Goal: Use online tool/utility: Utilize a website feature to perform a specific function

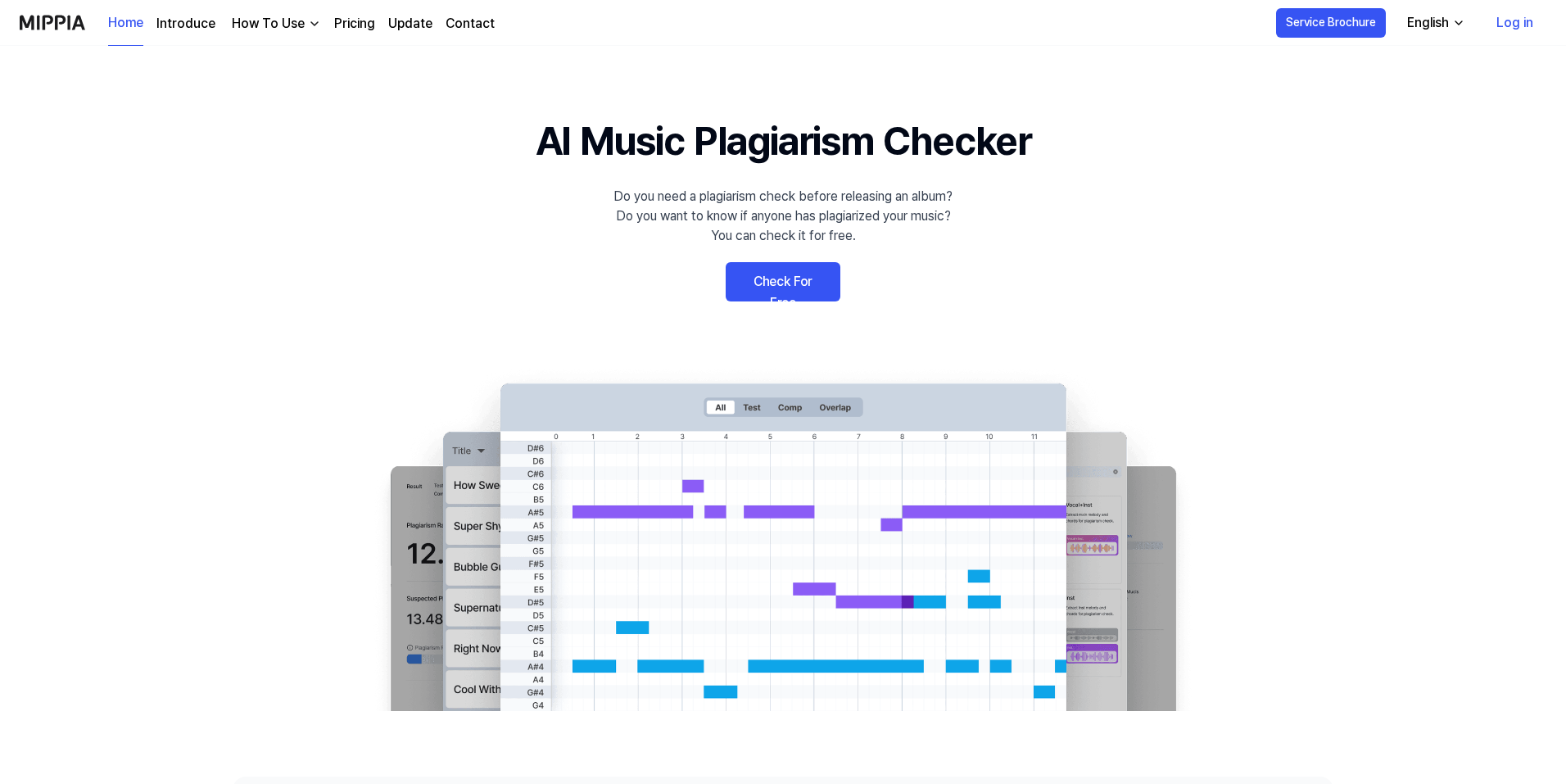
click at [786, 287] on link "Check For Free" at bounding box center [783, 282] width 114 height 39
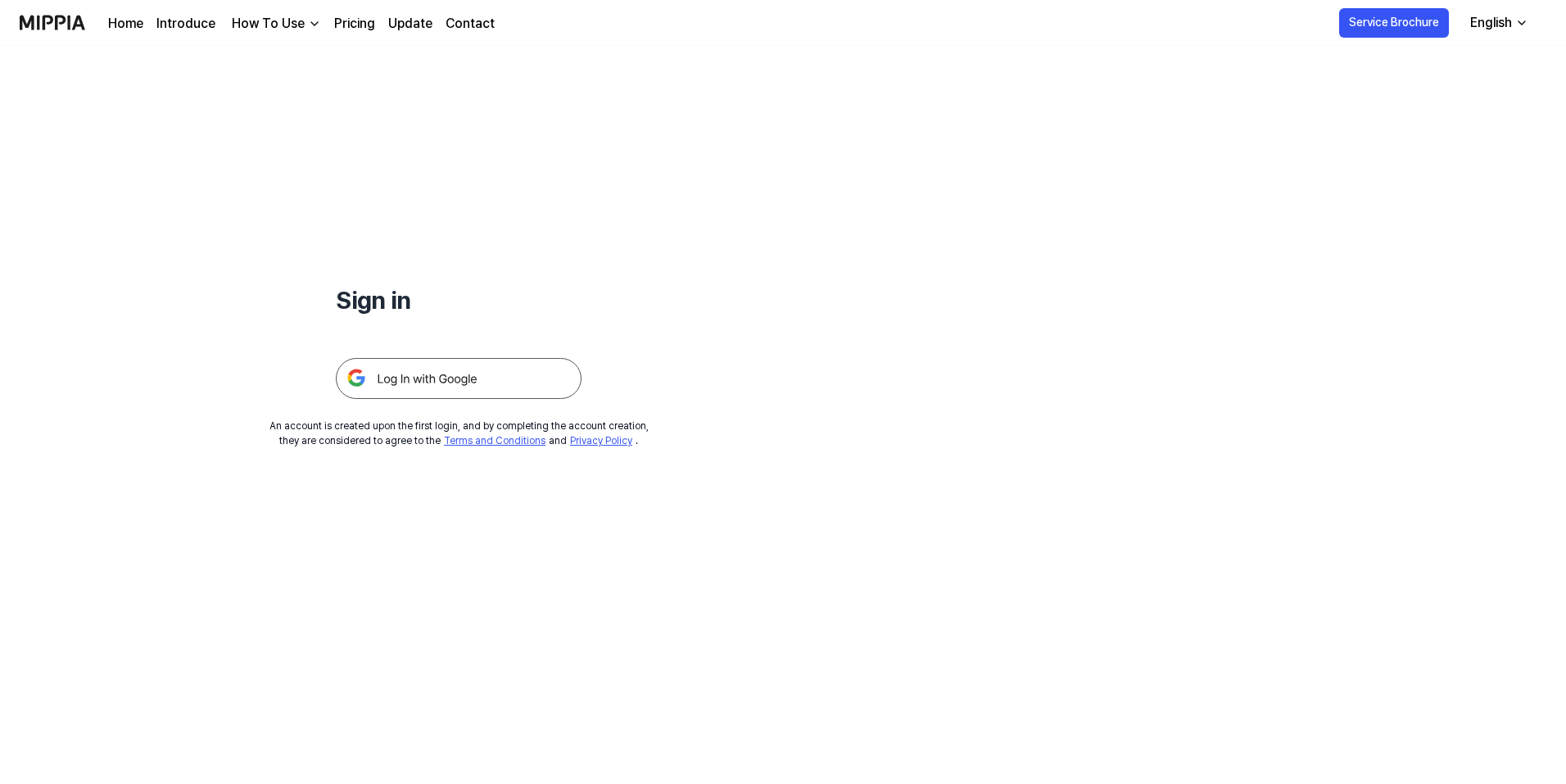
click at [473, 384] on img at bounding box center [459, 378] width 245 height 41
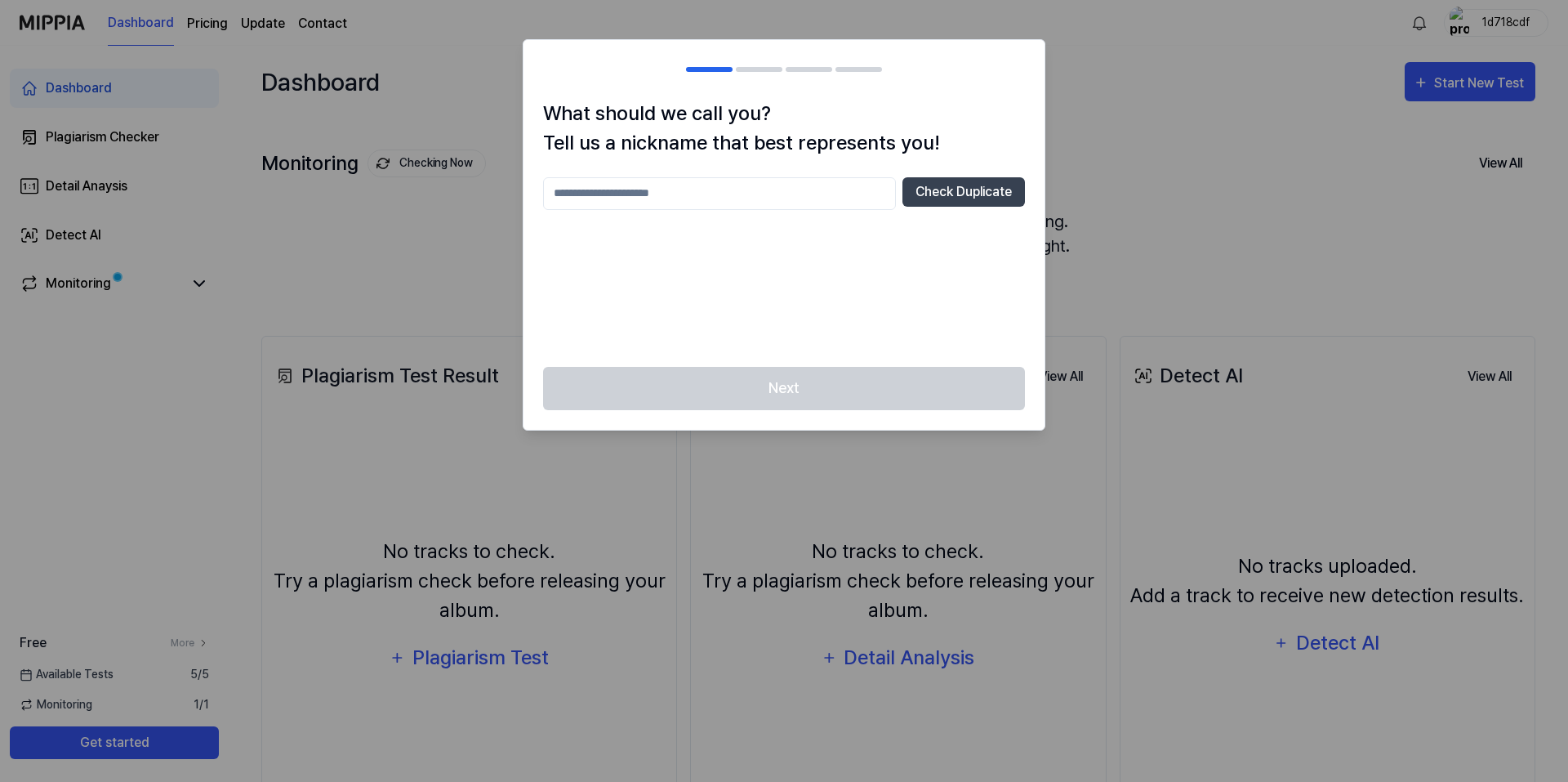
click at [737, 184] on input "text" at bounding box center [719, 193] width 353 height 33
type input "********"
click at [940, 196] on button "Check Duplicate" at bounding box center [964, 191] width 122 height 29
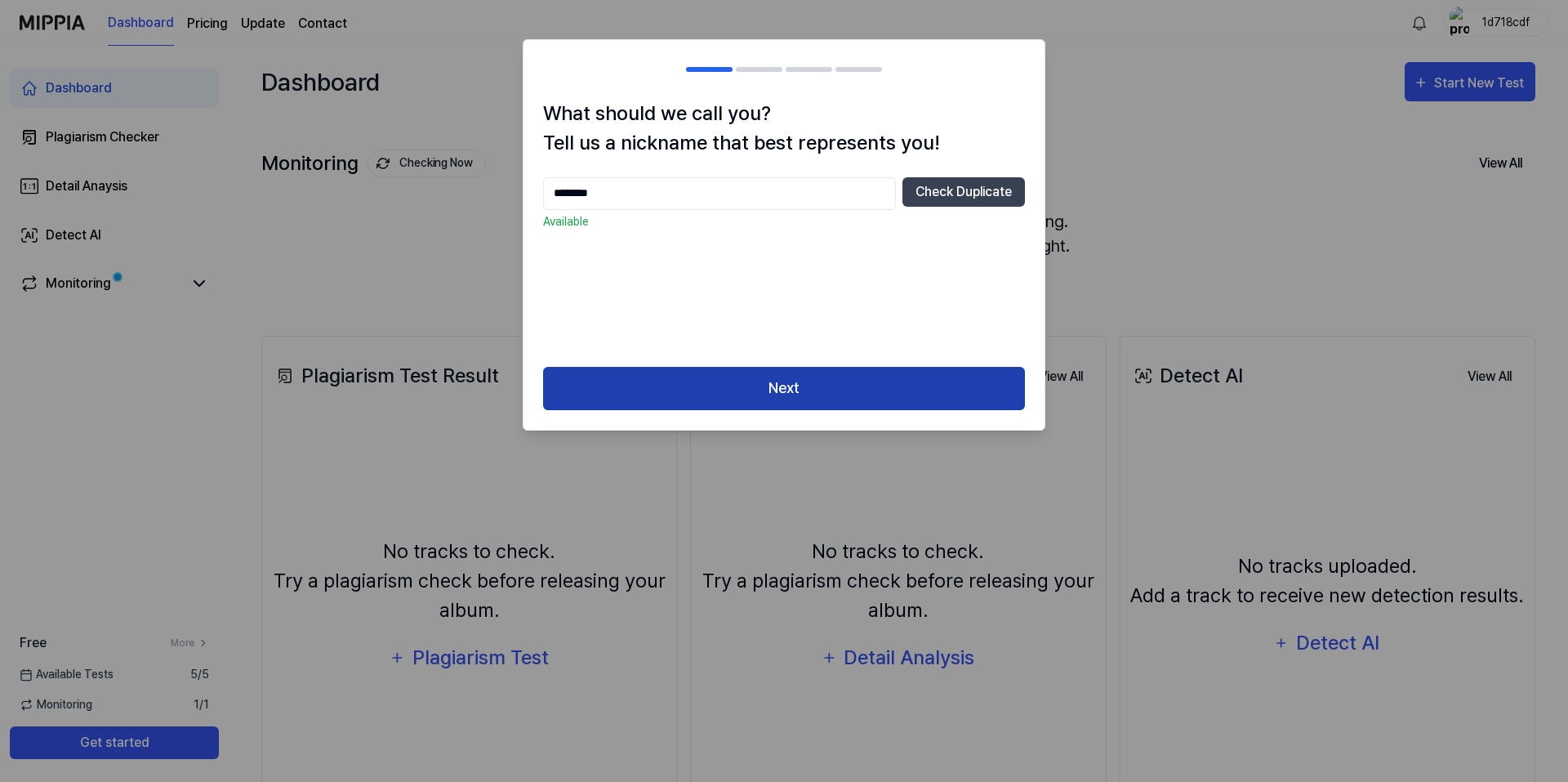
click at [833, 390] on button "Next" at bounding box center [784, 389] width 482 height 44
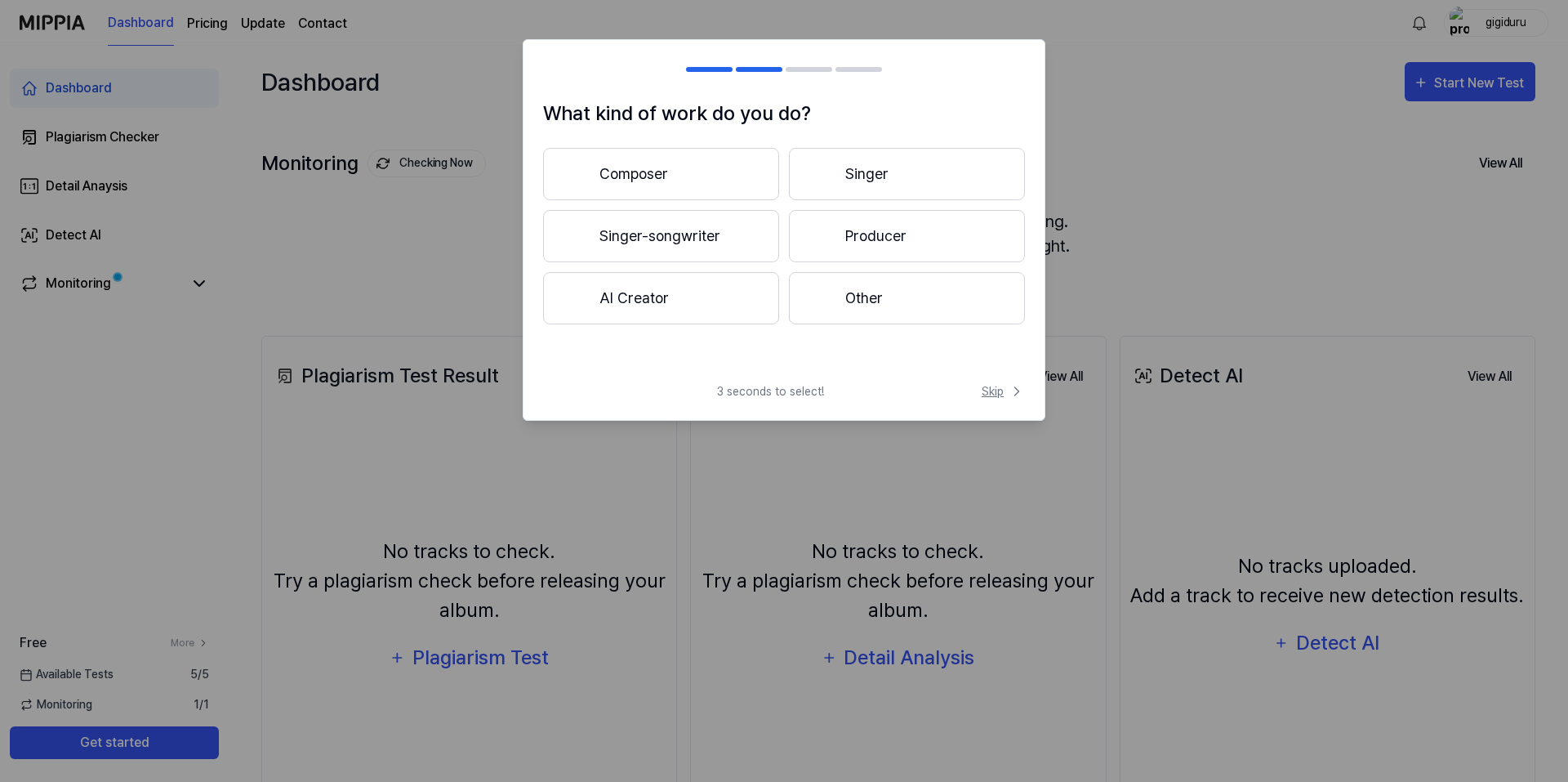
click at [987, 391] on span "Skip" at bounding box center [1003, 391] width 44 height 17
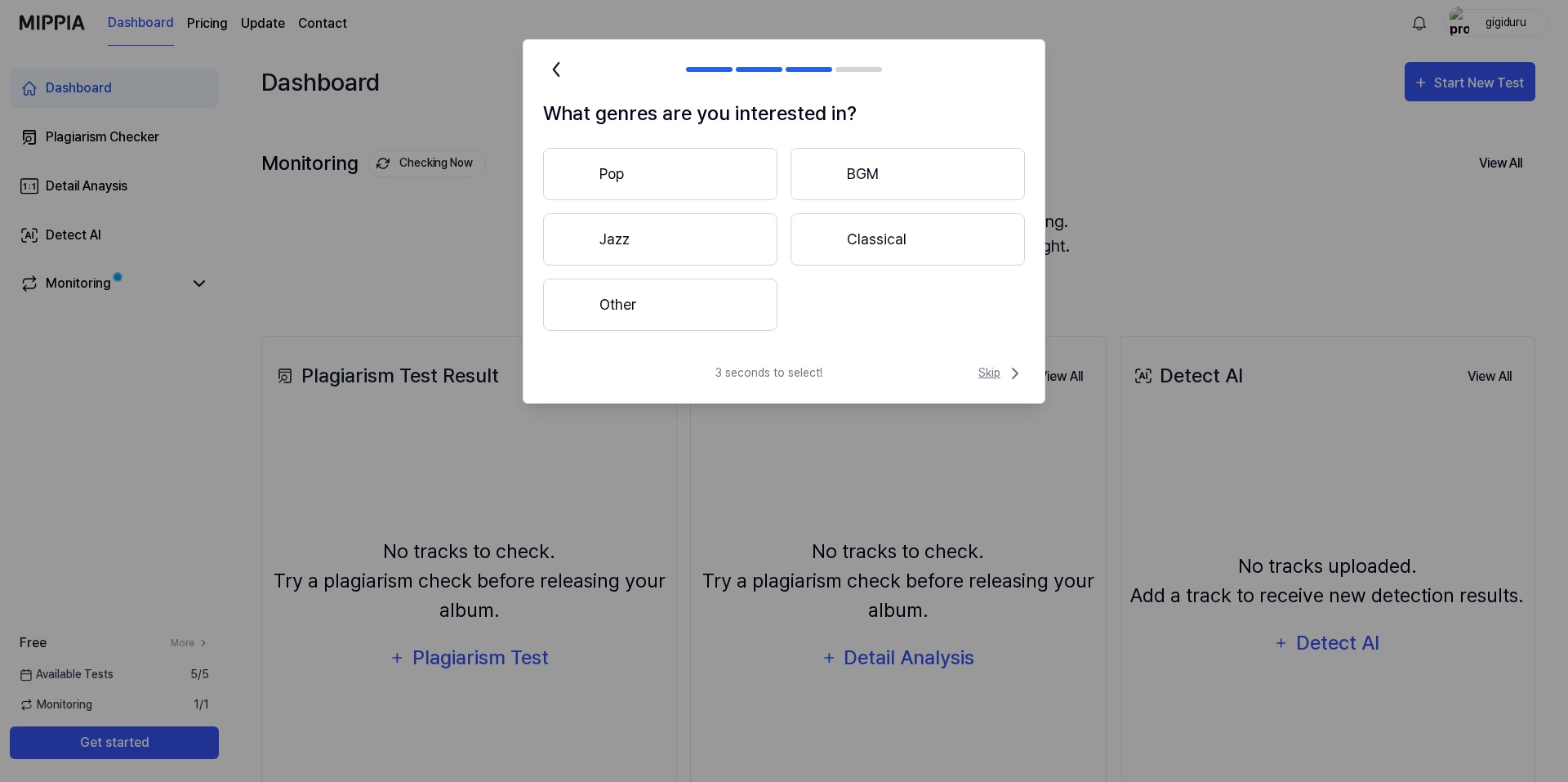
click at [1007, 375] on icon at bounding box center [1015, 373] width 19 height 19
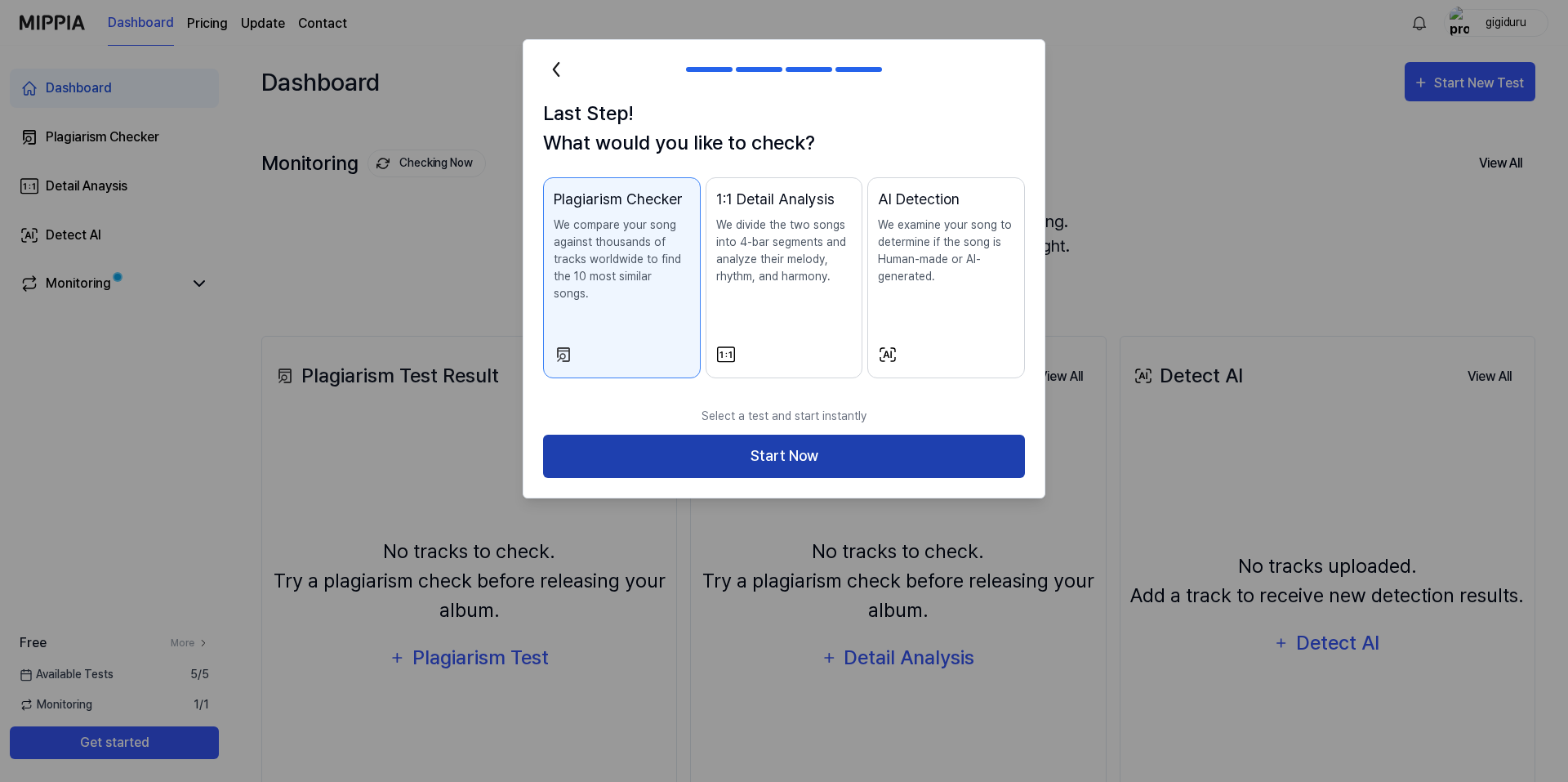
click at [917, 438] on button "Start Now" at bounding box center [784, 456] width 482 height 44
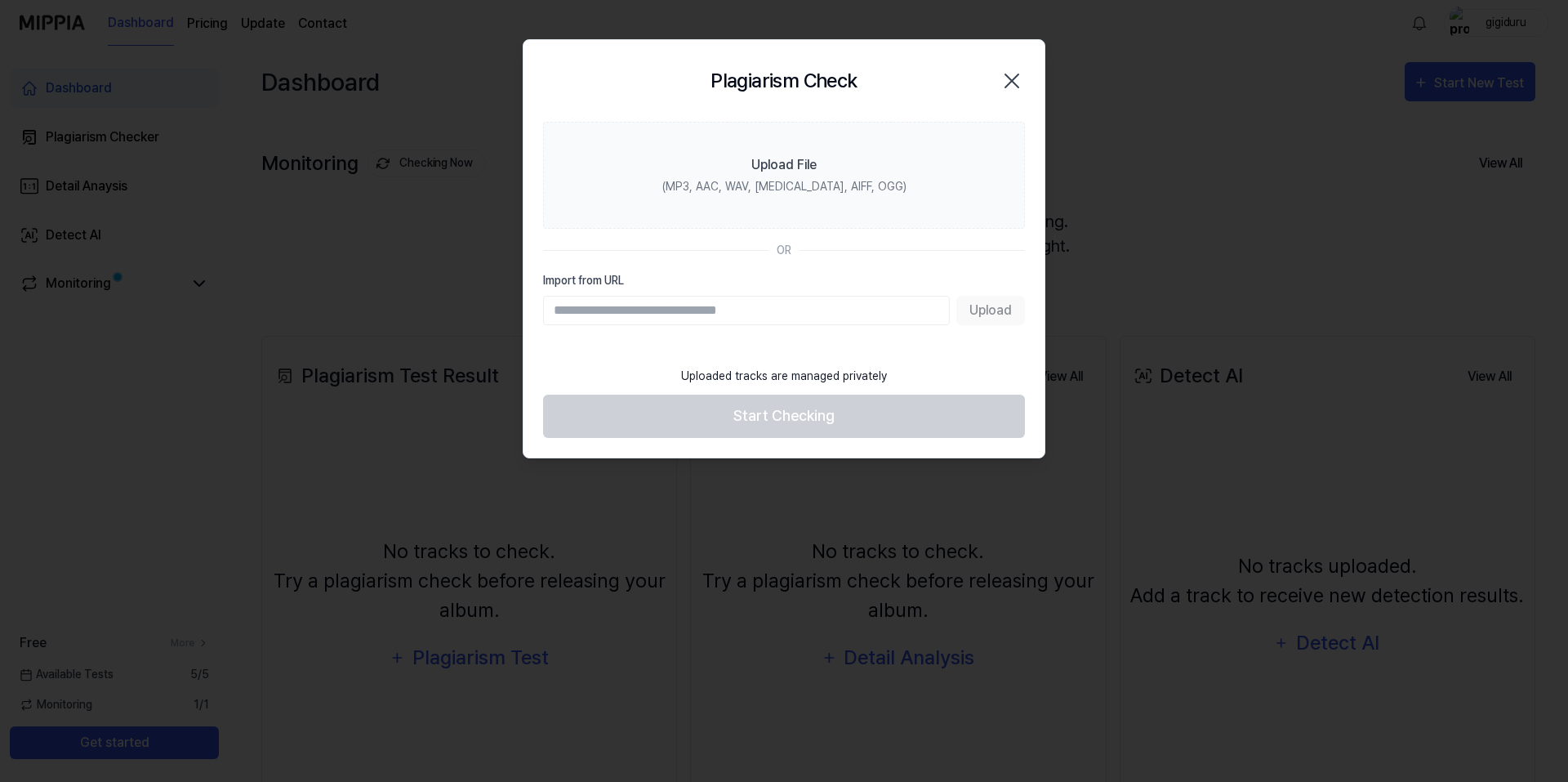
paste input "**********"
type input "**********"
click at [995, 309] on button "Upload" at bounding box center [991, 310] width 69 height 29
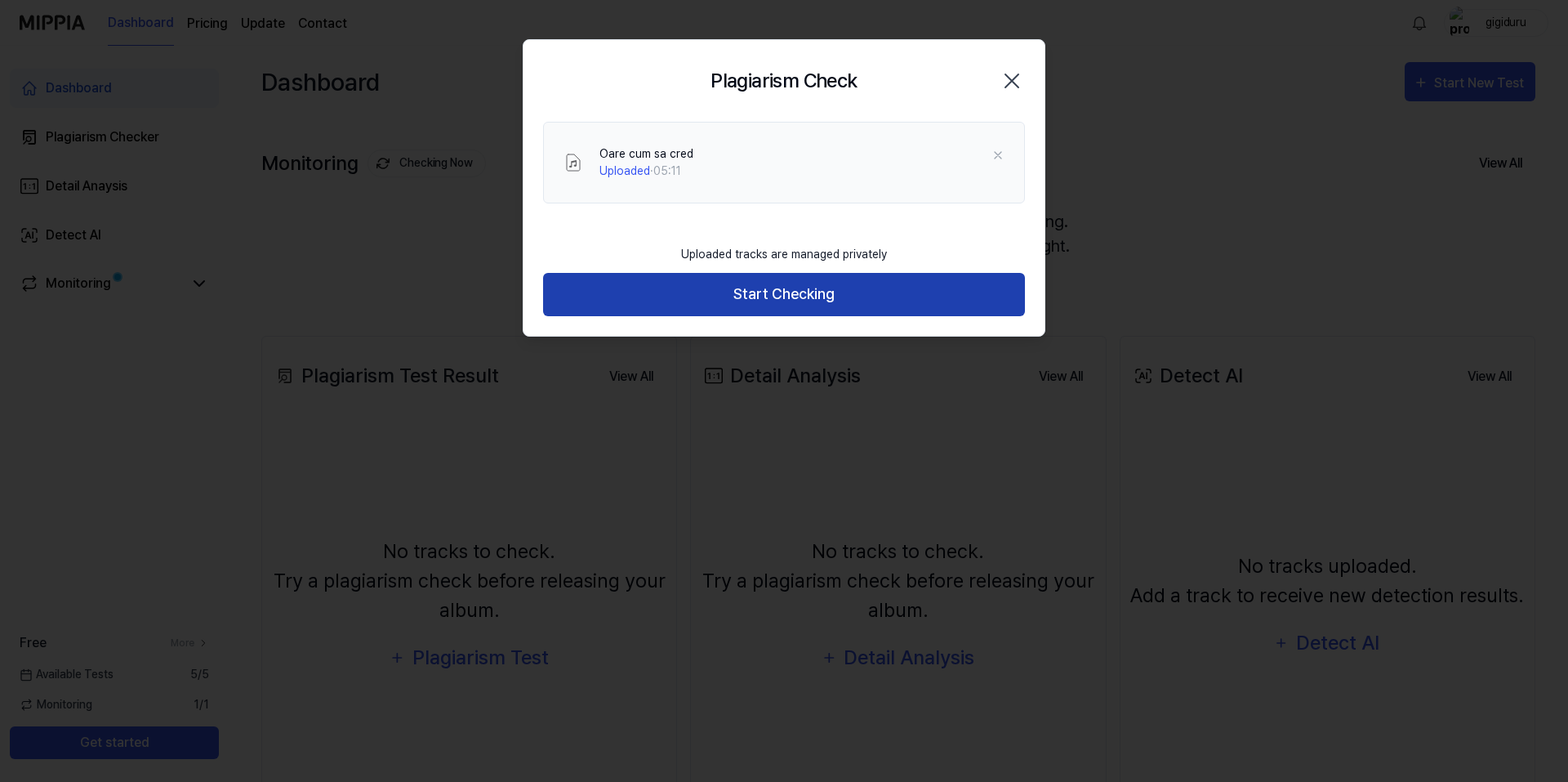
click at [824, 287] on button "Start Checking" at bounding box center [784, 294] width 482 height 44
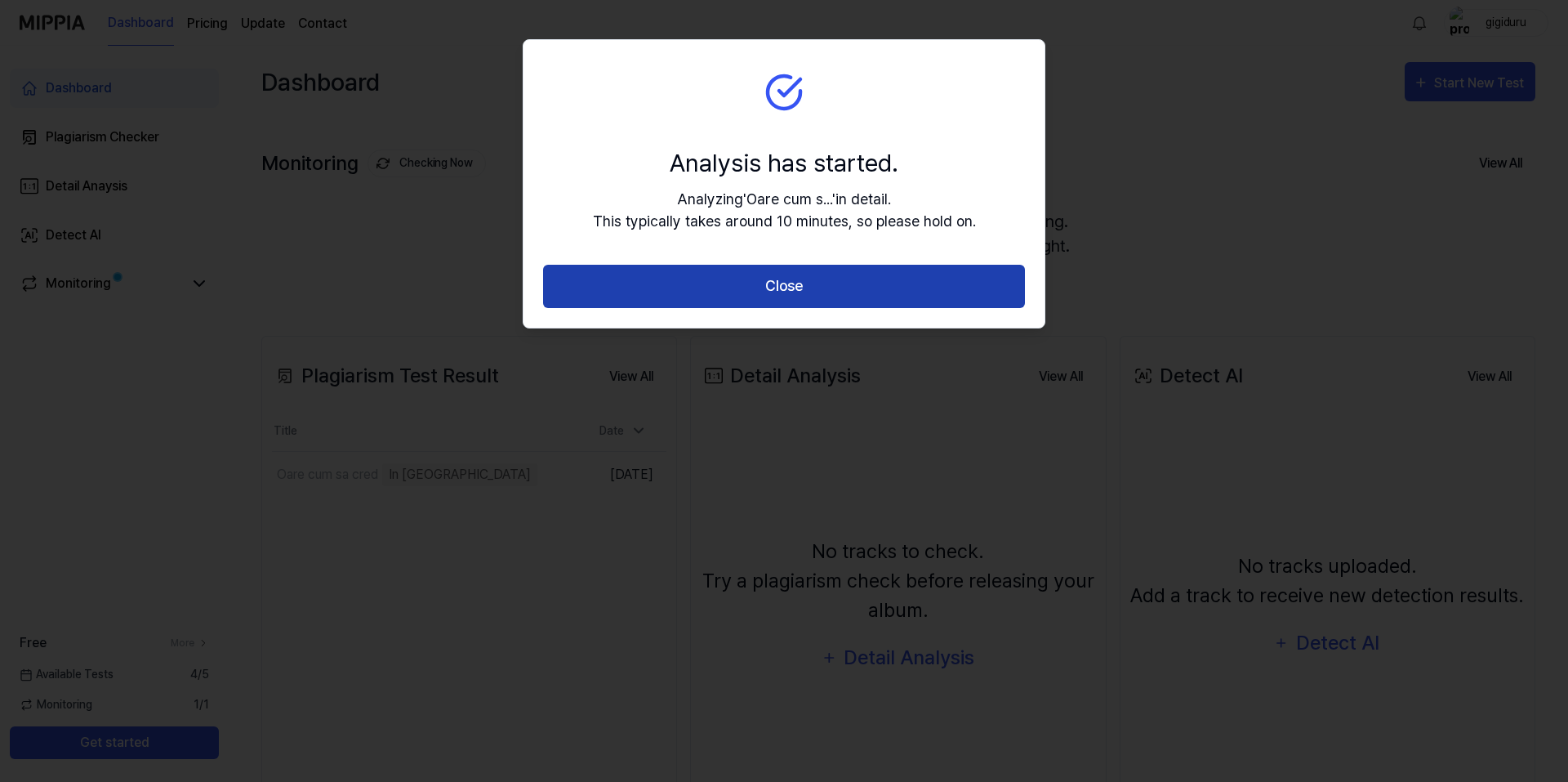
click at [781, 284] on button "Close" at bounding box center [784, 287] width 482 height 44
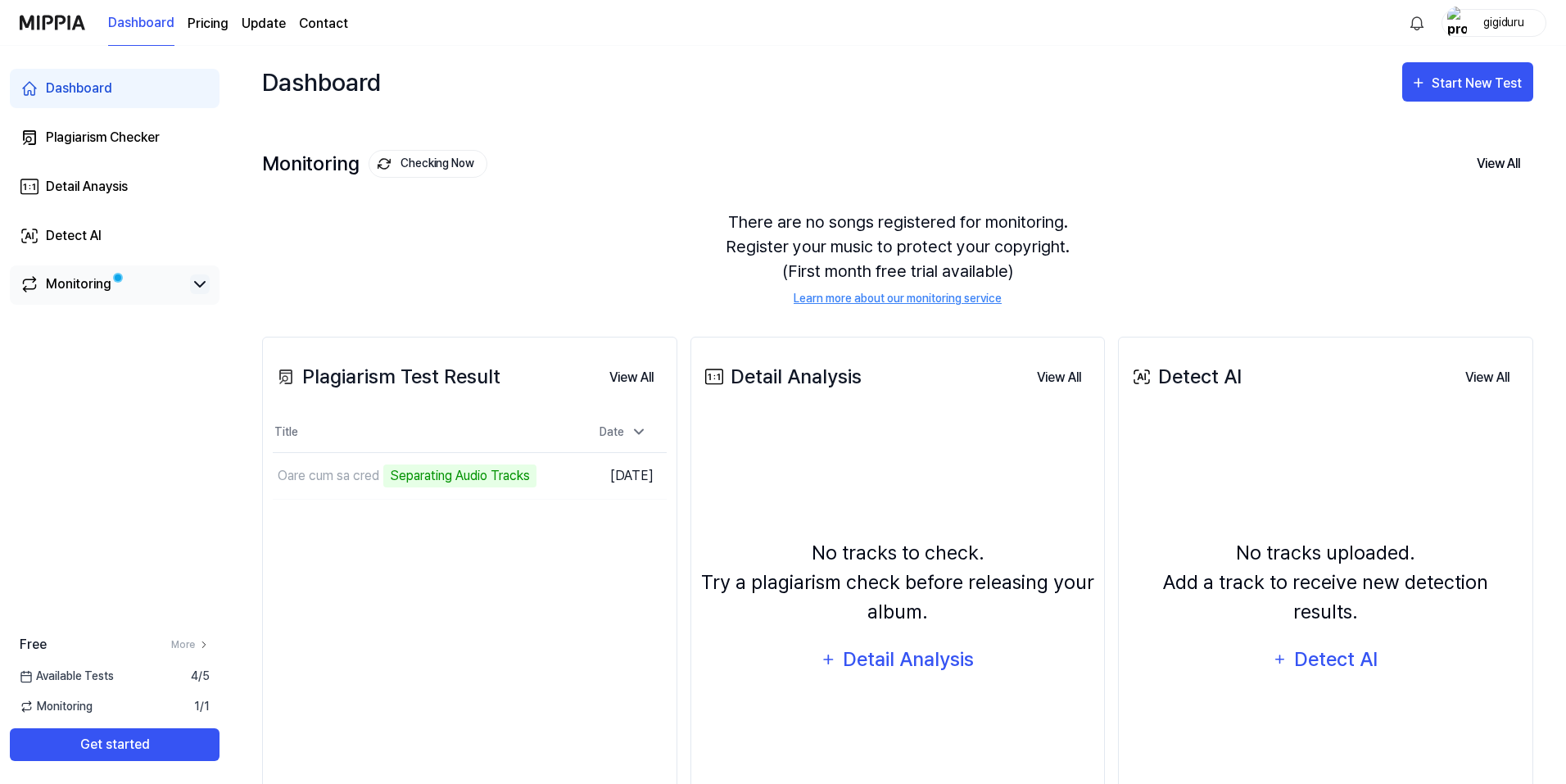
click at [201, 279] on icon at bounding box center [199, 283] width 19 height 19
click at [195, 280] on icon at bounding box center [199, 283] width 19 height 19
click at [528, 477] on td "Oare cum sa cred Analyze Music Notes Go to Results" at bounding box center [420, 476] width 296 height 46
click at [523, 476] on td "Oare cum sa cred Analyze Music Notes Go to Results" at bounding box center [420, 476] width 296 height 46
click at [537, 481] on td "Oare cum sa cred Analyze Music Notes Go to Results" at bounding box center [420, 476] width 296 height 46
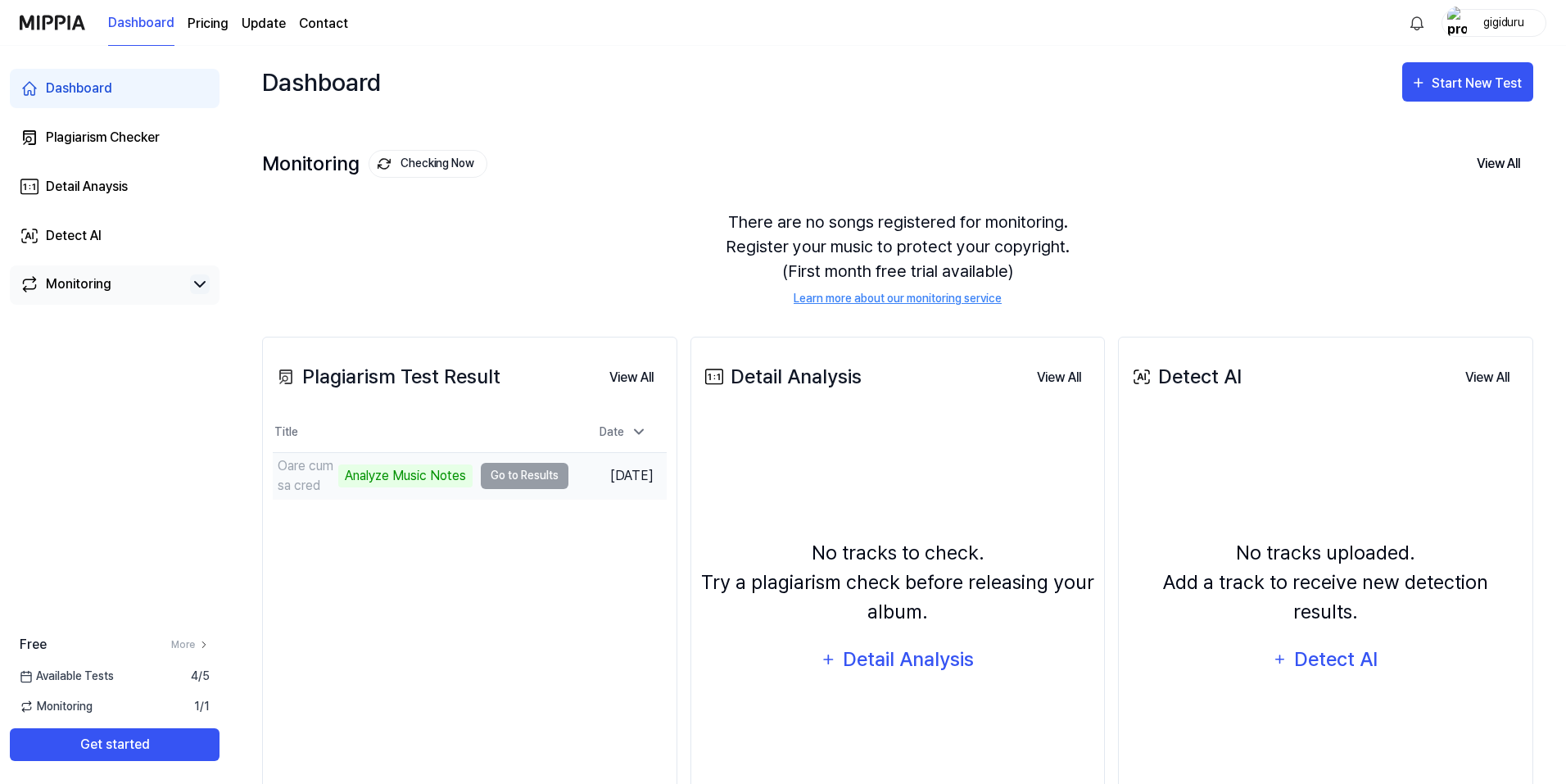
click at [509, 481] on td "Oare cum sa cred Analyze Music Notes Go to Results" at bounding box center [420, 476] width 296 height 46
click at [503, 481] on td "Oare cum sa cred Analyze Music Notes Go to Results" at bounding box center [420, 476] width 296 height 46
click at [635, 430] on icon at bounding box center [639, 432] width 8 height 4
click at [637, 430] on icon at bounding box center [638, 432] width 16 height 16
click at [528, 479] on td "Oare cum sa cred Analyze Music Notes Go to Results" at bounding box center [420, 476] width 296 height 46
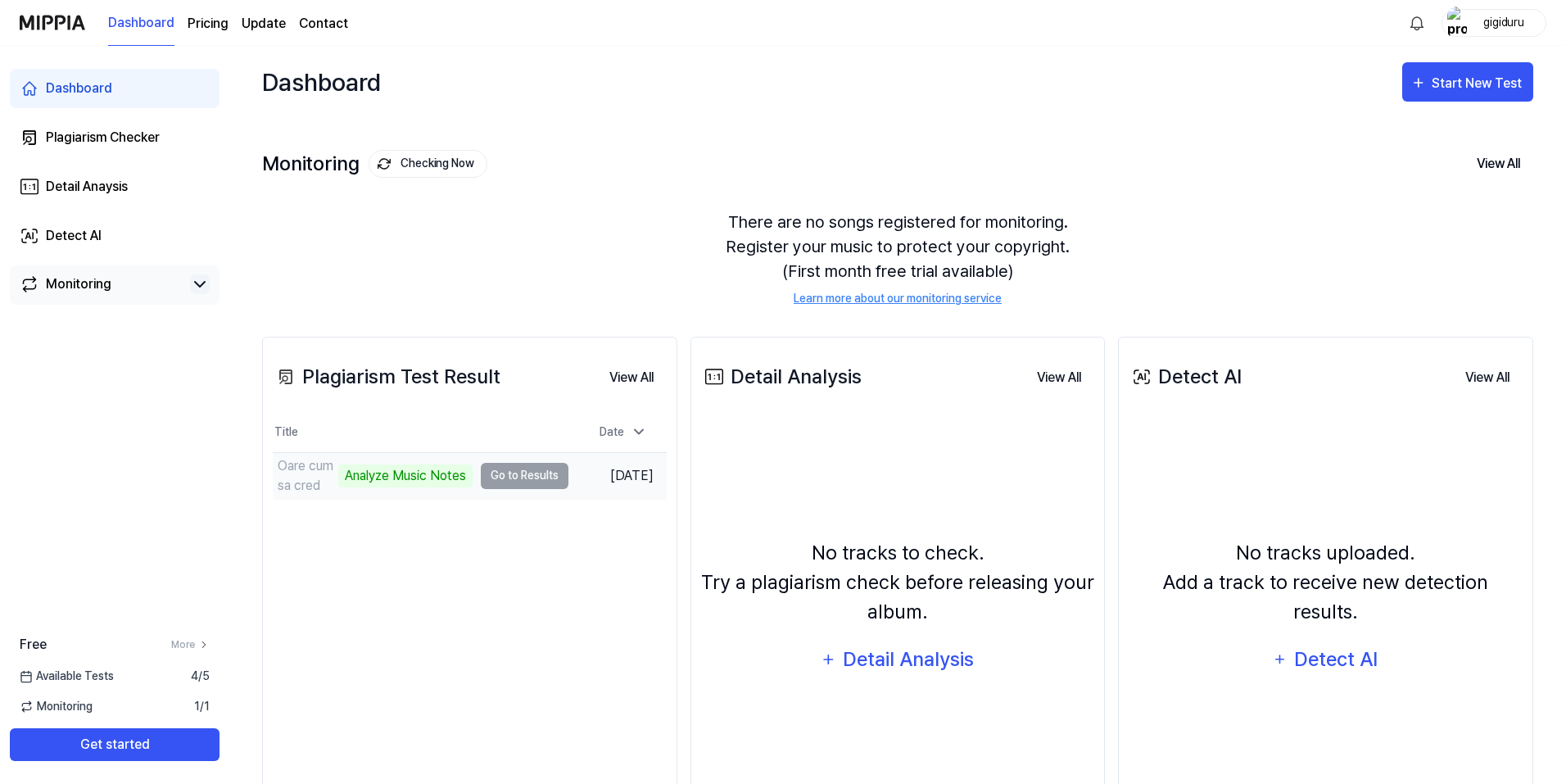
click at [498, 479] on td "Oare cum sa cred Analyze Music Notes Go to Results" at bounding box center [420, 476] width 296 height 46
click at [421, 476] on div "Analyze Music Notes" at bounding box center [405, 475] width 134 height 23
click at [365, 479] on div "Analyze Music Notes" at bounding box center [405, 475] width 134 height 23
click at [406, 479] on div "Analyze Music Notes" at bounding box center [405, 475] width 134 height 23
drag, startPoint x: 406, startPoint y: 479, endPoint x: 516, endPoint y: 479, distance: 110.0
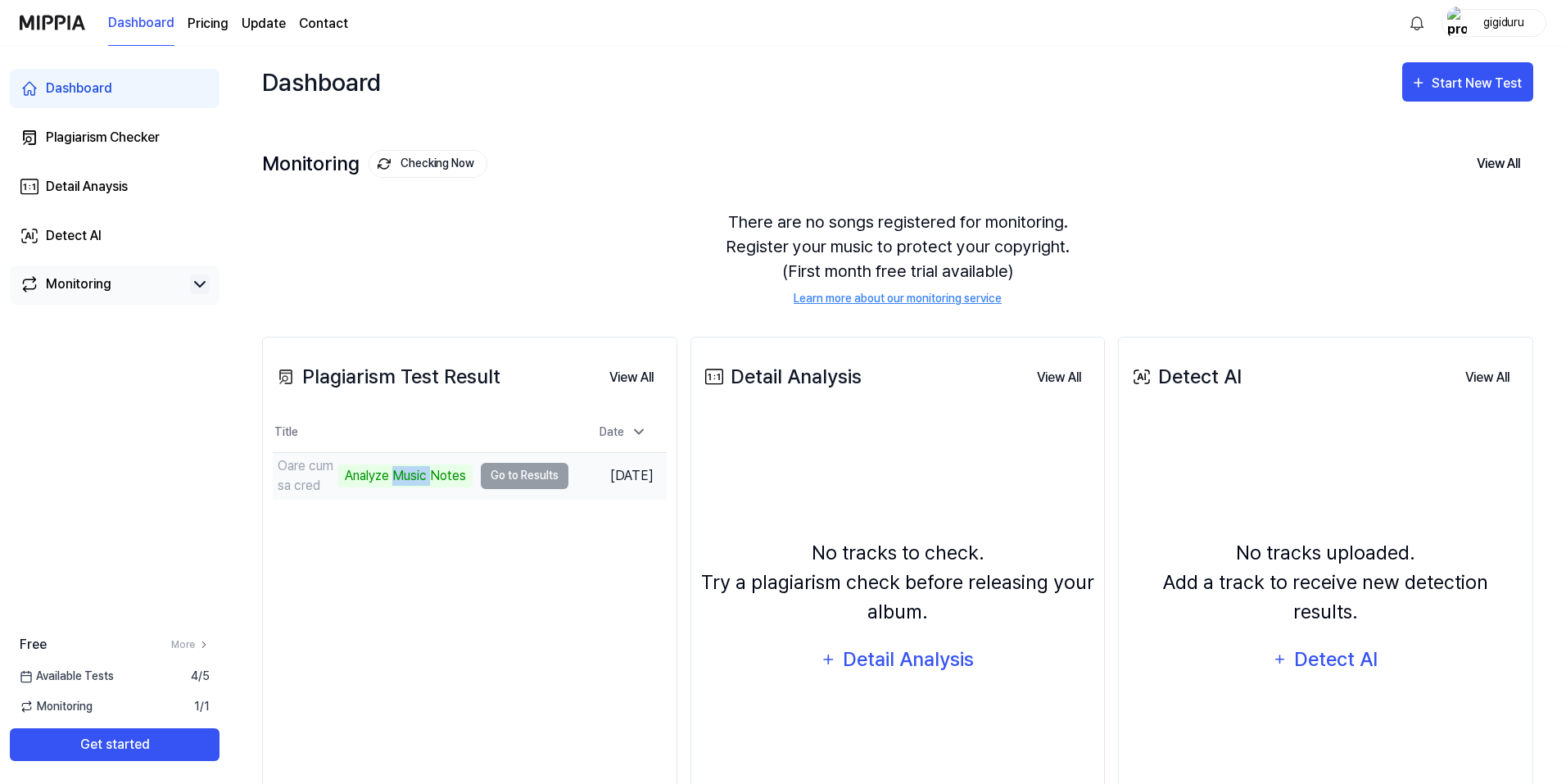
click at [435, 479] on div "Analyze Music Notes" at bounding box center [405, 475] width 134 height 23
click at [516, 479] on td "Oare cum sa cred Analyze Music Notes Go to Results" at bounding box center [420, 476] width 296 height 46
drag, startPoint x: 525, startPoint y: 478, endPoint x: 510, endPoint y: 478, distance: 15.0
click at [519, 478] on td "Oare cum sa cred Analyze Music Notes Go to Results" at bounding box center [420, 476] width 296 height 46
click at [427, 476] on div "Analyze Music Notes" at bounding box center [405, 475] width 134 height 23
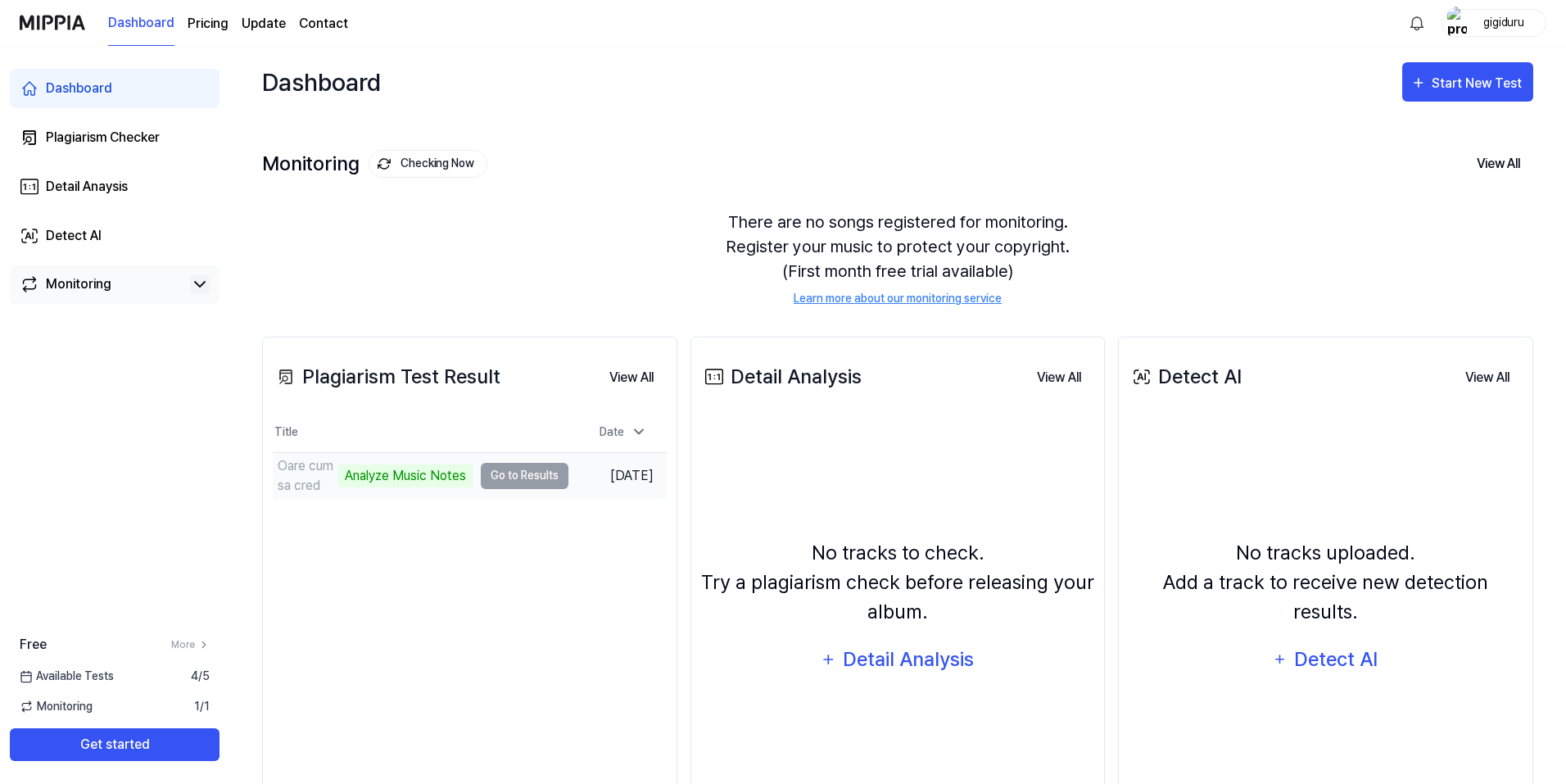
click at [401, 476] on div "Analyze Music Notes" at bounding box center [405, 475] width 134 height 23
drag, startPoint x: 363, startPoint y: 476, endPoint x: 297, endPoint y: 474, distance: 66.0
click at [361, 476] on div "Analyze Music Notes" at bounding box center [405, 475] width 134 height 23
click at [359, 473] on div "Analyze Music Notes" at bounding box center [405, 475] width 134 height 23
click at [480, 473] on td "Oare cum sa cred Analyze Music Notes Go to Results" at bounding box center [420, 476] width 296 height 46
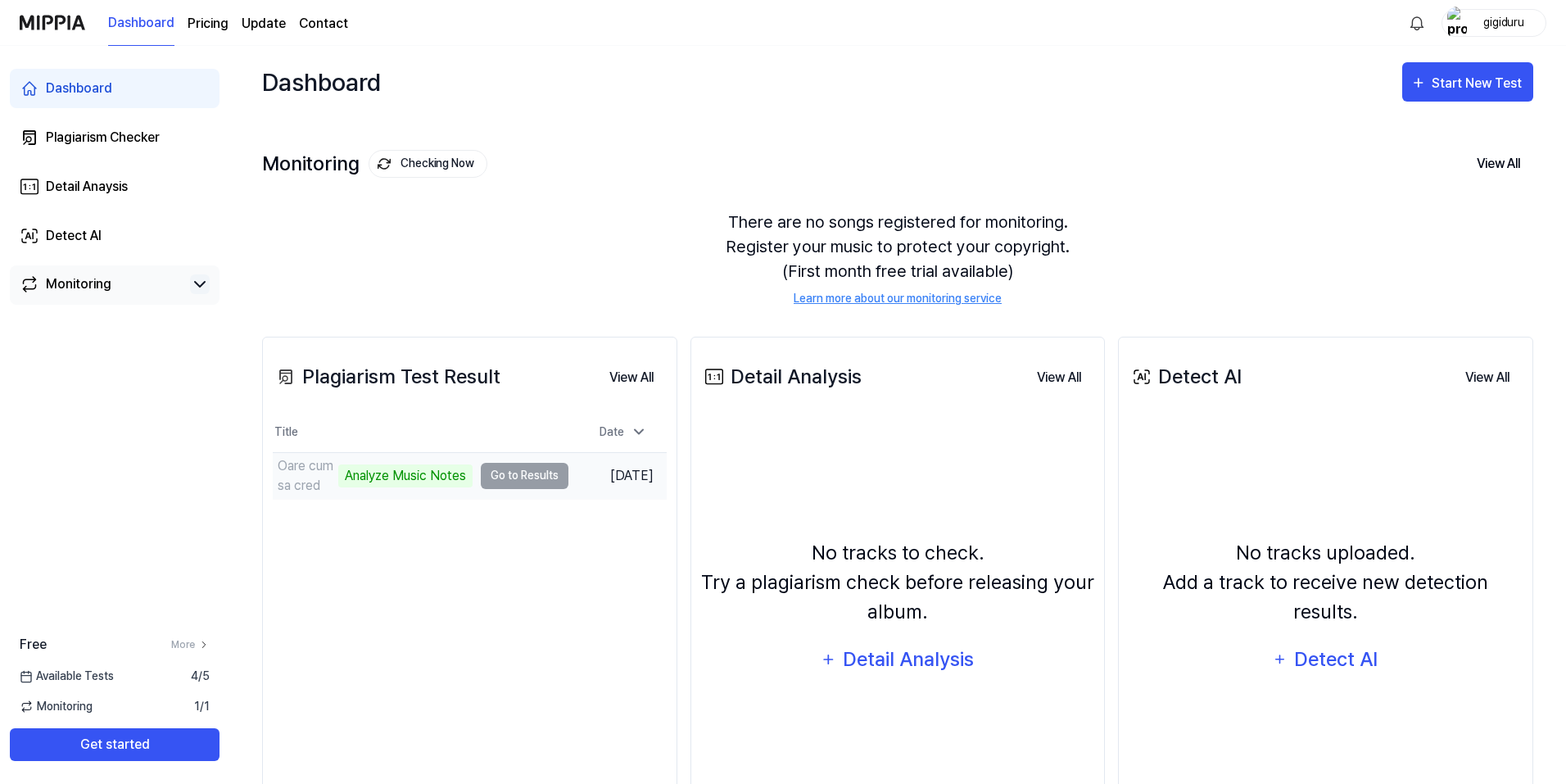
click at [547, 481] on td "Oare cum sa cred Analyze Music Notes Go to Results" at bounding box center [420, 476] width 296 height 46
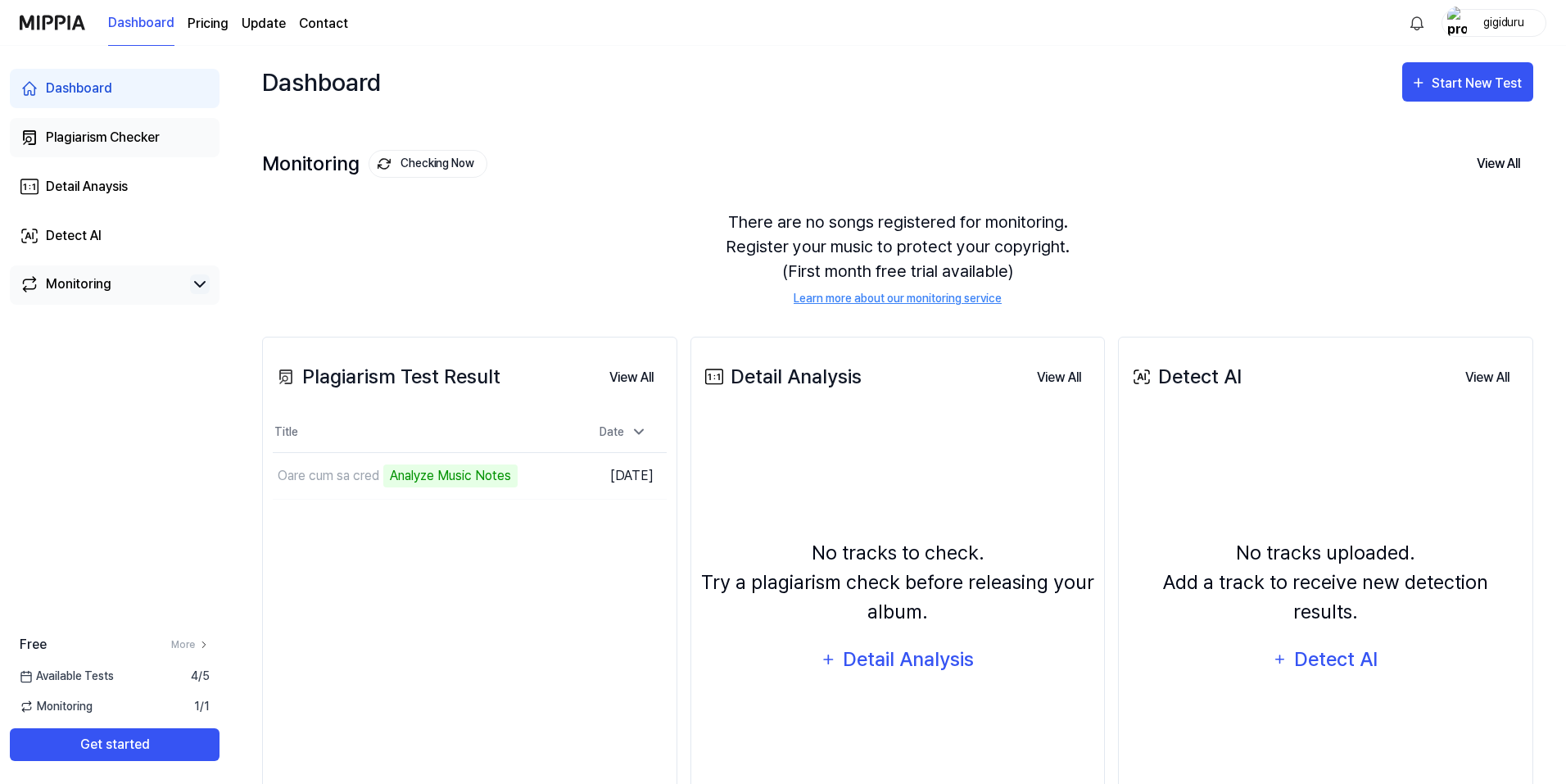
click at [113, 140] on div "Plagiarism Checker" at bounding box center [103, 137] width 113 height 19
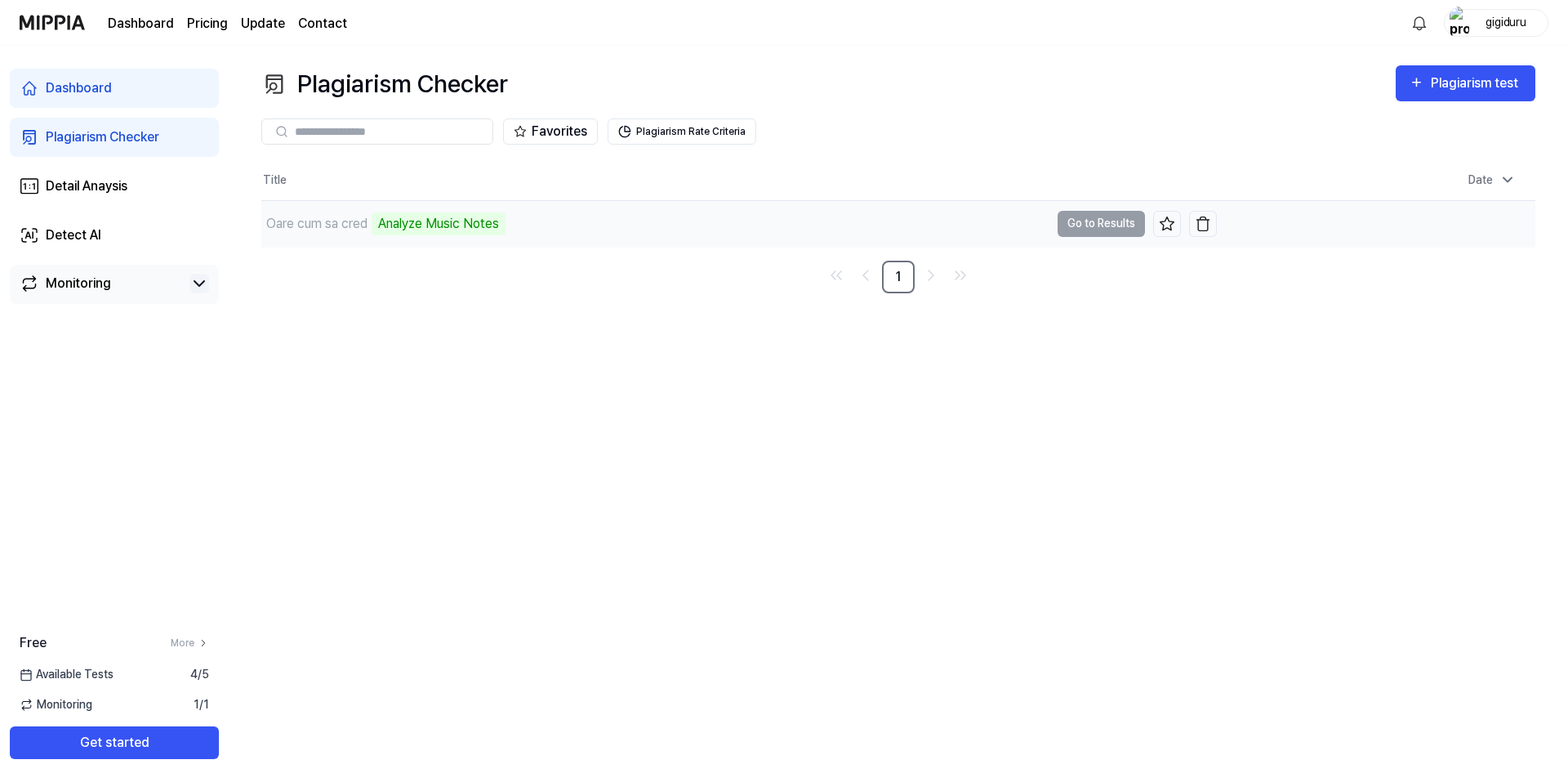
click at [1082, 217] on td "Oare cum sa cred Analyze Music Notes Go to Results" at bounding box center [739, 224] width 955 height 46
click at [1099, 225] on td "Oare cum sa cred Analyze Music Notes Go to Results" at bounding box center [739, 224] width 955 height 46
click at [80, 183] on div "Detail Anaysis" at bounding box center [86, 185] width 81 height 19
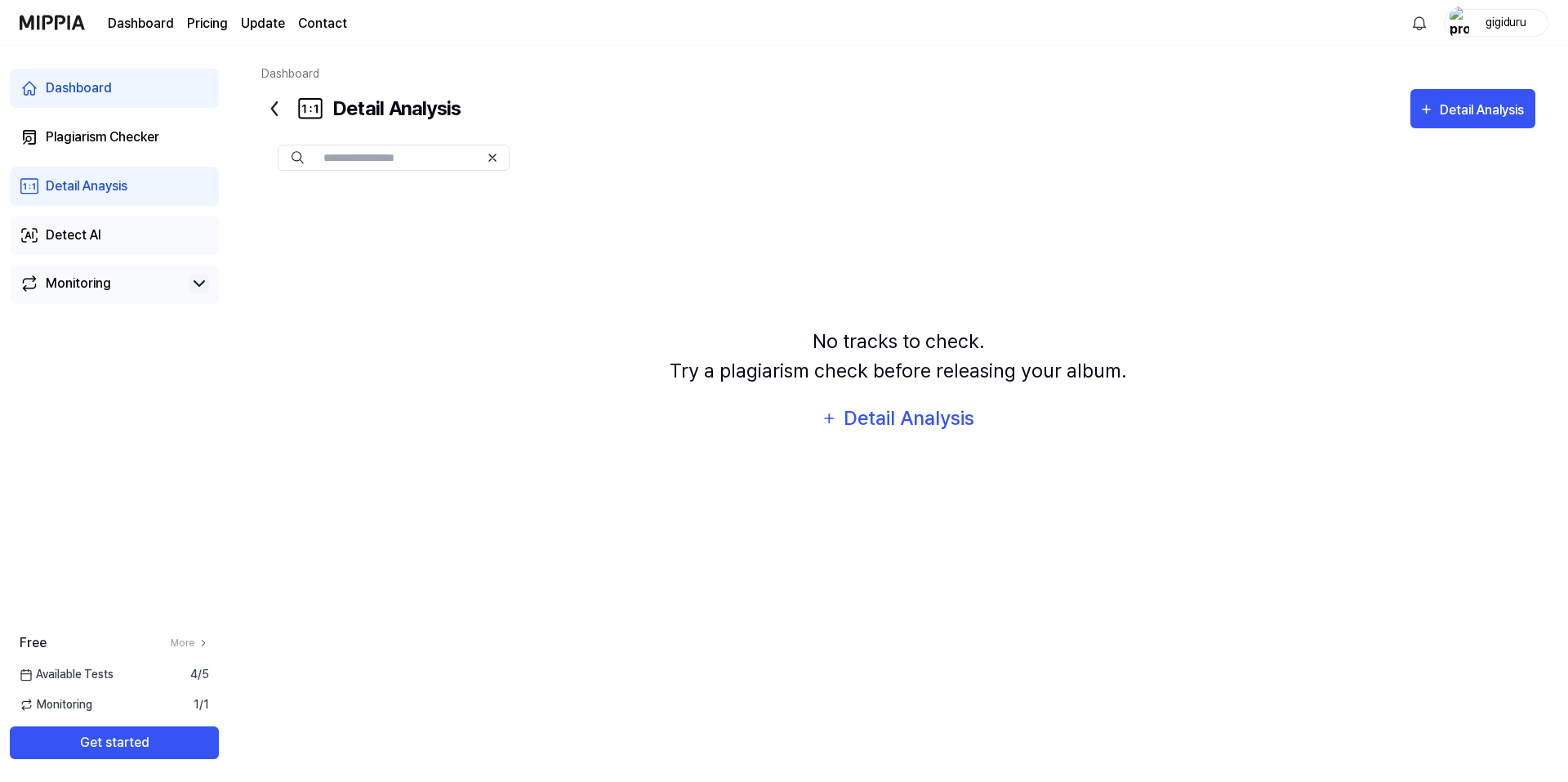
click at [91, 236] on div "Detect AI" at bounding box center [74, 235] width 55 height 19
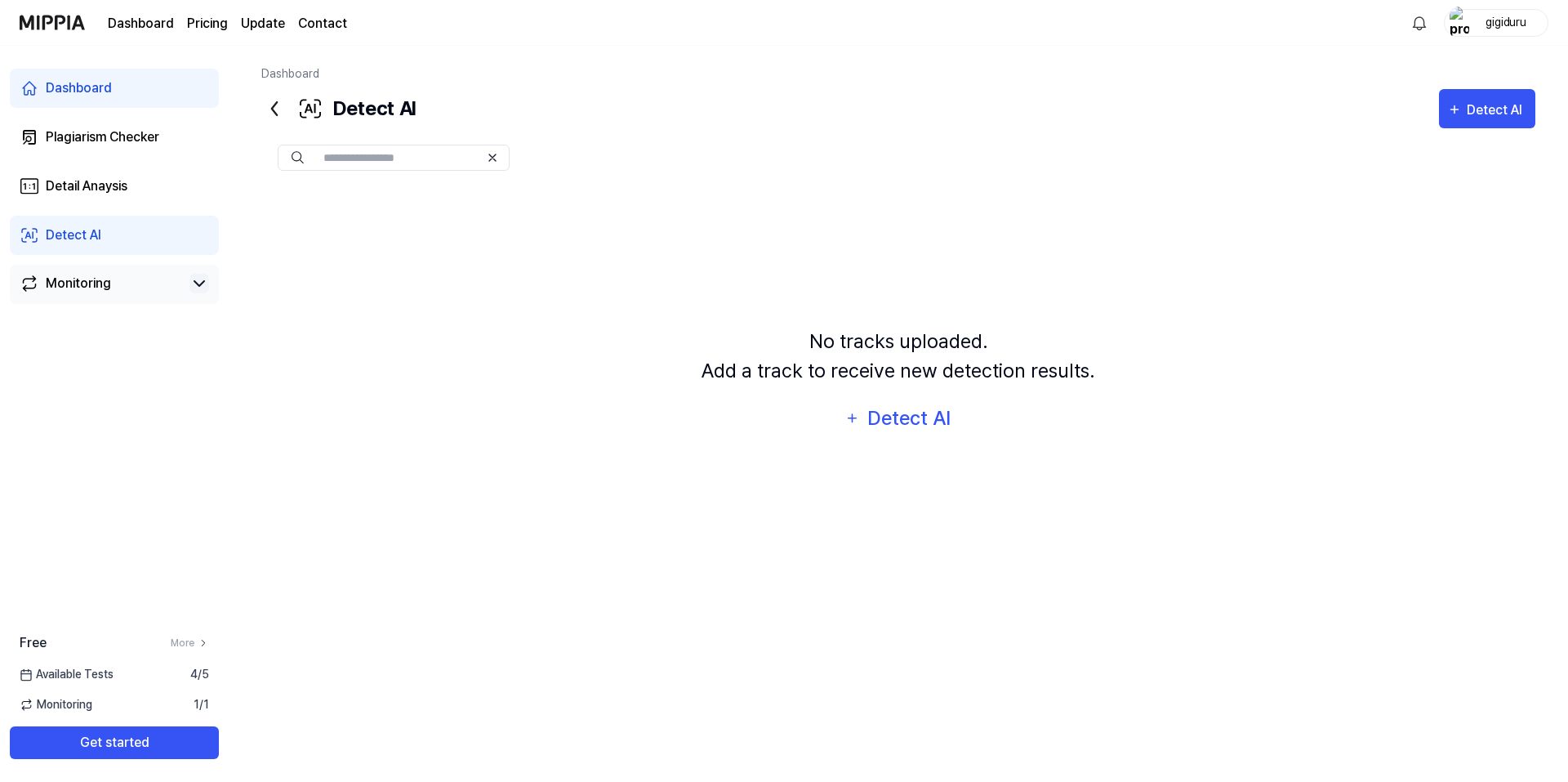
click at [81, 282] on div "Monitoring" at bounding box center [79, 282] width 65 height 19
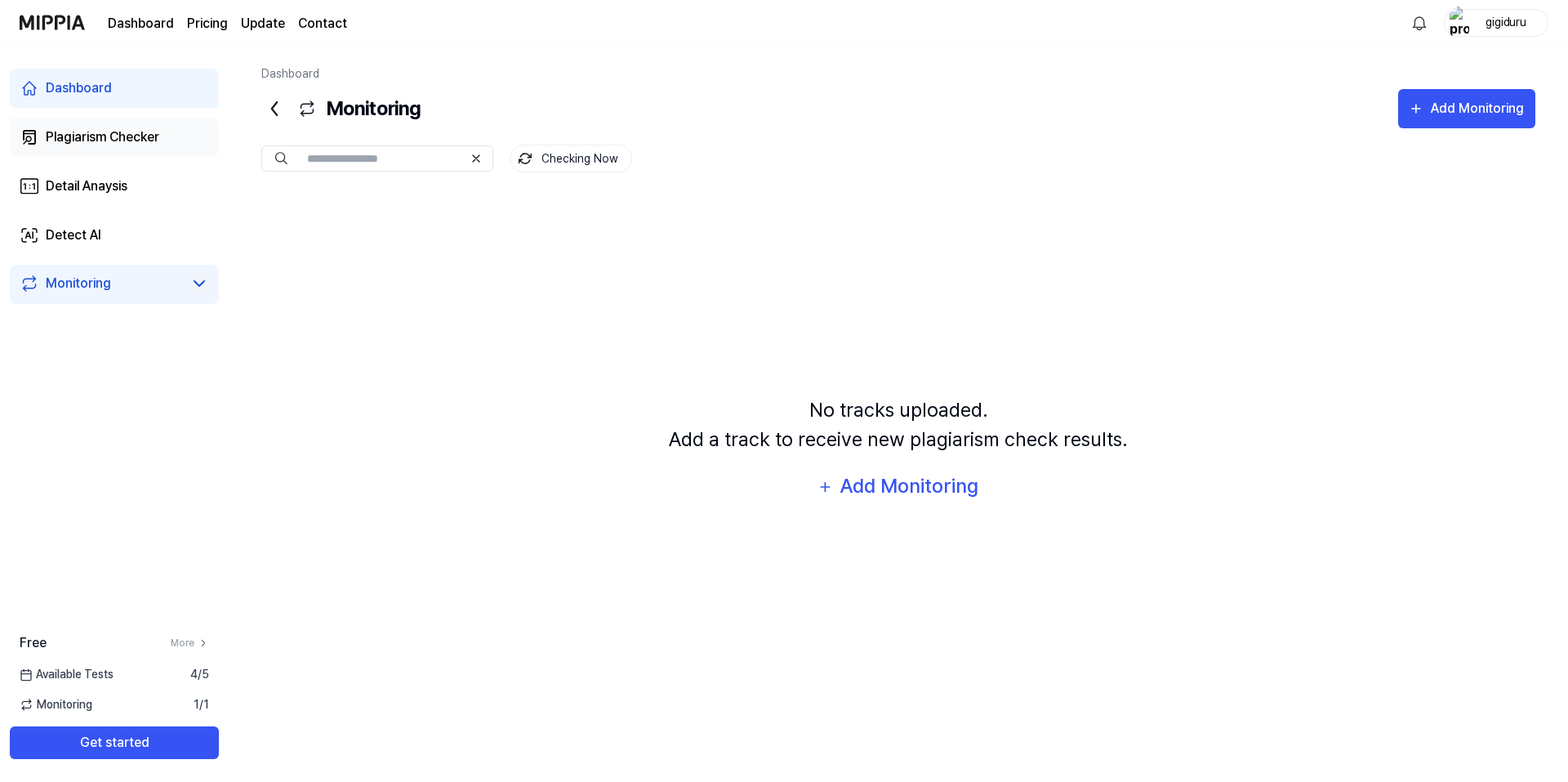
click at [108, 140] on div "Plagiarism Checker" at bounding box center [102, 137] width 113 height 19
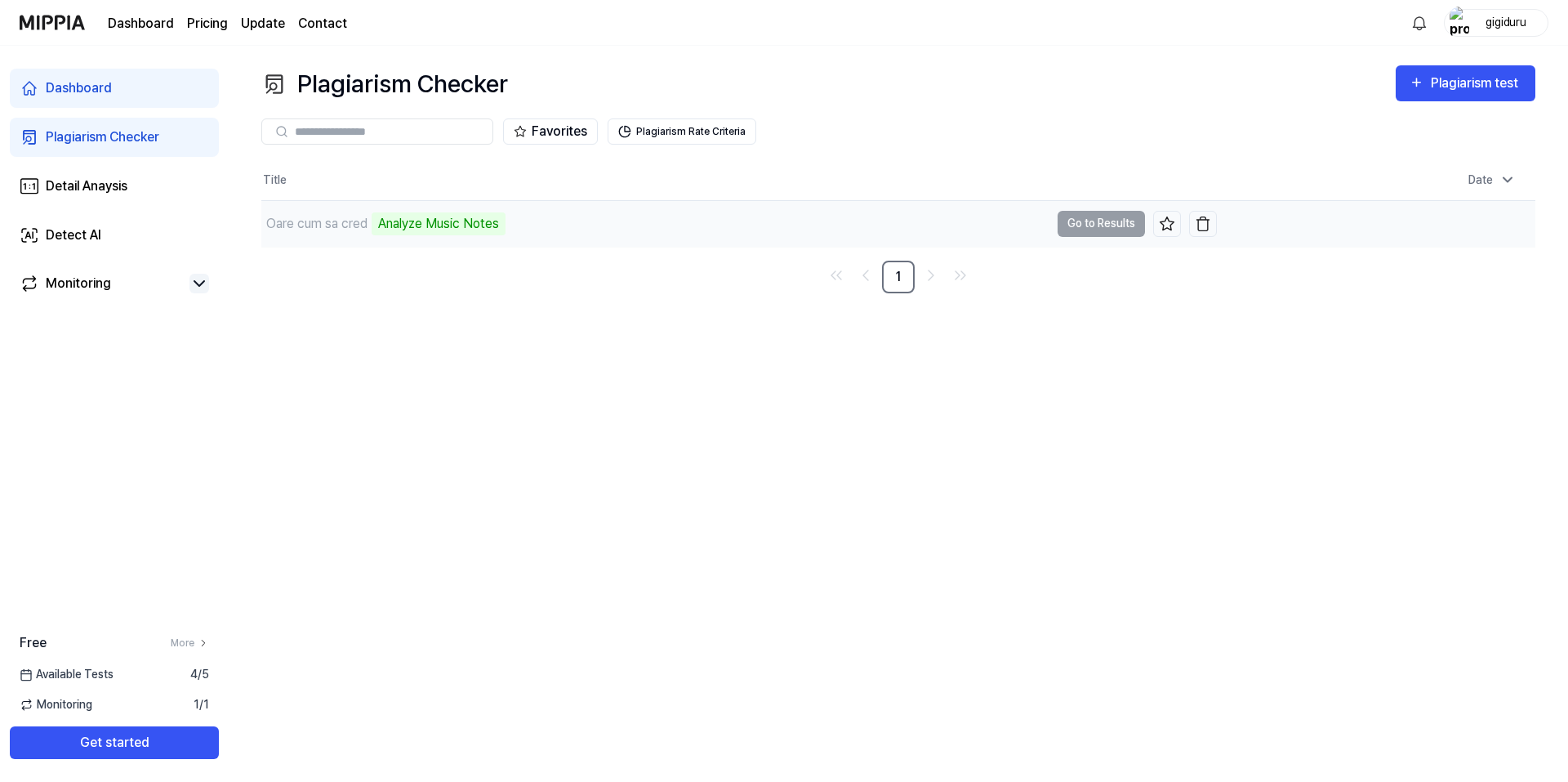
click at [315, 225] on div "Oare cum sa cred" at bounding box center [317, 223] width 101 height 19
click at [382, 222] on div "Analyze Music Notes" at bounding box center [438, 223] width 134 height 23
drag, startPoint x: 401, startPoint y: 221, endPoint x: 448, endPoint y: 221, distance: 47.0
click at [403, 221] on div "Analyze Music Notes" at bounding box center [438, 223] width 134 height 23
drag, startPoint x: 448, startPoint y: 221, endPoint x: 487, endPoint y: 221, distance: 39.0
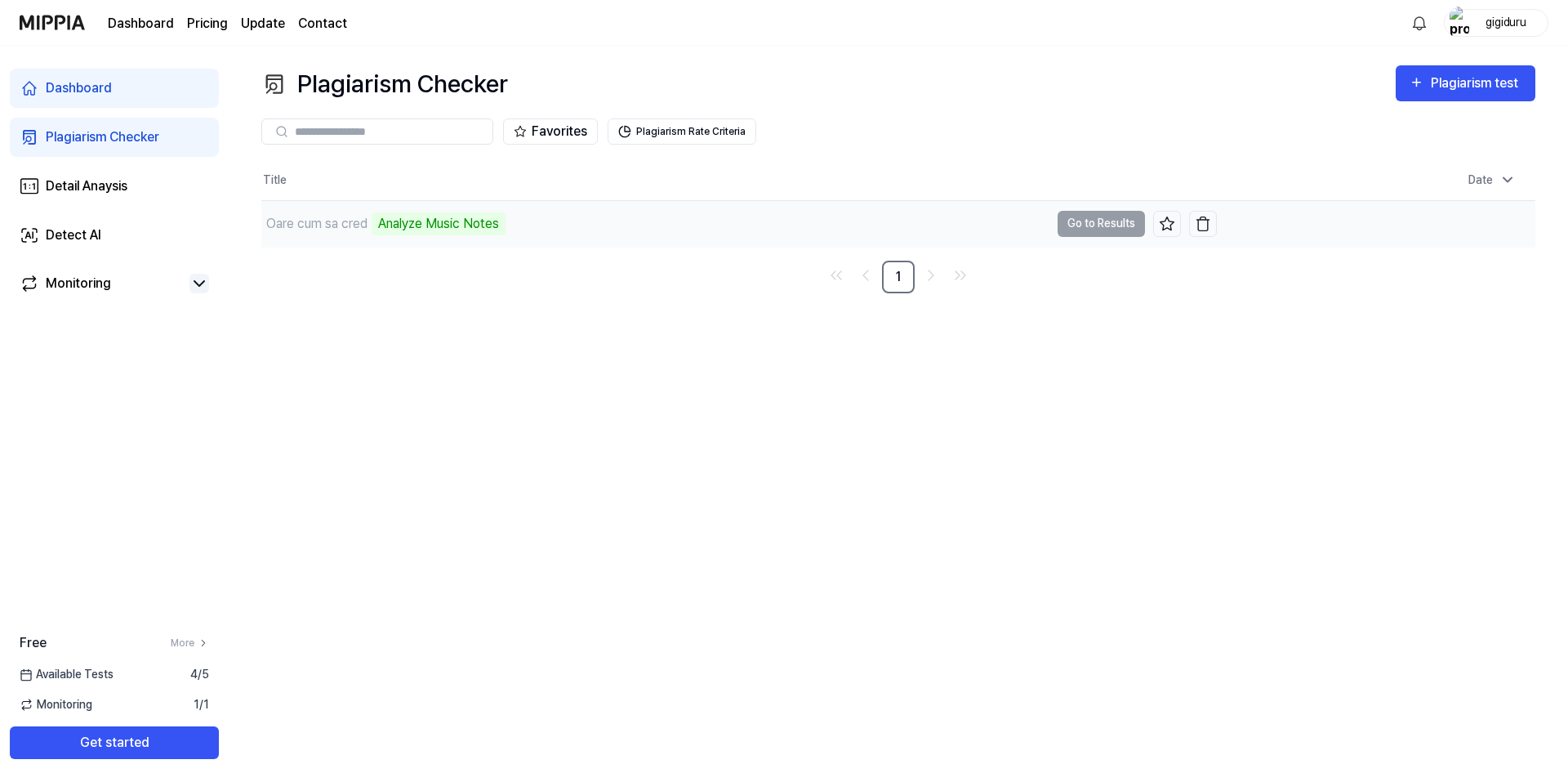
click at [453, 221] on div "Analyze Music Notes" at bounding box center [438, 223] width 134 height 23
drag, startPoint x: 525, startPoint y: 221, endPoint x: 562, endPoint y: 222, distance: 37.0
click at [530, 221] on div "Oare cum sa cred Analyze Music Notes" at bounding box center [655, 224] width 788 height 46
drag, startPoint x: 578, startPoint y: 222, endPoint x: 665, endPoint y: 224, distance: 87.0
click at [580, 222] on div "Oare cum sa cred Analyze Music Notes" at bounding box center [655, 224] width 788 height 46
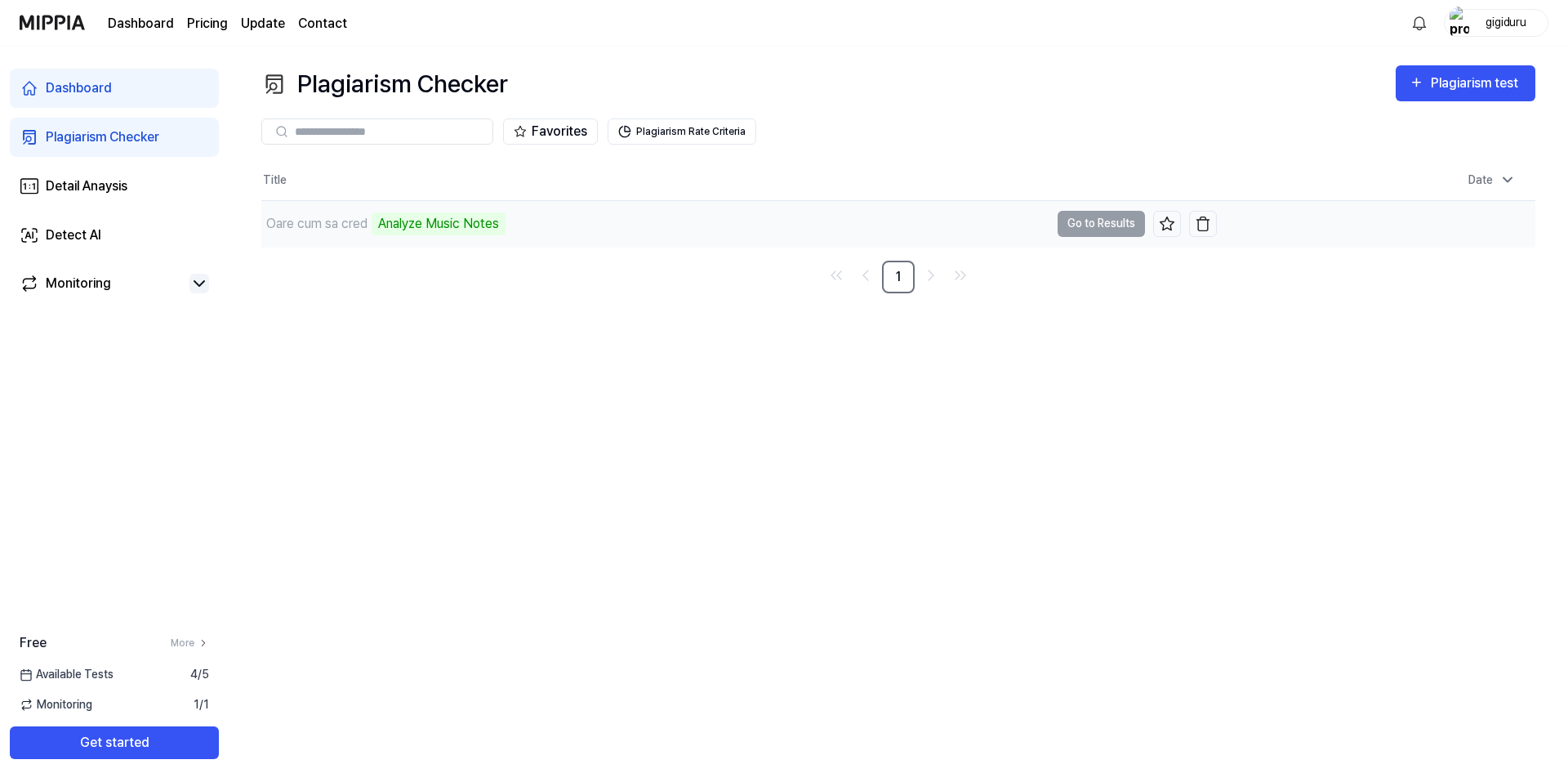
drag, startPoint x: 665, startPoint y: 224, endPoint x: 784, endPoint y: 224, distance: 119.0
click at [675, 224] on div "Oare cum sa cred Analyze Music Notes" at bounding box center [655, 224] width 788 height 46
drag, startPoint x: 793, startPoint y: 224, endPoint x: 844, endPoint y: 224, distance: 51.0
click at [808, 224] on div "Oare cum sa cred Analyze Music Notes" at bounding box center [655, 224] width 788 height 46
drag, startPoint x: 895, startPoint y: 224, endPoint x: 906, endPoint y: 225, distance: 11.0
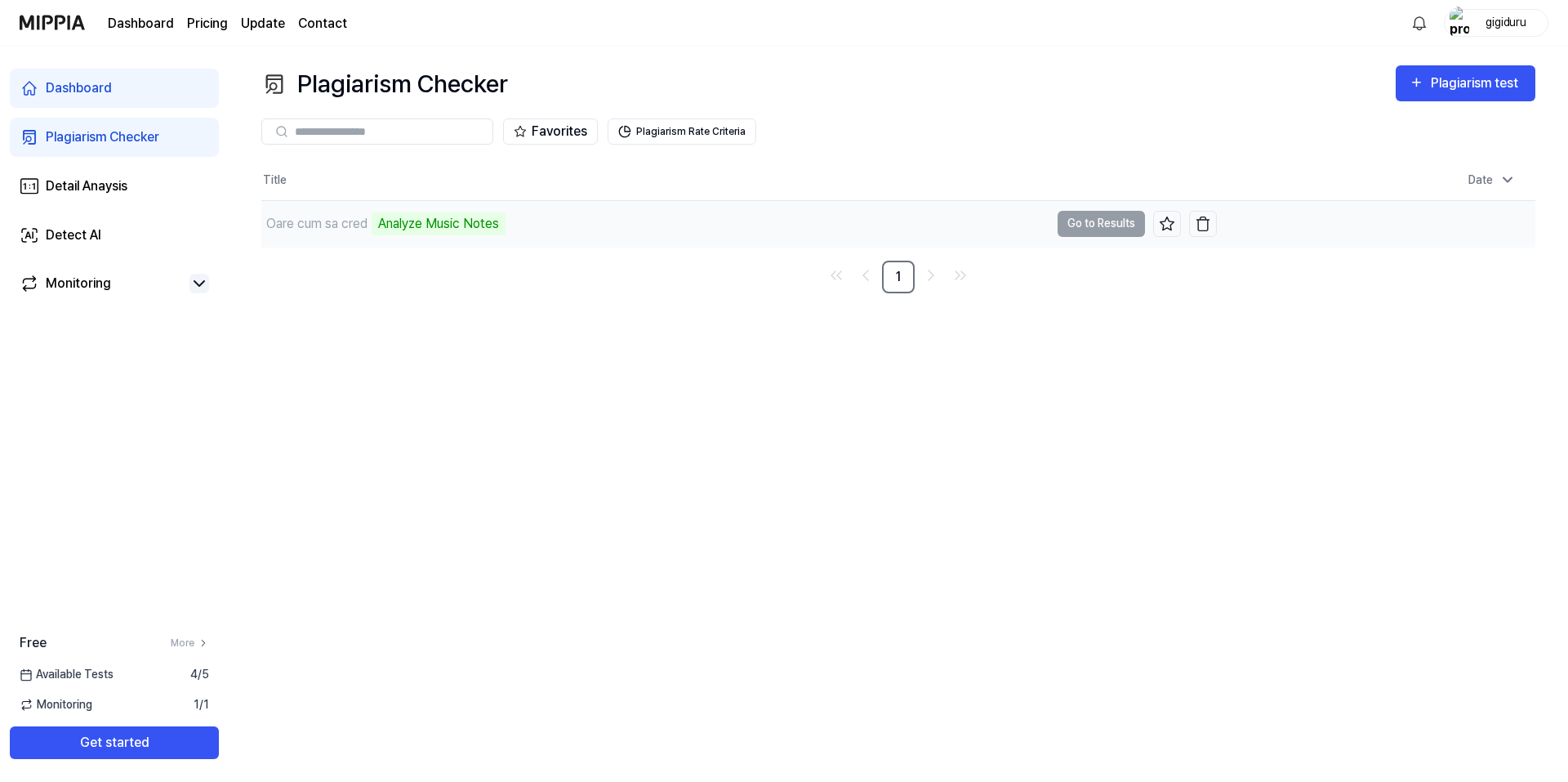
click at [906, 225] on div "Oare cum sa cred Analyze Music Notes" at bounding box center [655, 224] width 788 height 46
drag, startPoint x: 1021, startPoint y: 225, endPoint x: 1097, endPoint y: 225, distance: 76.0
click at [1058, 225] on td "Oare cum sa cred Analyze Music Notes Go to Results" at bounding box center [739, 224] width 955 height 46
click at [1099, 225] on td "Oare cum sa cred Analyze Music Notes Go to Results" at bounding box center [739, 224] width 955 height 46
click at [1115, 225] on td "Oare cum sa cred Analyze Music Notes Go to Results" at bounding box center [739, 224] width 955 height 46
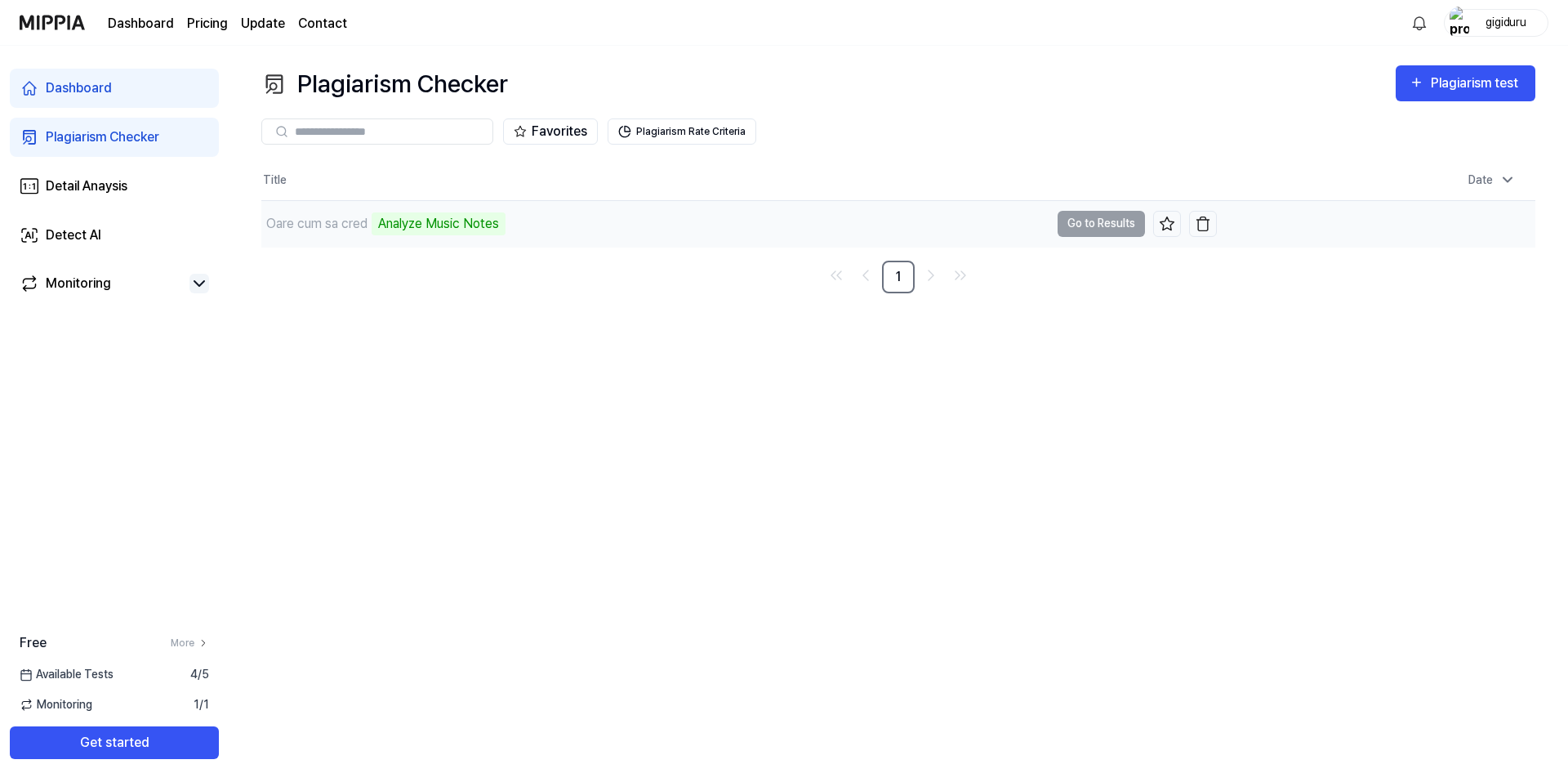
click at [1062, 222] on td "Oare cum sa cred Analyze Music Notes Go to Results" at bounding box center [739, 224] width 955 height 46
click at [1077, 222] on td "Oare cum sa cred Analyze Music Notes Go to Results" at bounding box center [739, 224] width 955 height 46
click at [1082, 222] on td "Oare cum sa cred Analyze Music Notes Go to Results" at bounding box center [739, 224] width 955 height 46
click at [1074, 220] on td "Oare cum sa cred Analyze Music Notes Go to Results" at bounding box center [739, 224] width 955 height 46
click at [349, 220] on div "Oare cum sa cred" at bounding box center [317, 223] width 101 height 19
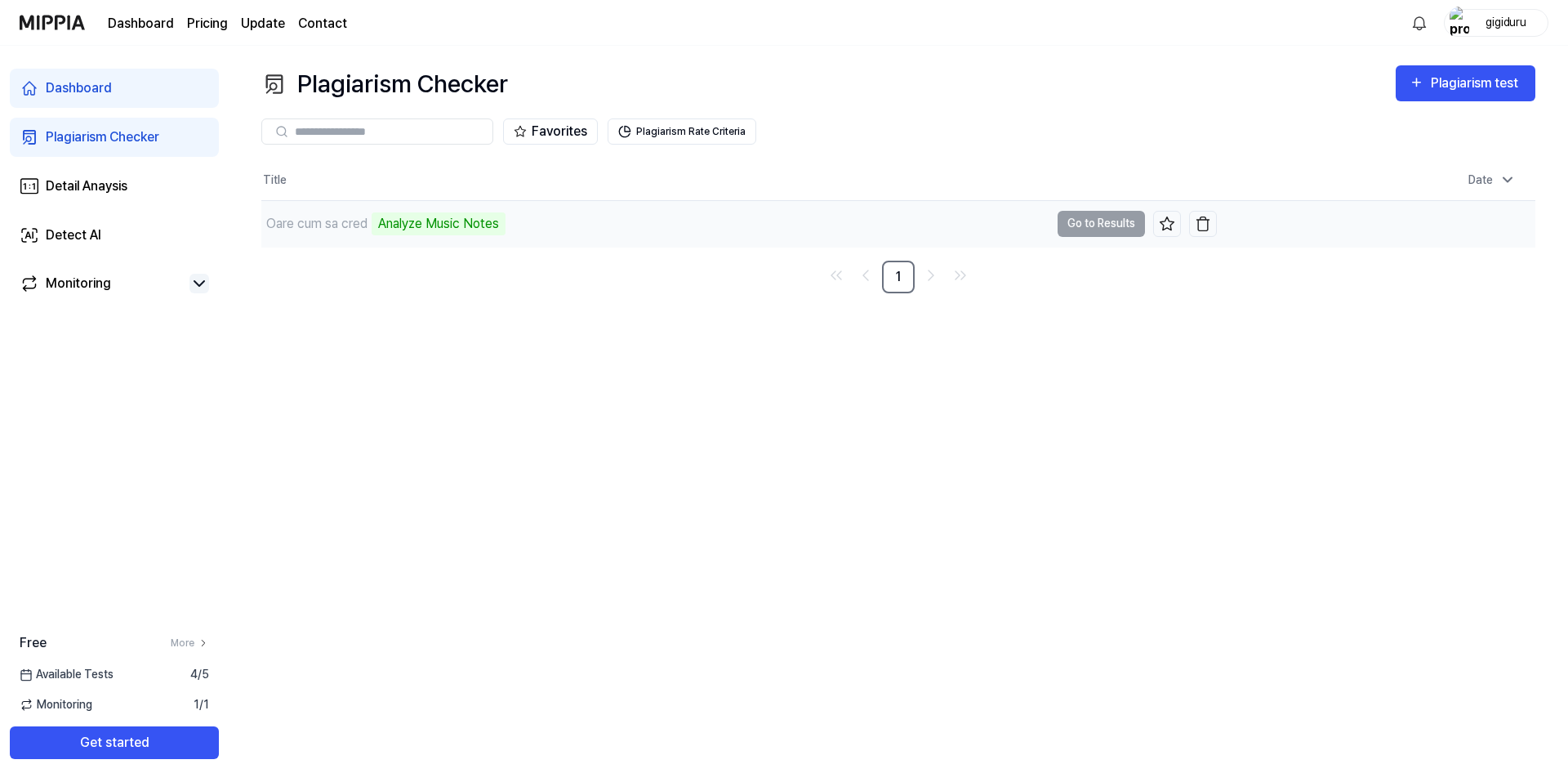
drag, startPoint x: 318, startPoint y: 220, endPoint x: 297, endPoint y: 220, distance: 21.0
click at [316, 220] on div "Oare cum sa cred" at bounding box center [317, 223] width 101 height 19
drag, startPoint x: 297, startPoint y: 220, endPoint x: 287, endPoint y: 220, distance: 10.0
click at [295, 220] on div "Oare cum sa cred" at bounding box center [317, 223] width 101 height 19
click at [279, 220] on div "Oare cum sa cred" at bounding box center [317, 223] width 101 height 19
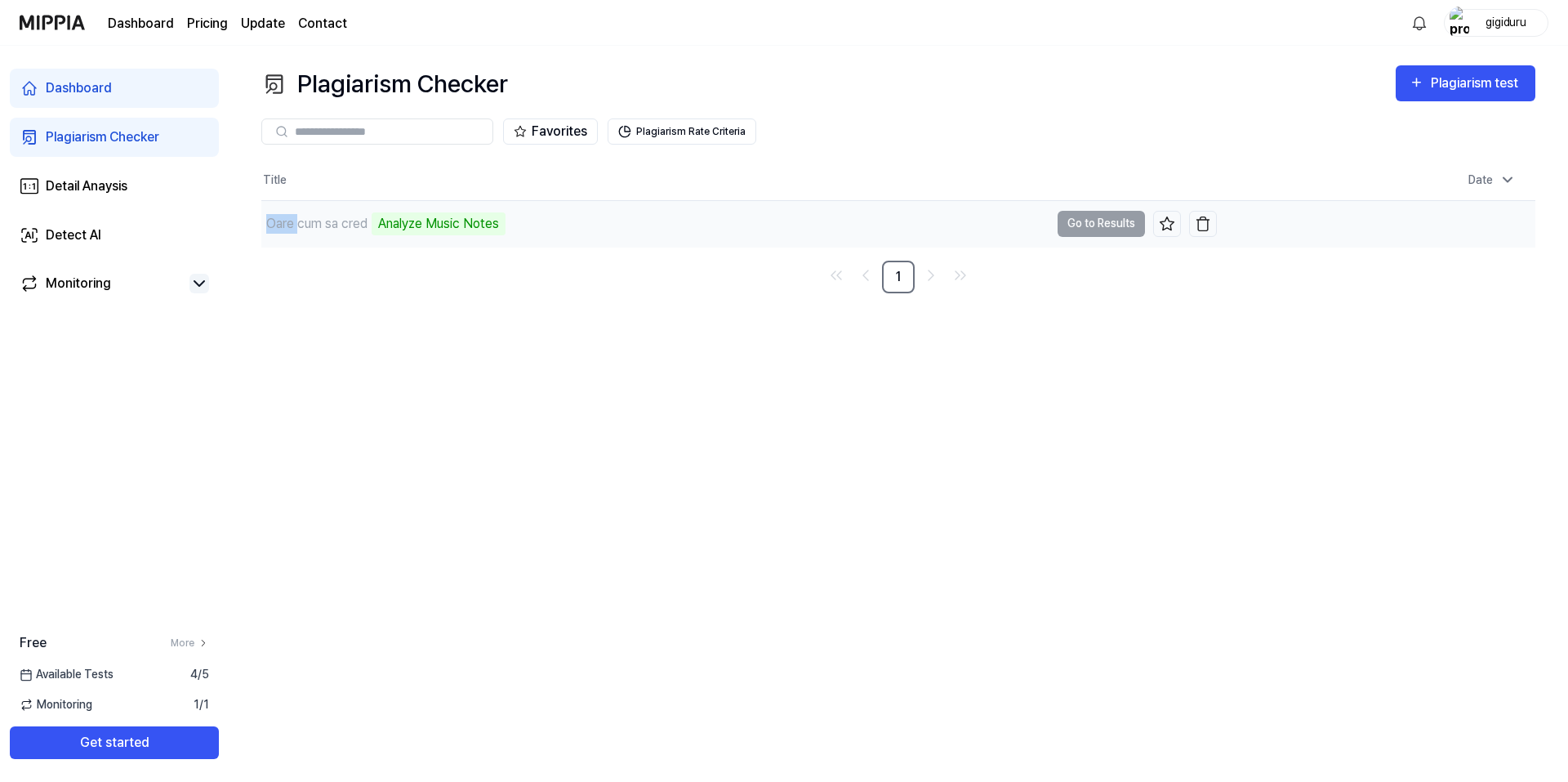
click at [279, 220] on div "Oare cum sa cred" at bounding box center [317, 223] width 101 height 19
click at [448, 222] on div "Analyze Music Notes" at bounding box center [438, 223] width 134 height 23
click at [670, 128] on button "Plagiarism Rate Criteria" at bounding box center [681, 131] width 148 height 26
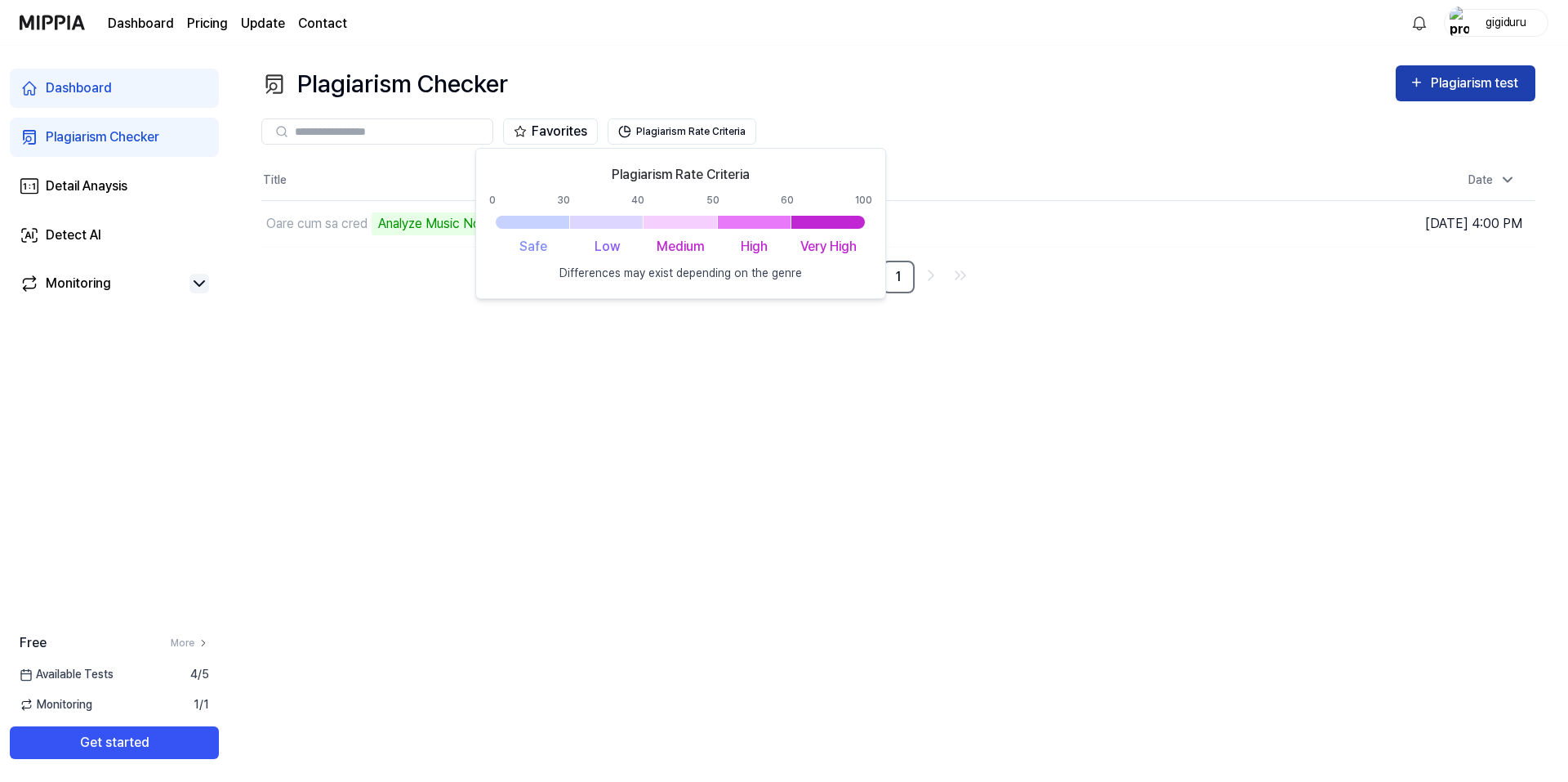
click at [1446, 78] on div "Plagiarism test" at bounding box center [1476, 83] width 91 height 21
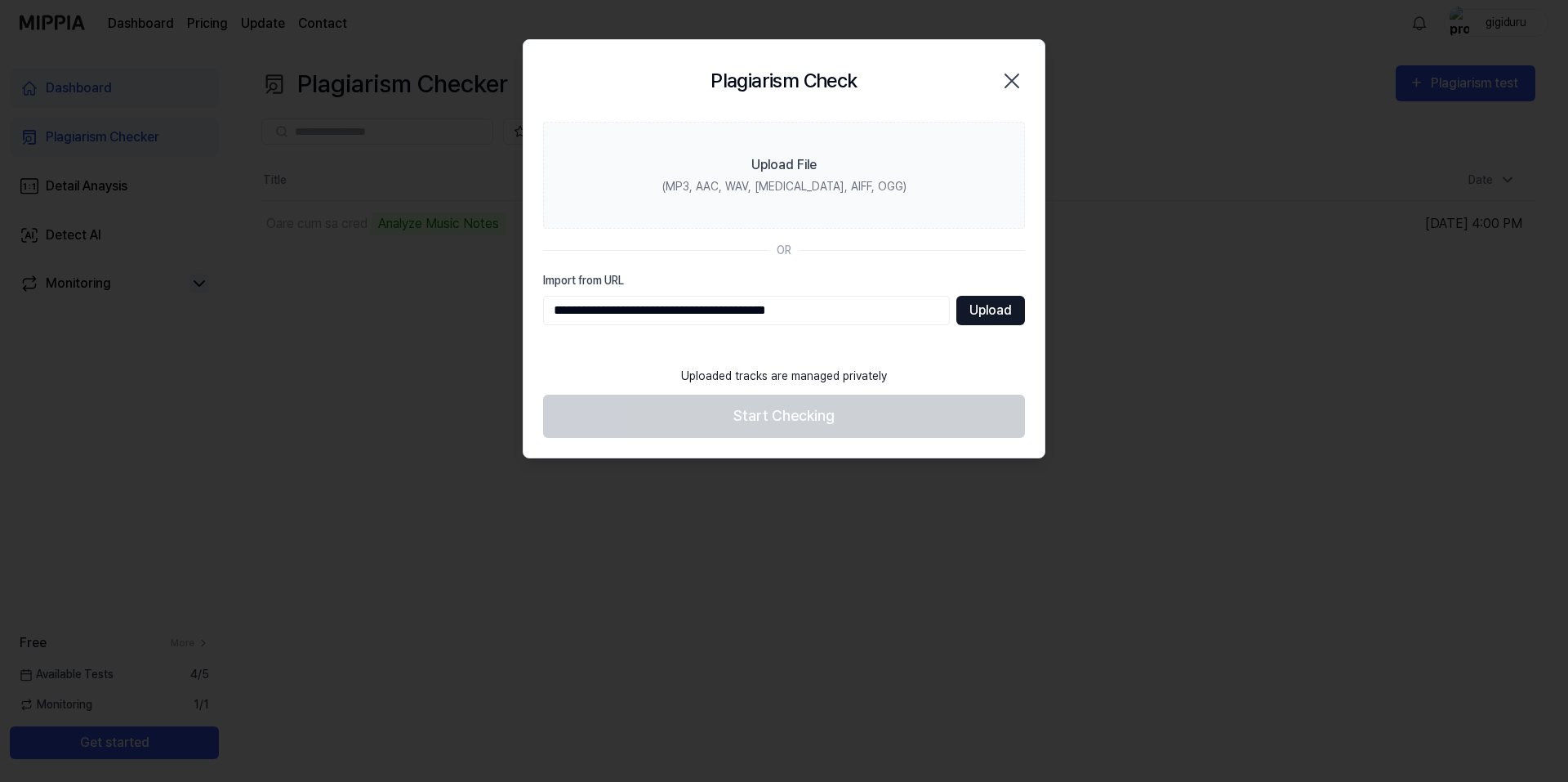
type input "**********"
click at [986, 314] on button "Upload" at bounding box center [991, 310] width 69 height 29
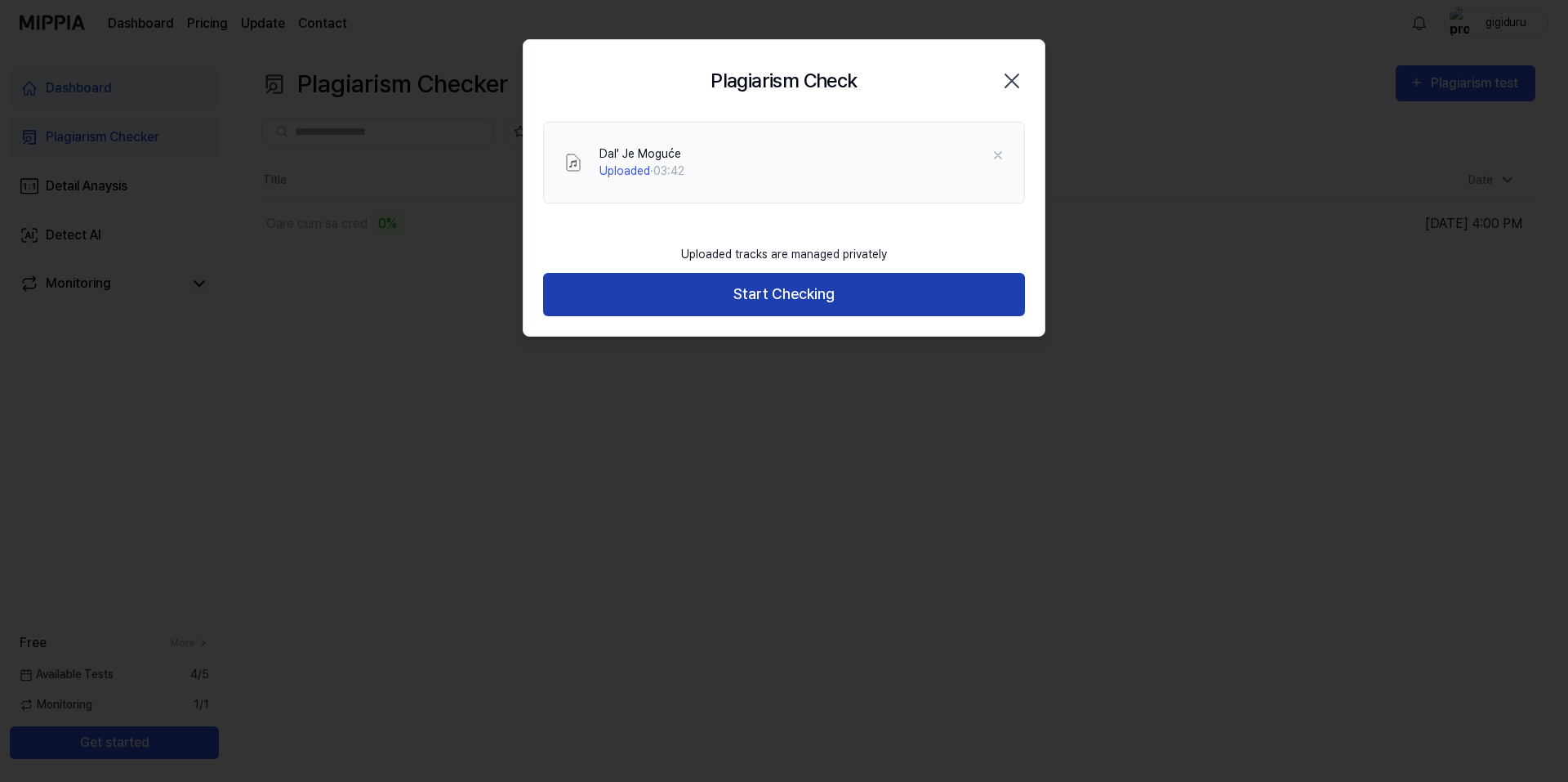
click at [815, 297] on button "Start Checking" at bounding box center [784, 294] width 482 height 44
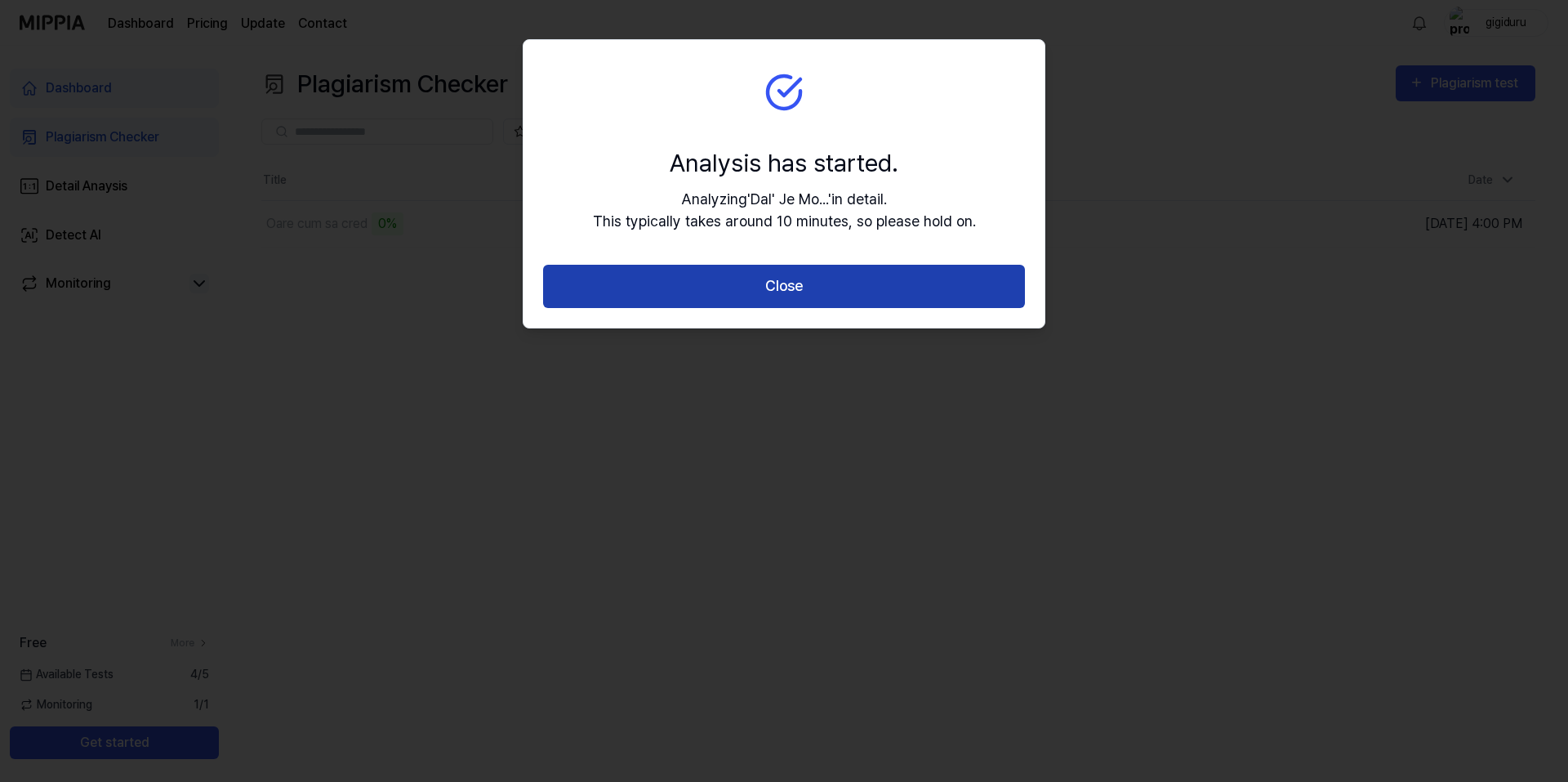
click at [854, 288] on button "Close" at bounding box center [784, 287] width 482 height 44
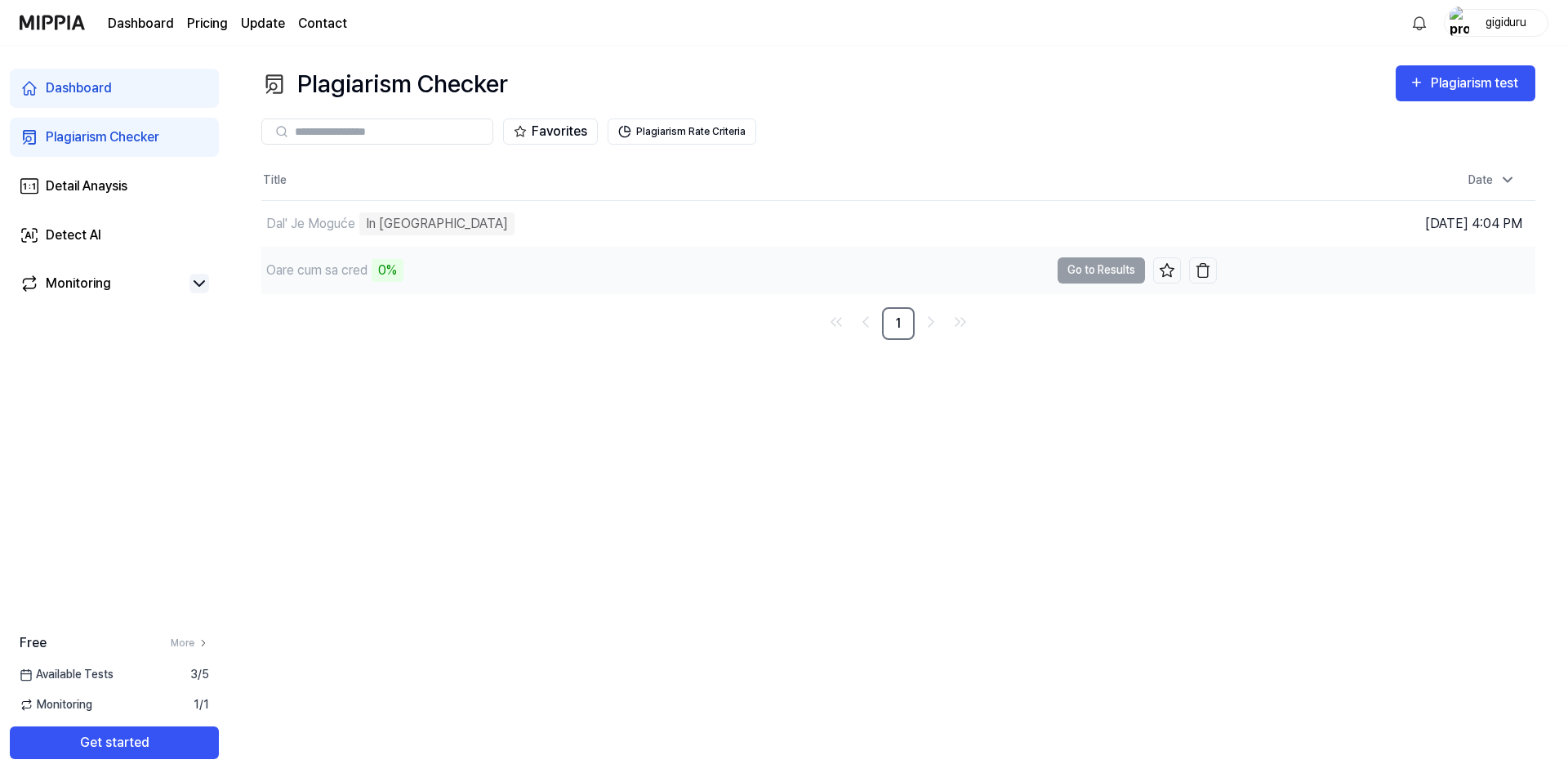
click at [1071, 272] on td "Oare cum sa cred 0% Go to Results" at bounding box center [739, 270] width 955 height 46
click at [1100, 269] on button "Go to Results" at bounding box center [1101, 270] width 87 height 26
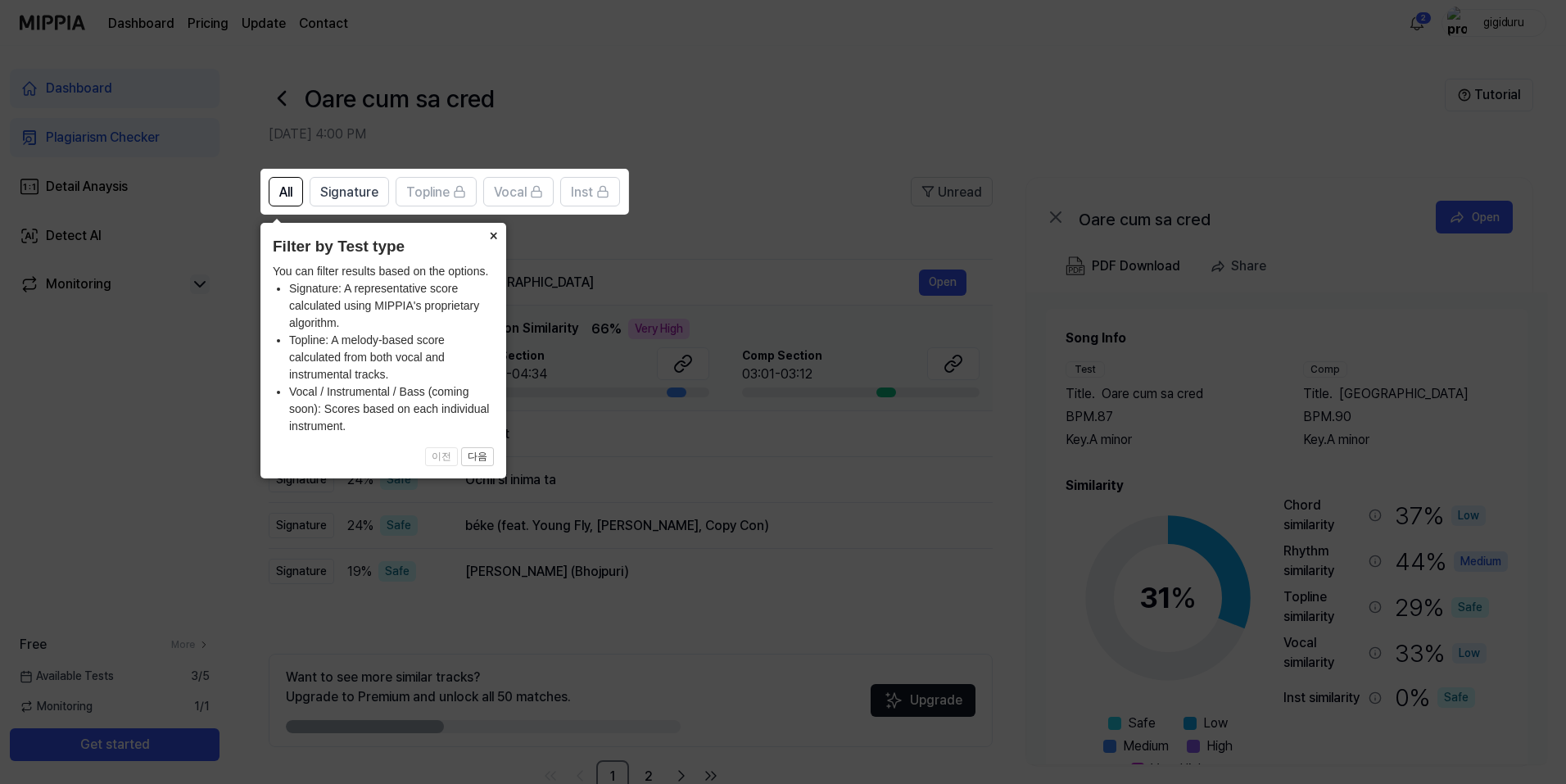
click at [495, 235] on button "×" at bounding box center [493, 234] width 26 height 23
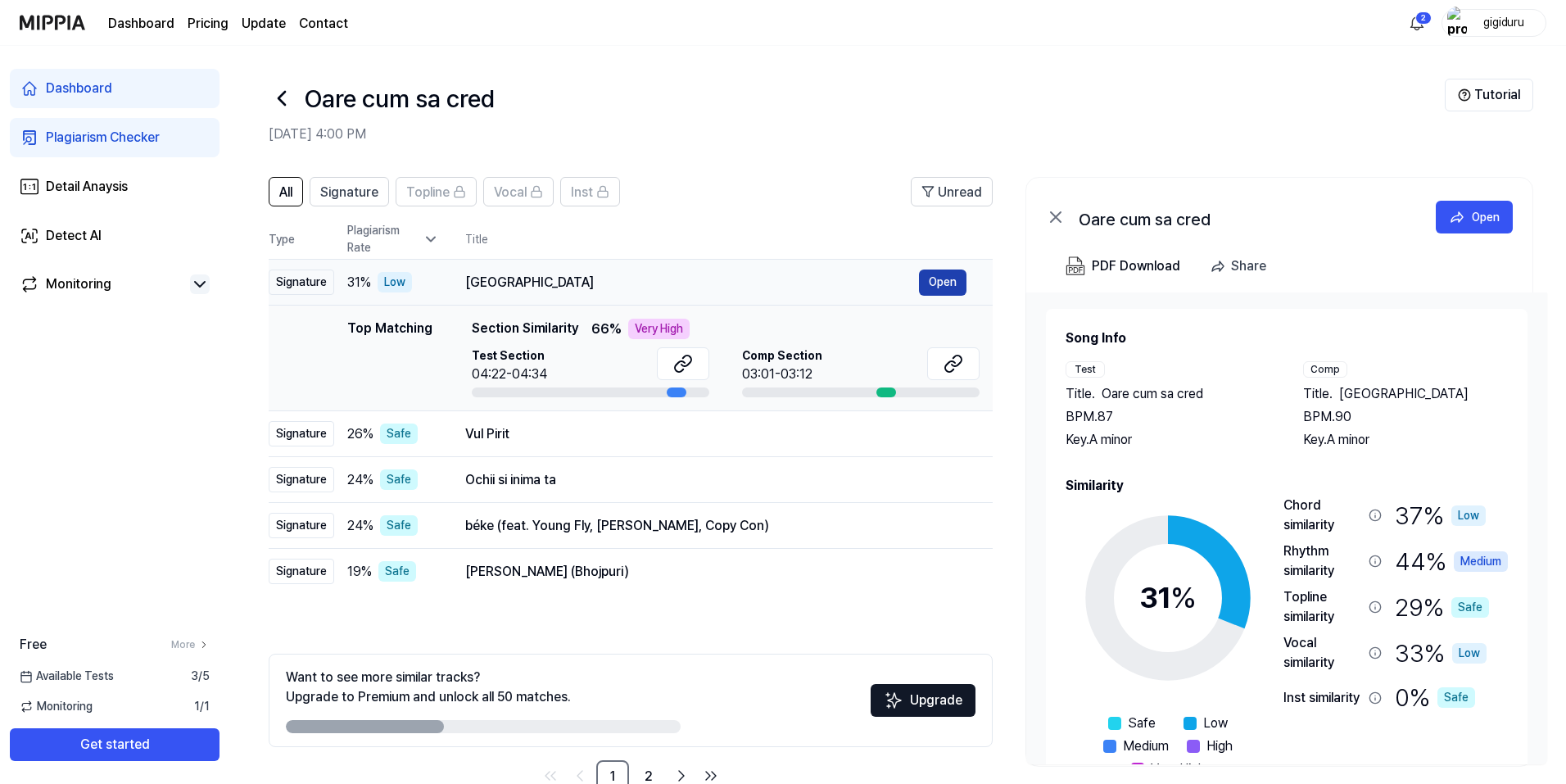
click at [952, 277] on button "Open" at bounding box center [942, 282] width 48 height 26
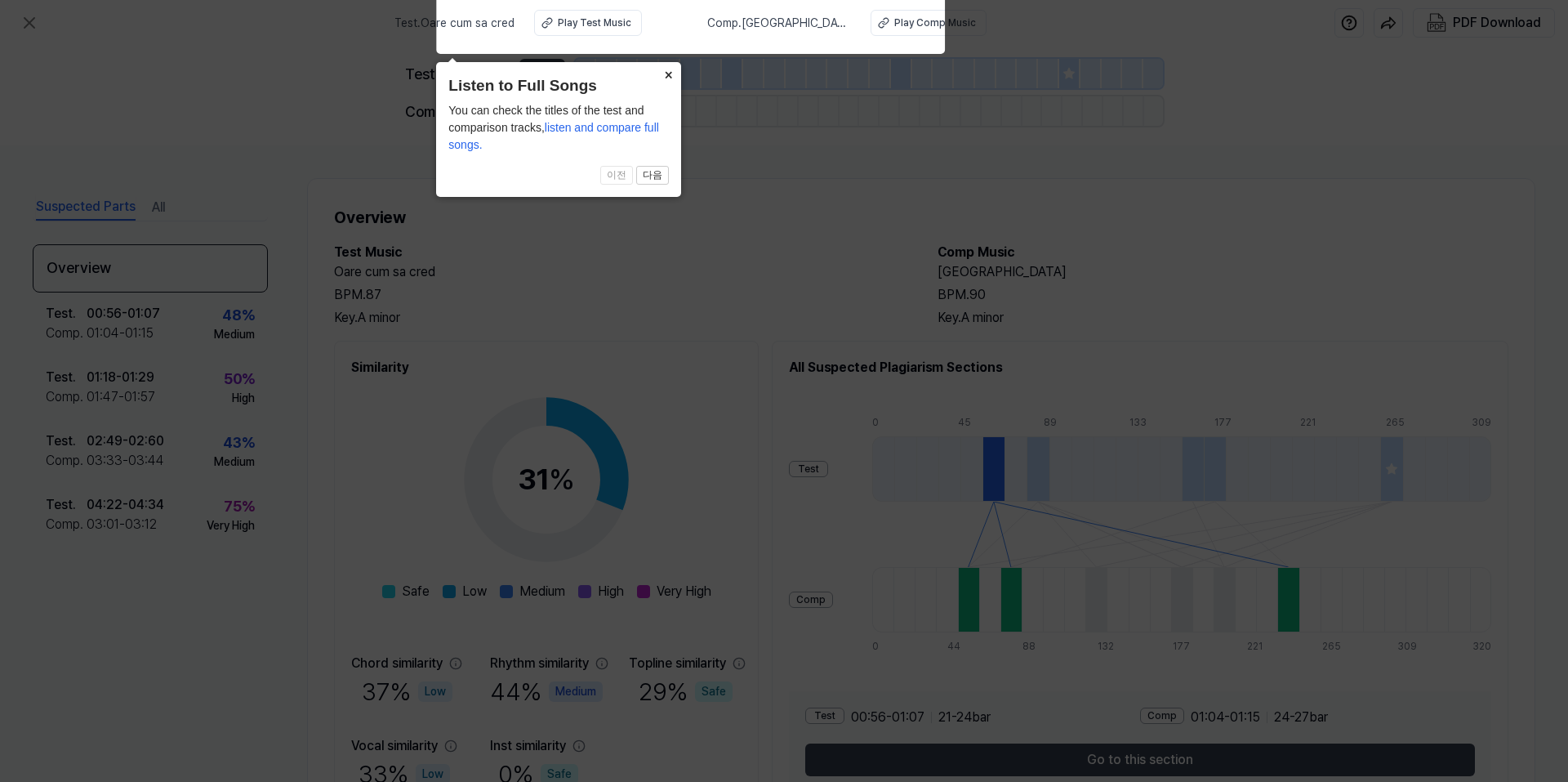
click at [667, 73] on button "×" at bounding box center [667, 73] width 26 height 23
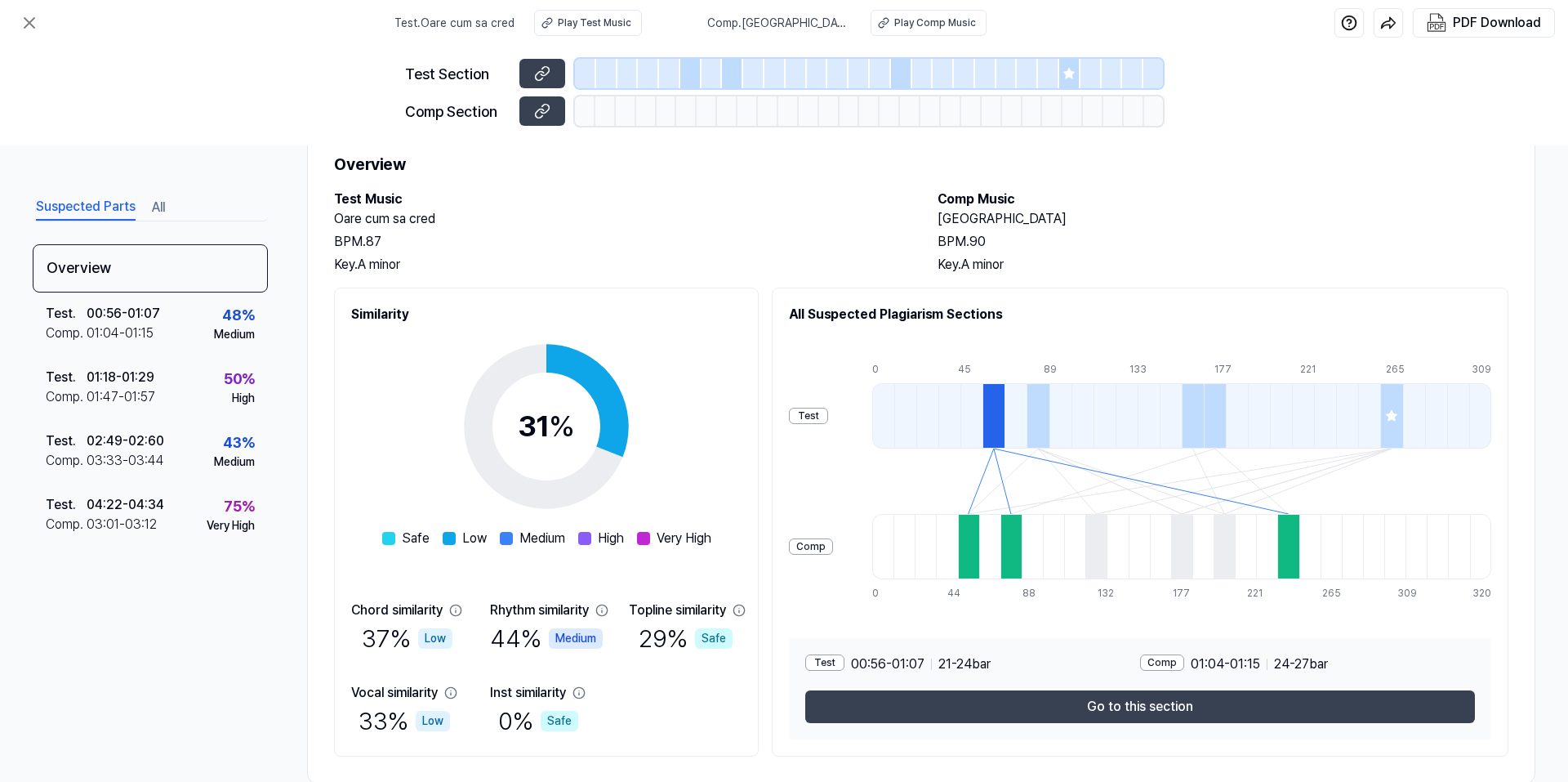
scroll to position [87, 0]
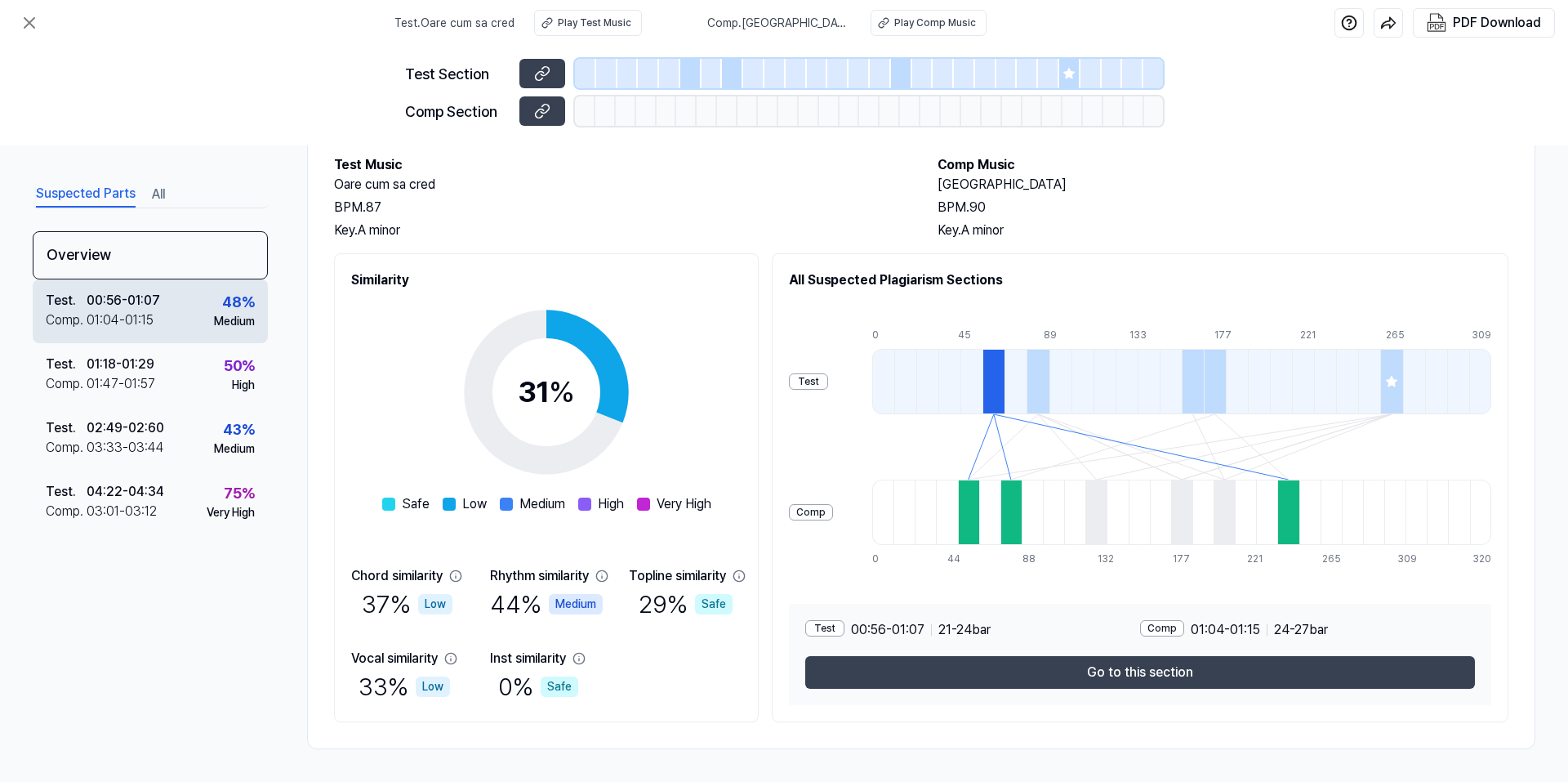
click at [218, 312] on div "48 % Medium" at bounding box center [234, 310] width 41 height 39
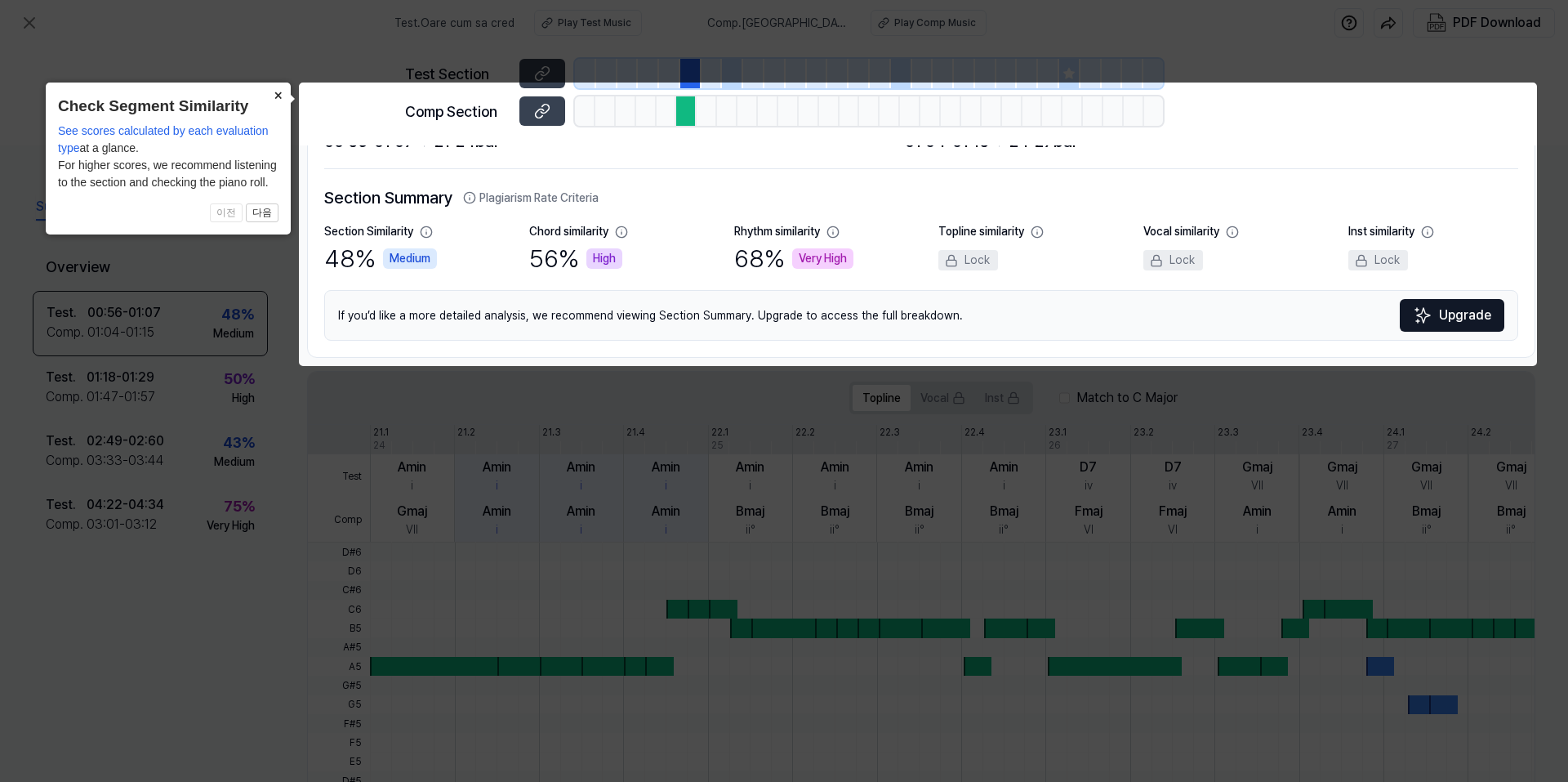
click at [280, 96] on button "×" at bounding box center [277, 93] width 26 height 23
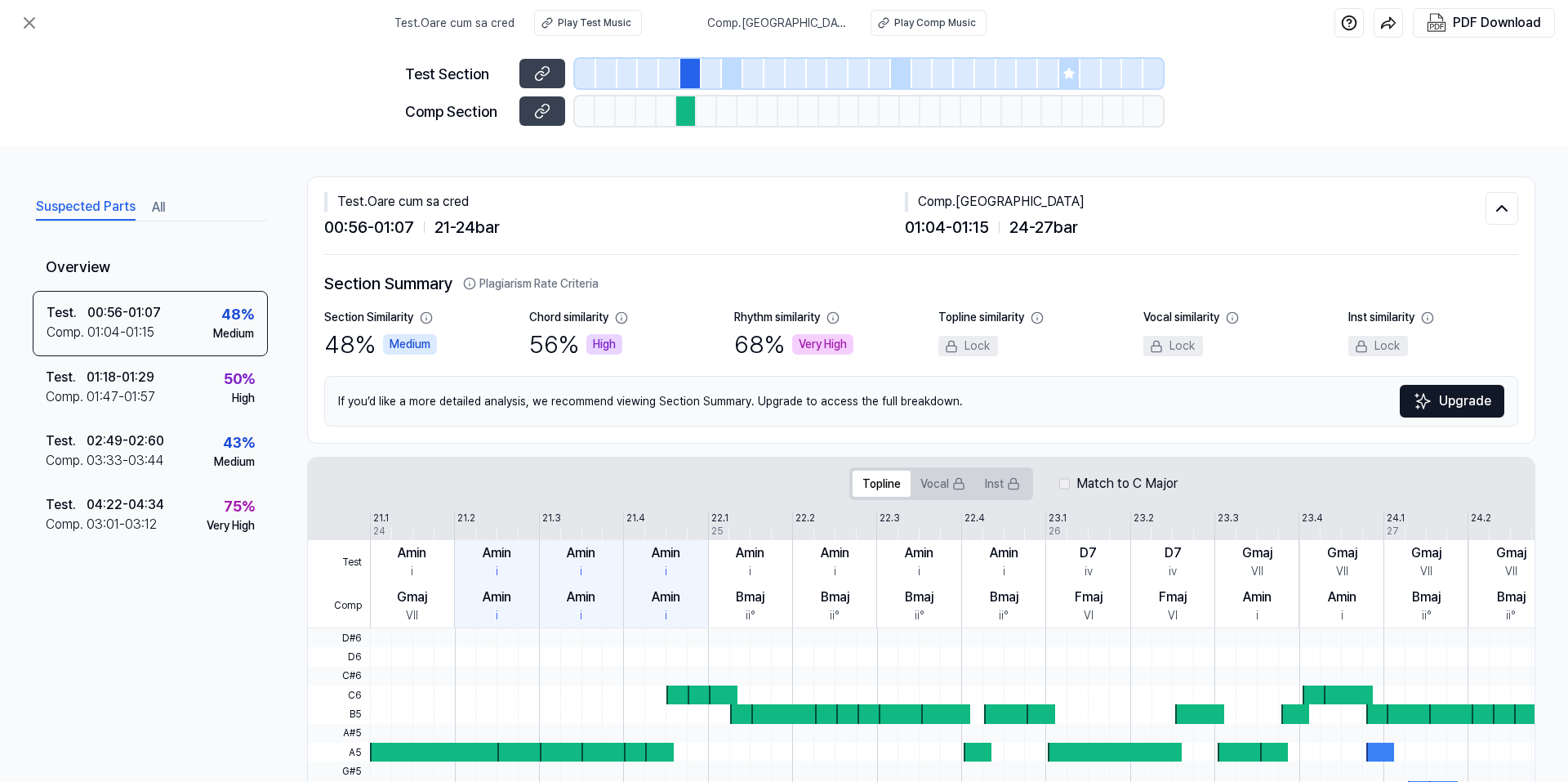
scroll to position [0, 0]
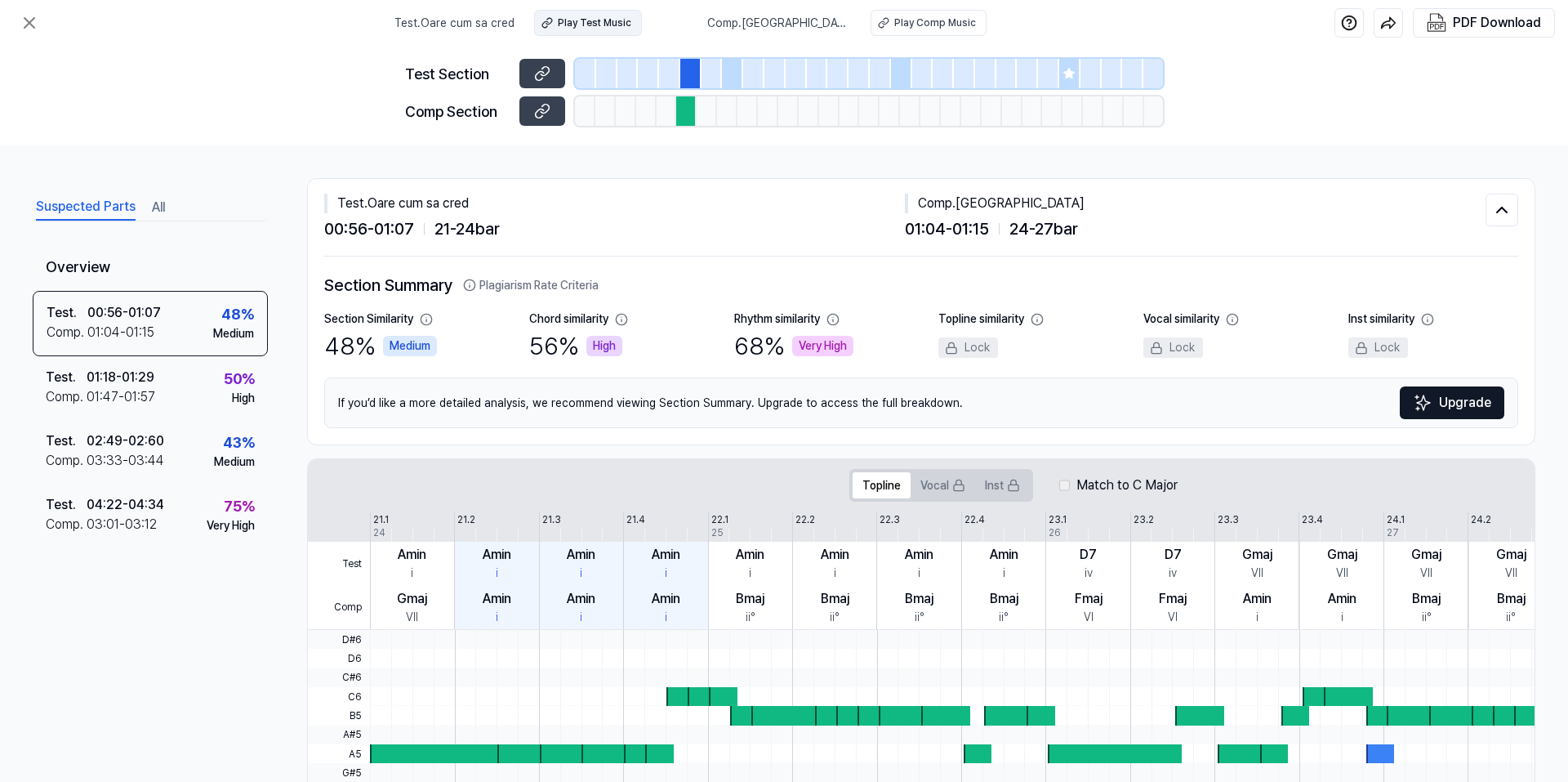
click at [629, 22] on div "Play Test Music" at bounding box center [595, 23] width 74 height 15
click at [903, 23] on div "Play Comp Music" at bounding box center [934, 23] width 81 height 15
click at [34, 16] on icon at bounding box center [28, 23] width 19 height 19
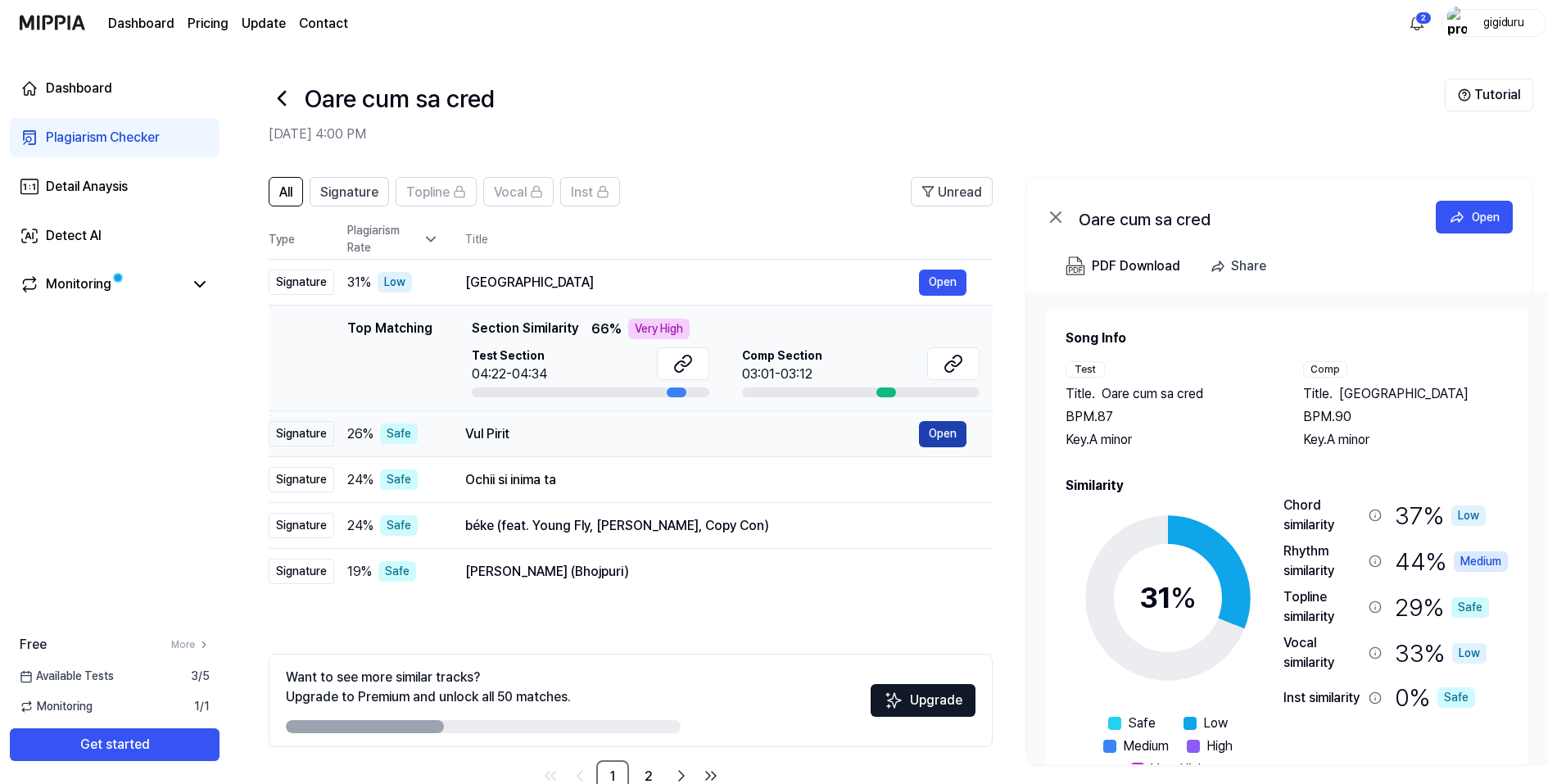
click at [957, 432] on button "Open" at bounding box center [942, 434] width 48 height 26
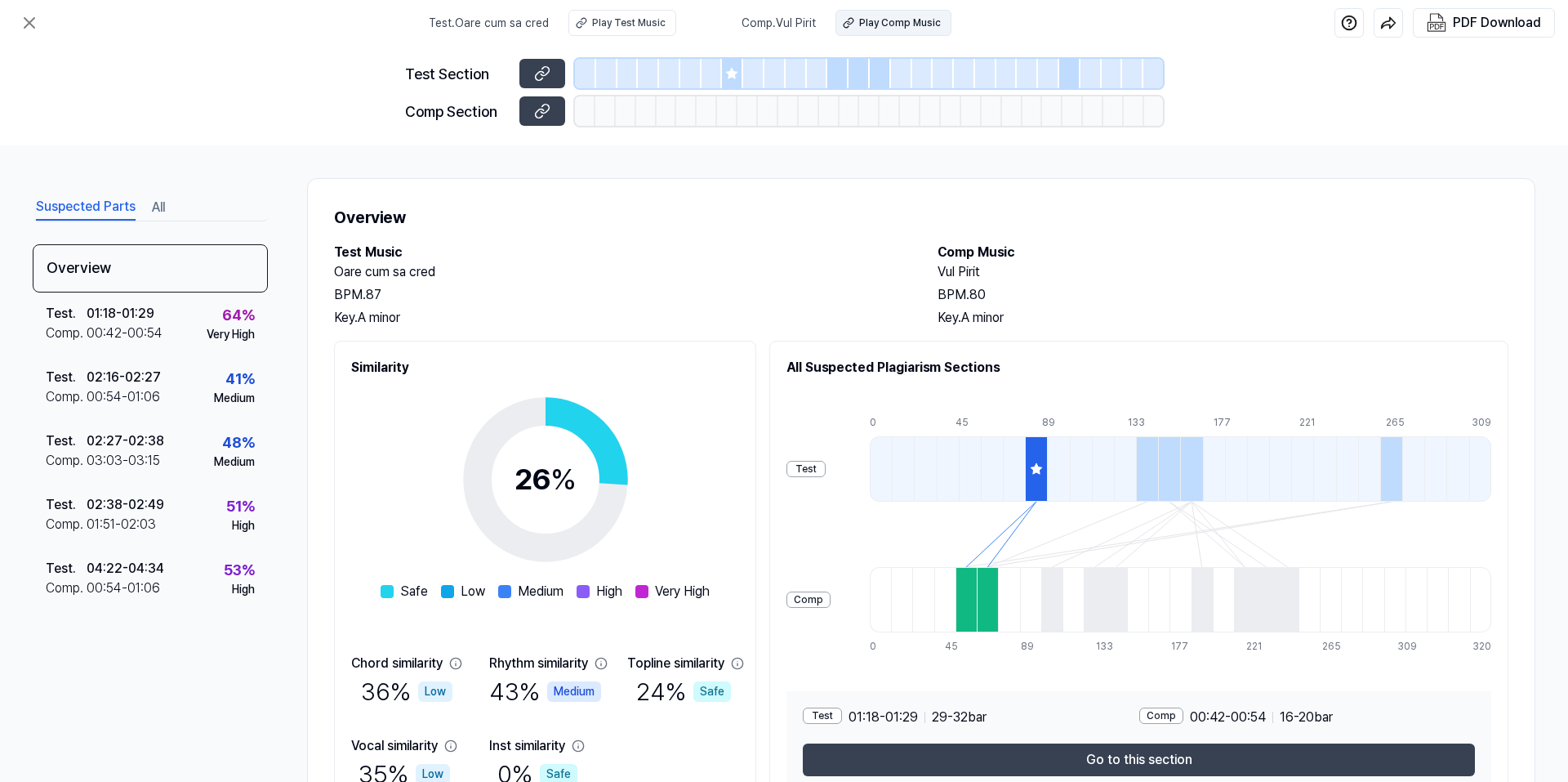
click at [893, 22] on div "Play Comp Music" at bounding box center [899, 23] width 81 height 15
click at [34, 18] on icon at bounding box center [29, 23] width 10 height 10
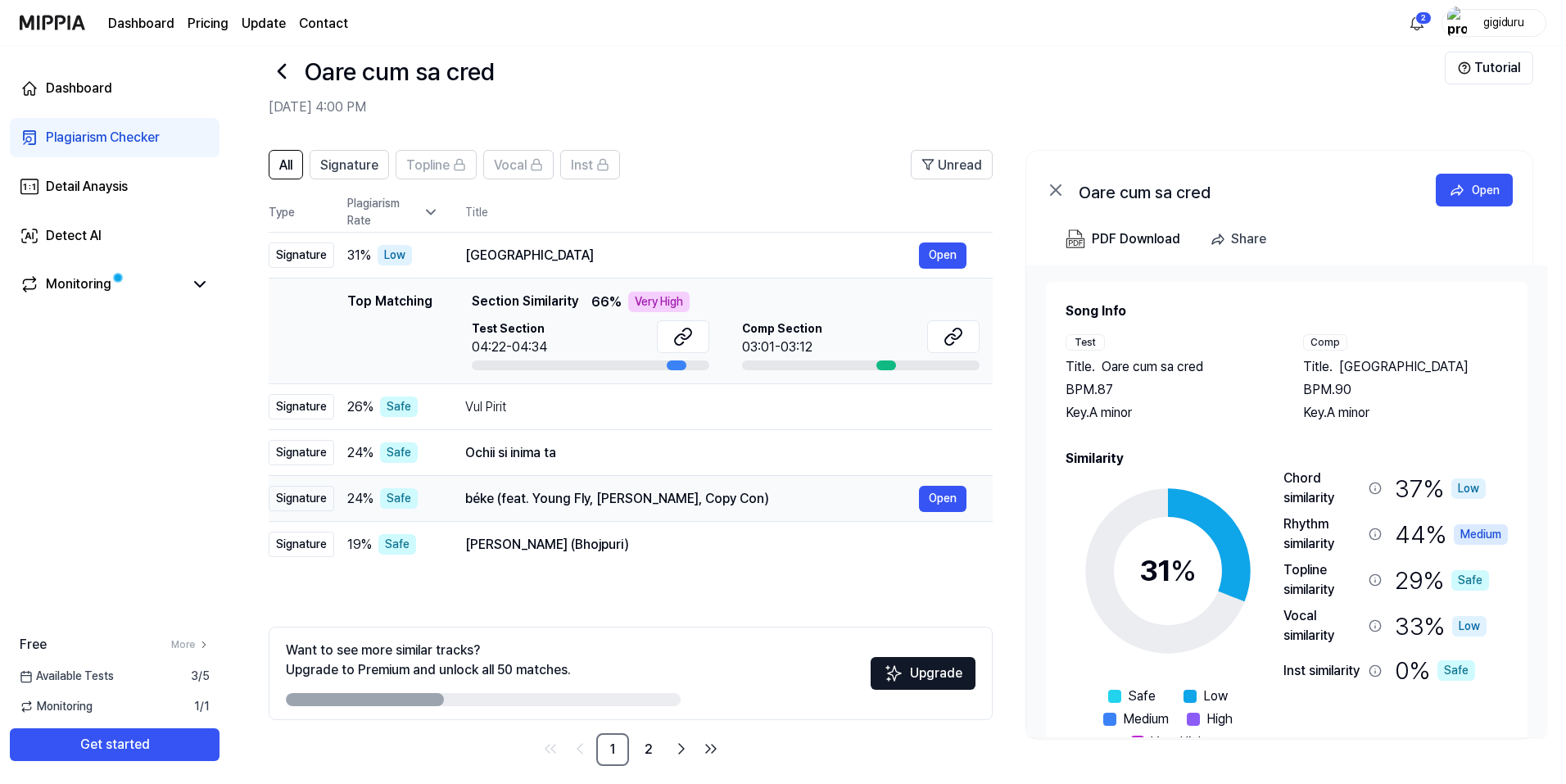
scroll to position [42, 0]
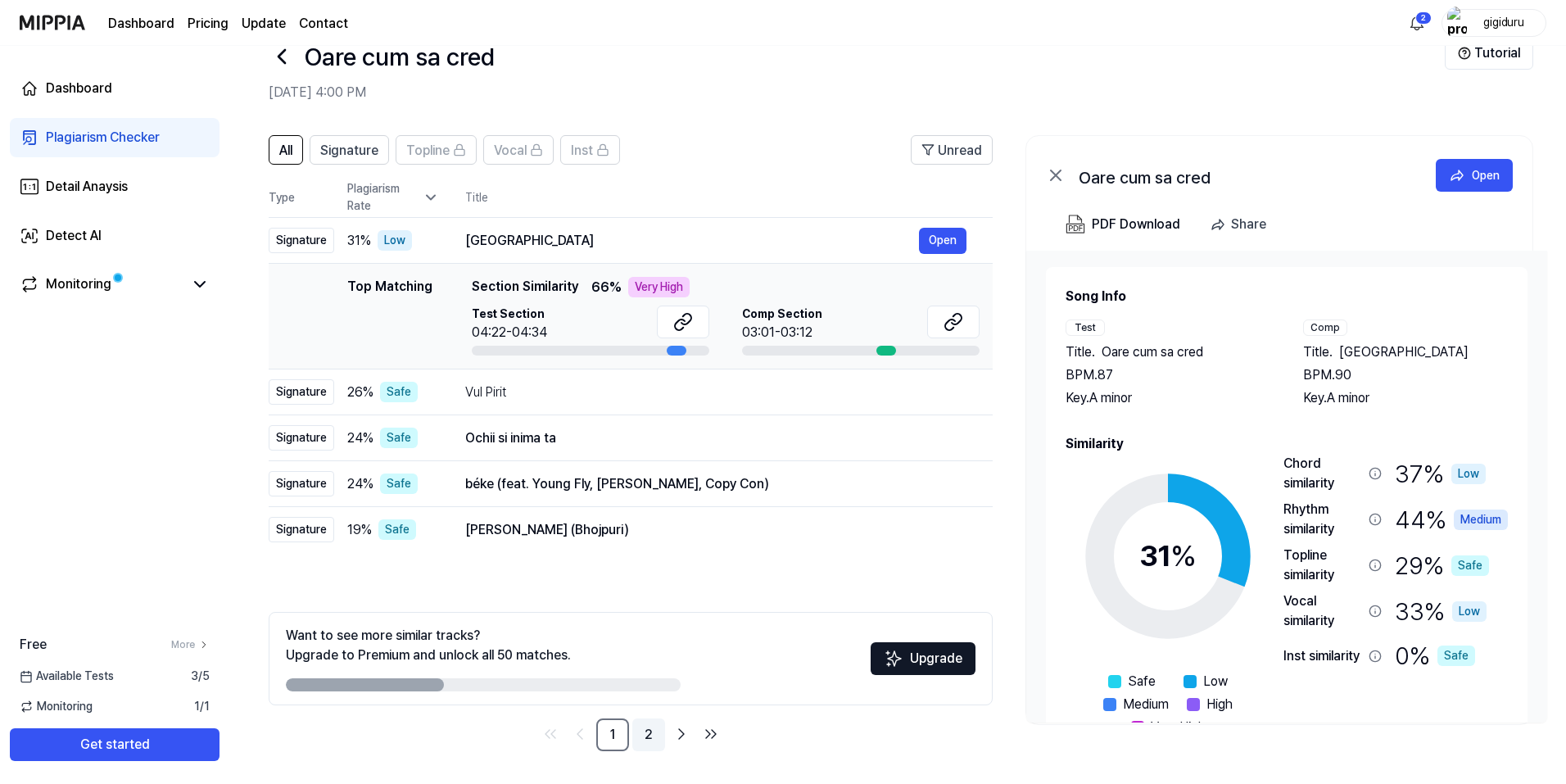
click at [651, 737] on link "2" at bounding box center [648, 734] width 33 height 33
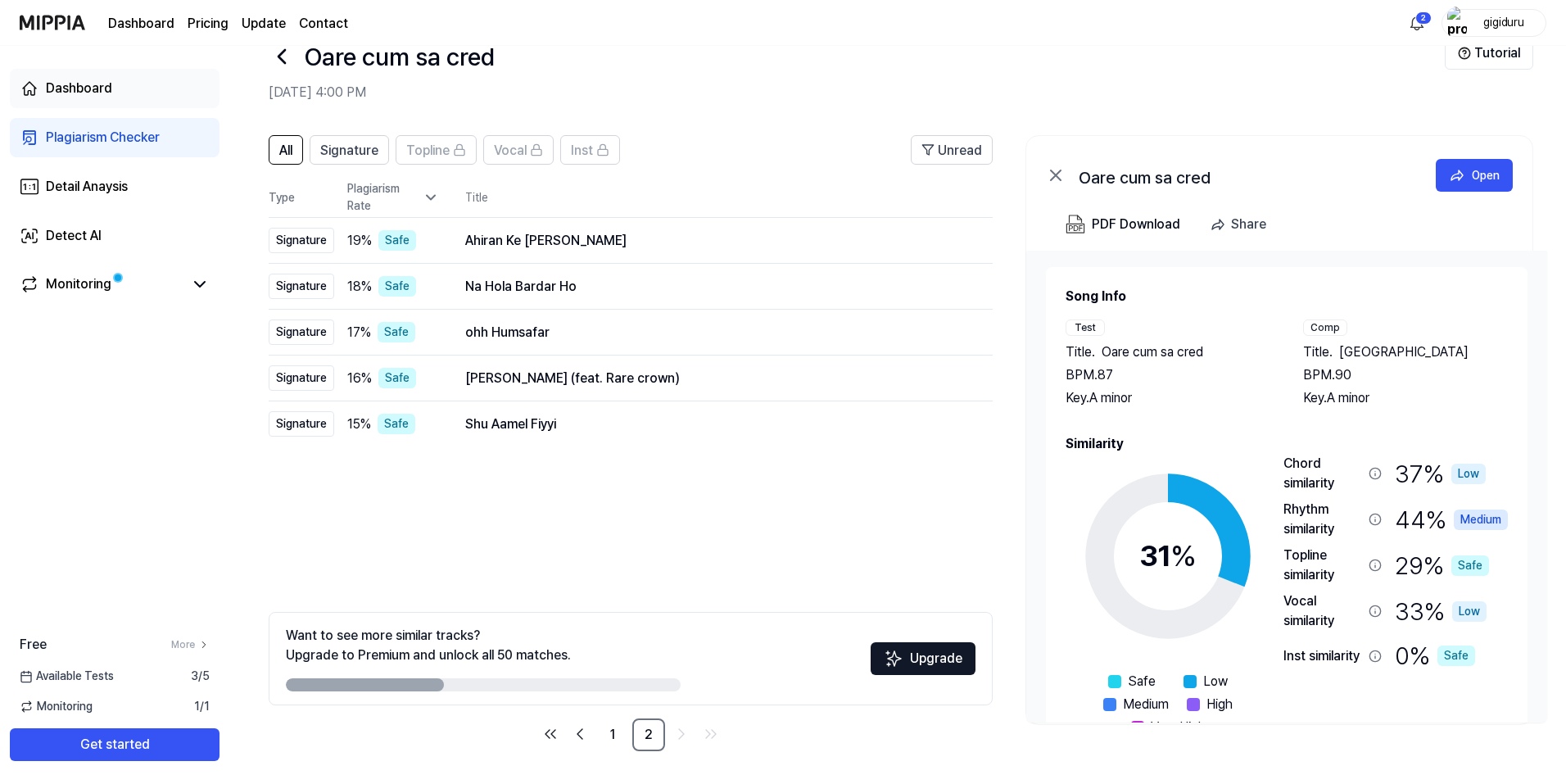
click at [86, 91] on div "Dashboard" at bounding box center [79, 88] width 66 height 19
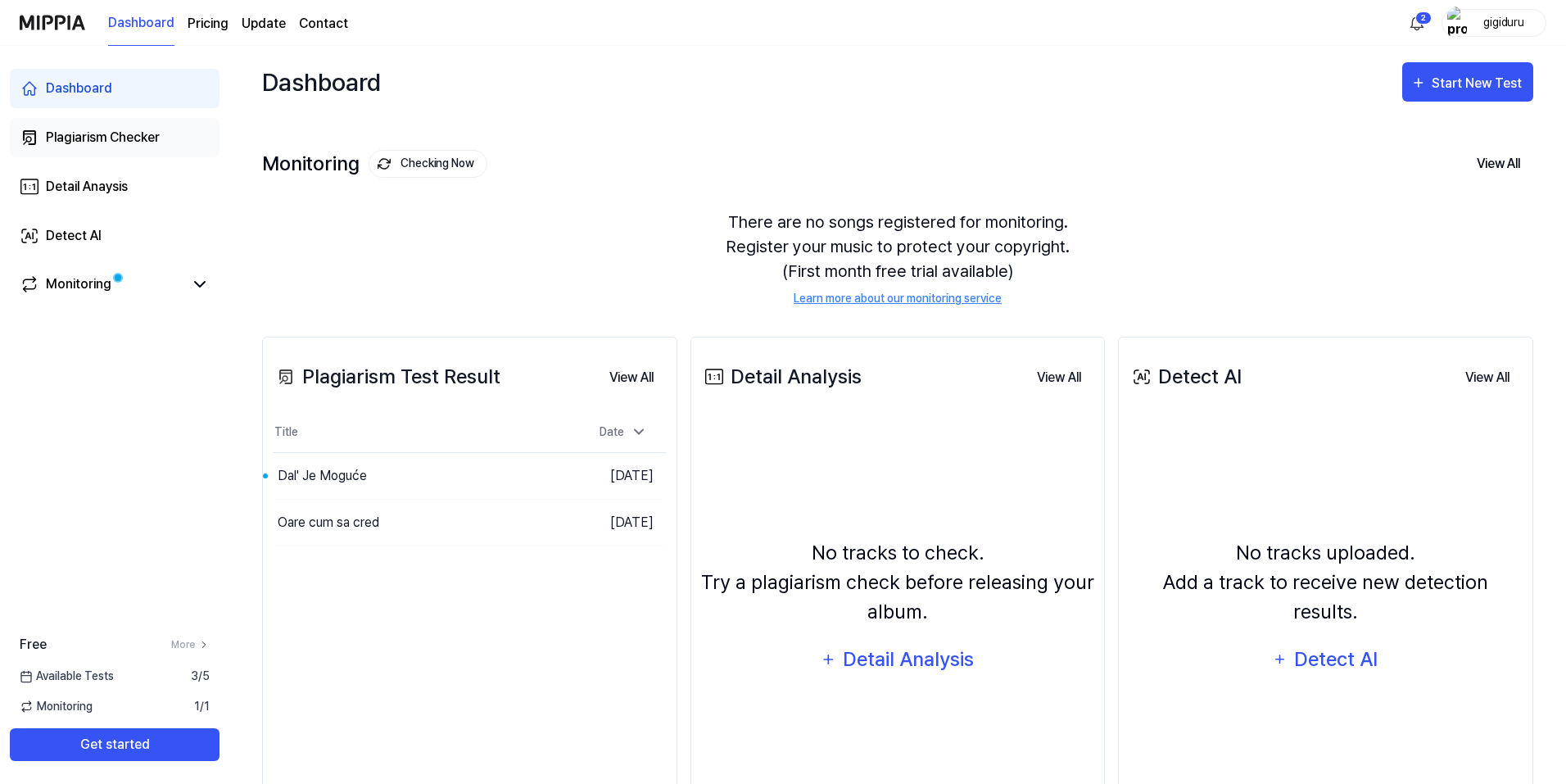
click at [90, 139] on div "Plagiarism Checker" at bounding box center [103, 137] width 113 height 19
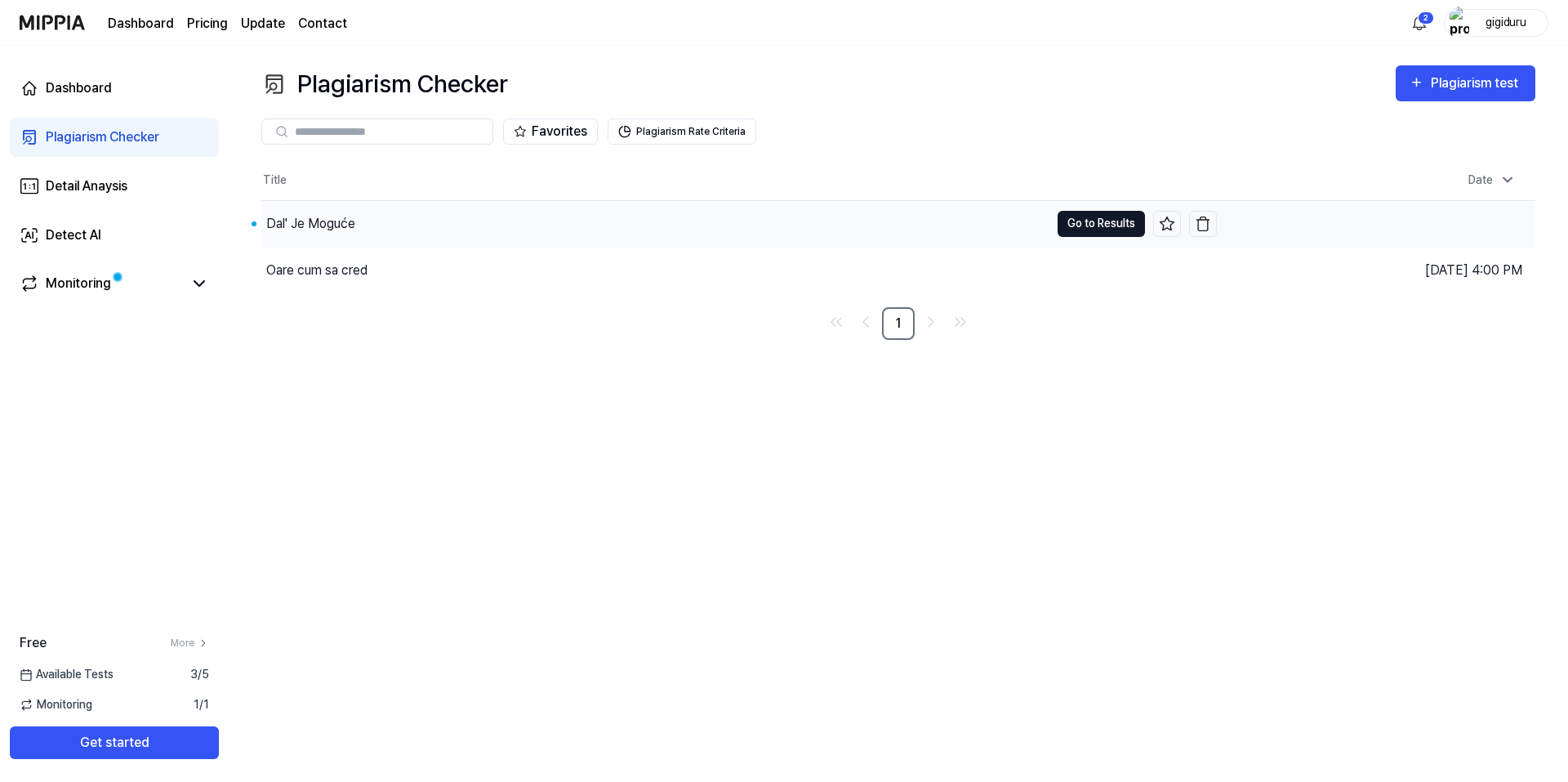
click at [1081, 221] on button "Go to Results" at bounding box center [1101, 223] width 87 height 26
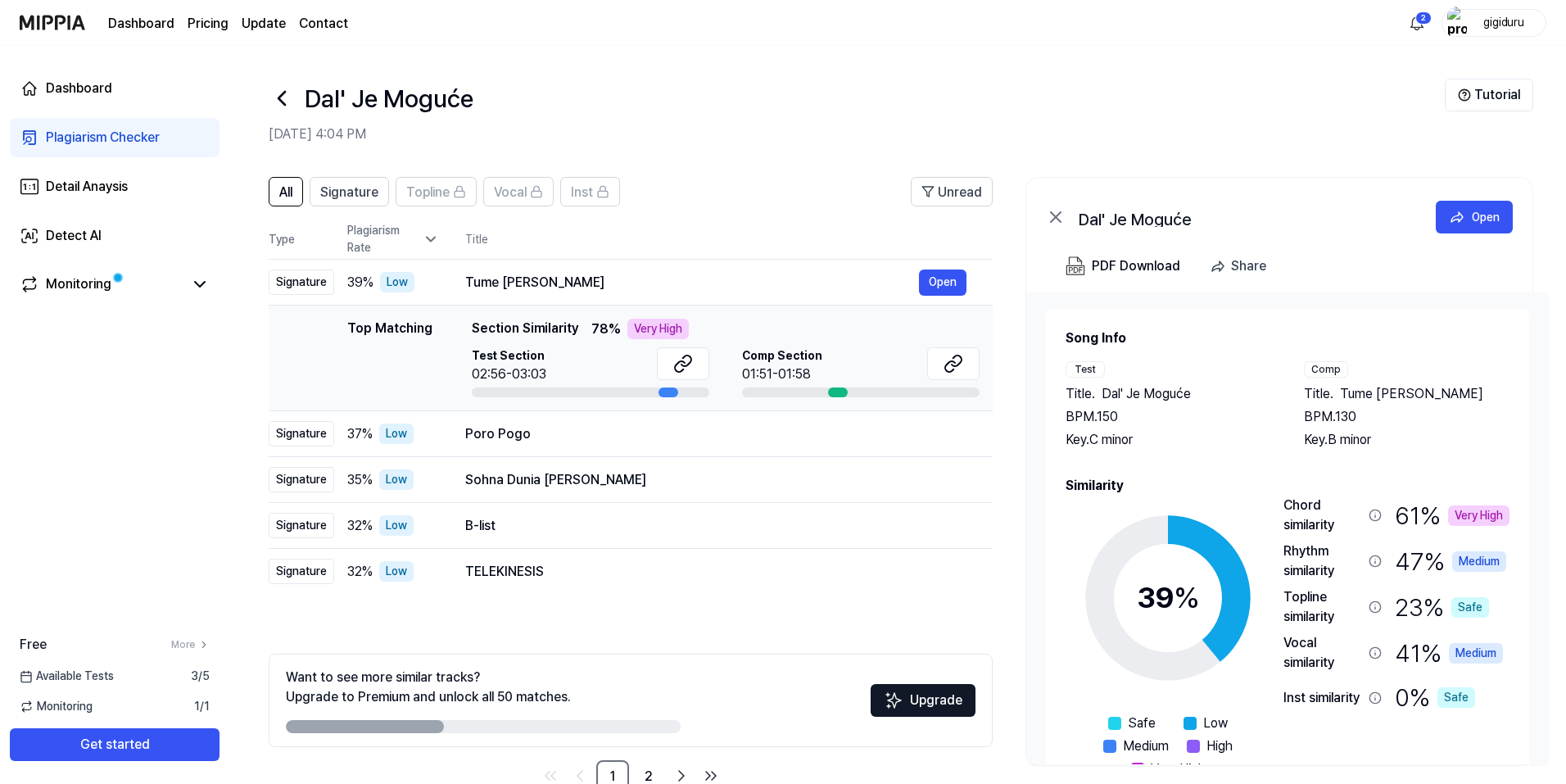
click at [1481, 516] on div "Very High" at bounding box center [1479, 515] width 61 height 20
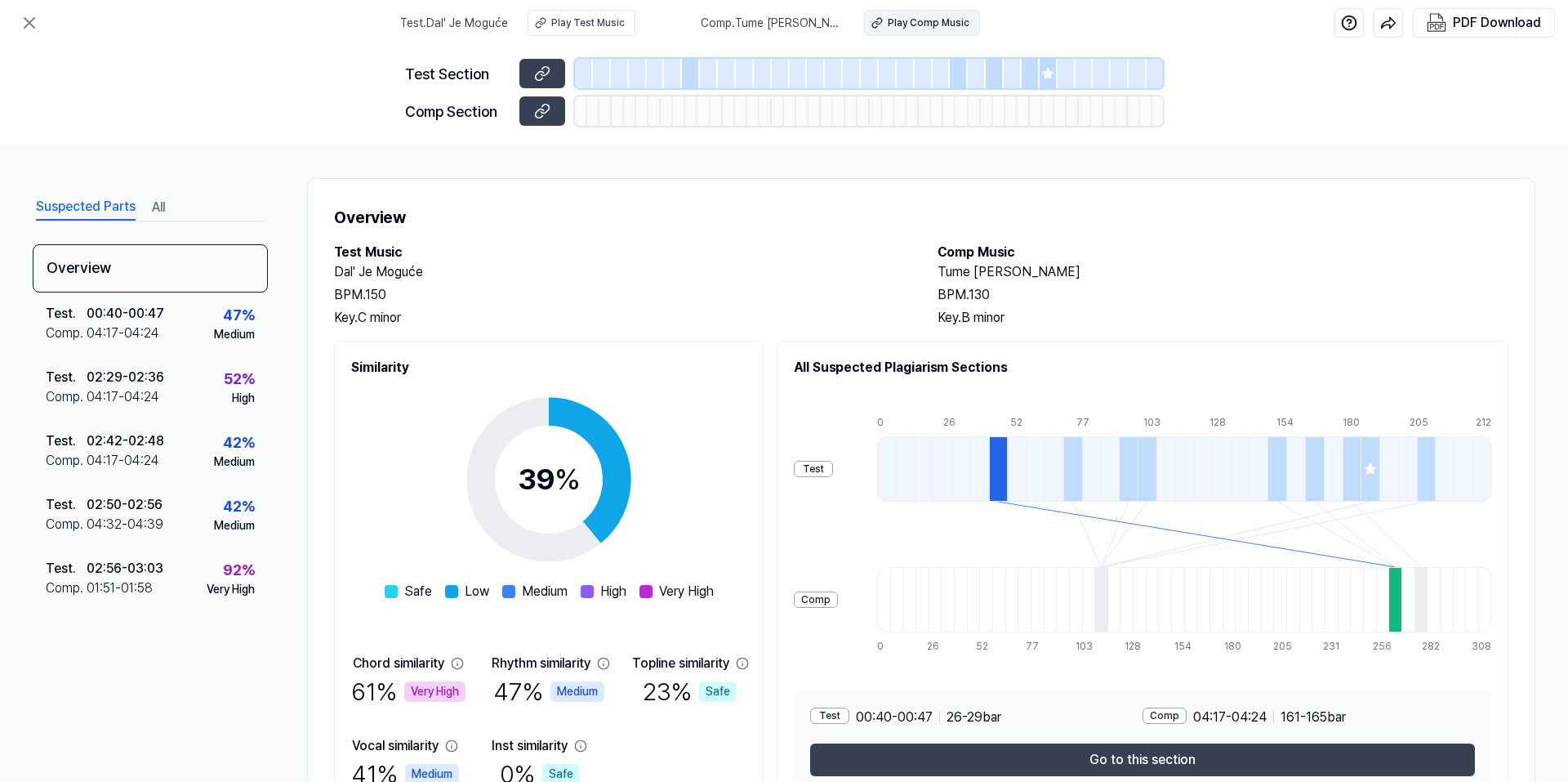
click at [925, 24] on div "Play Comp Music" at bounding box center [928, 23] width 81 height 15
click at [33, 16] on icon at bounding box center [28, 23] width 19 height 19
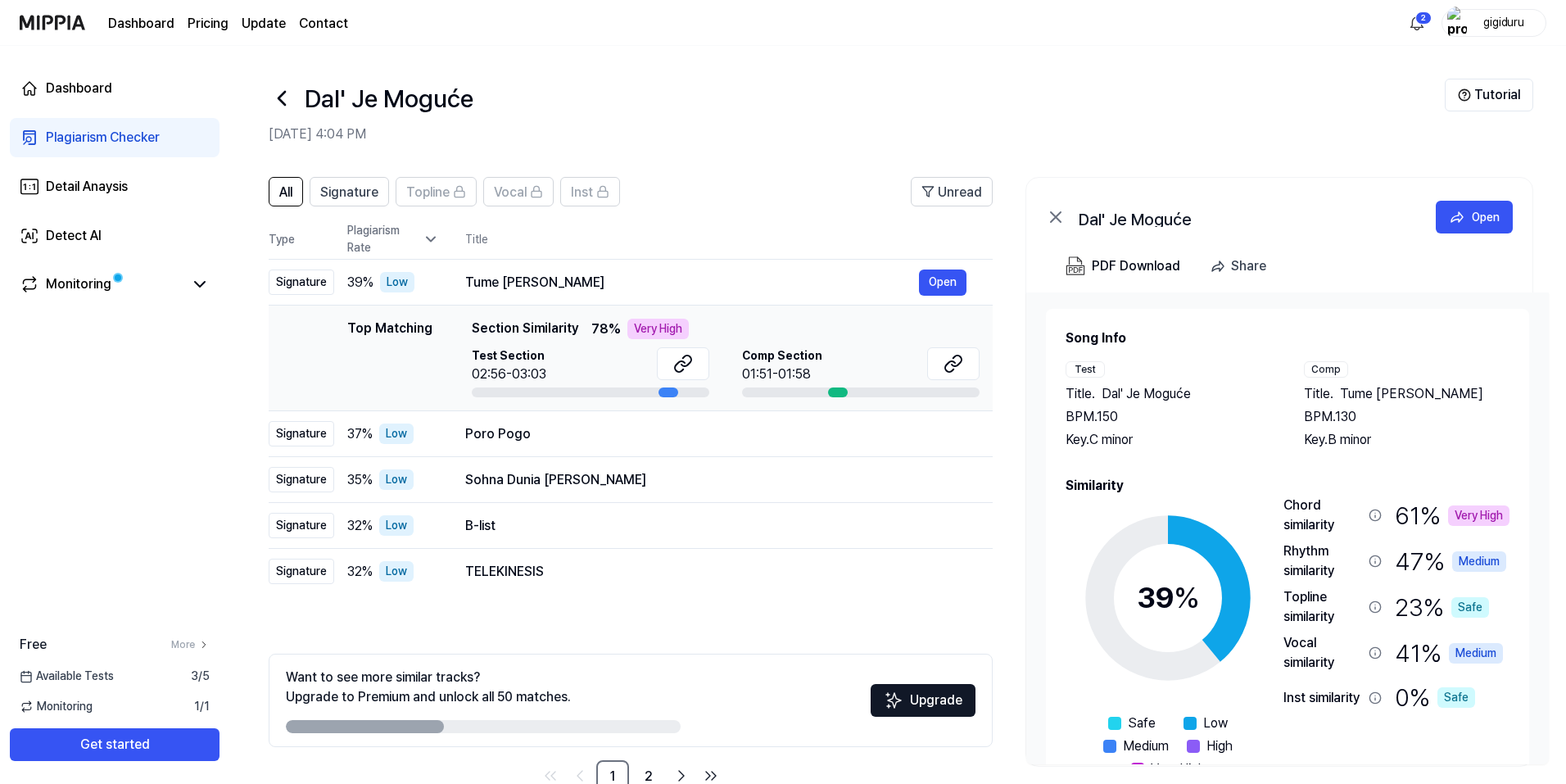
click at [285, 98] on icon at bounding box center [282, 97] width 26 height 26
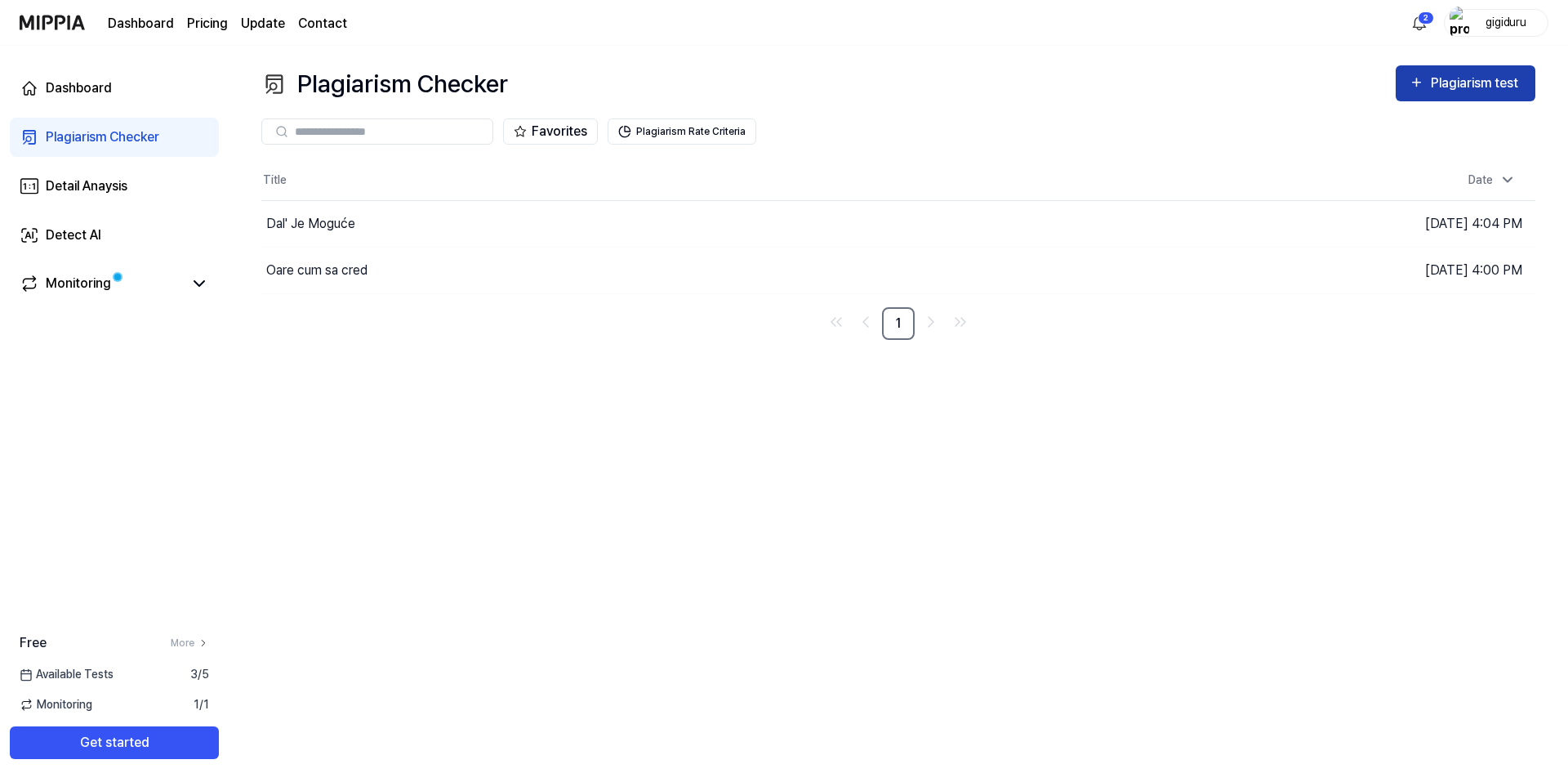
click at [1479, 83] on div "Plagiarism test" at bounding box center [1476, 83] width 91 height 21
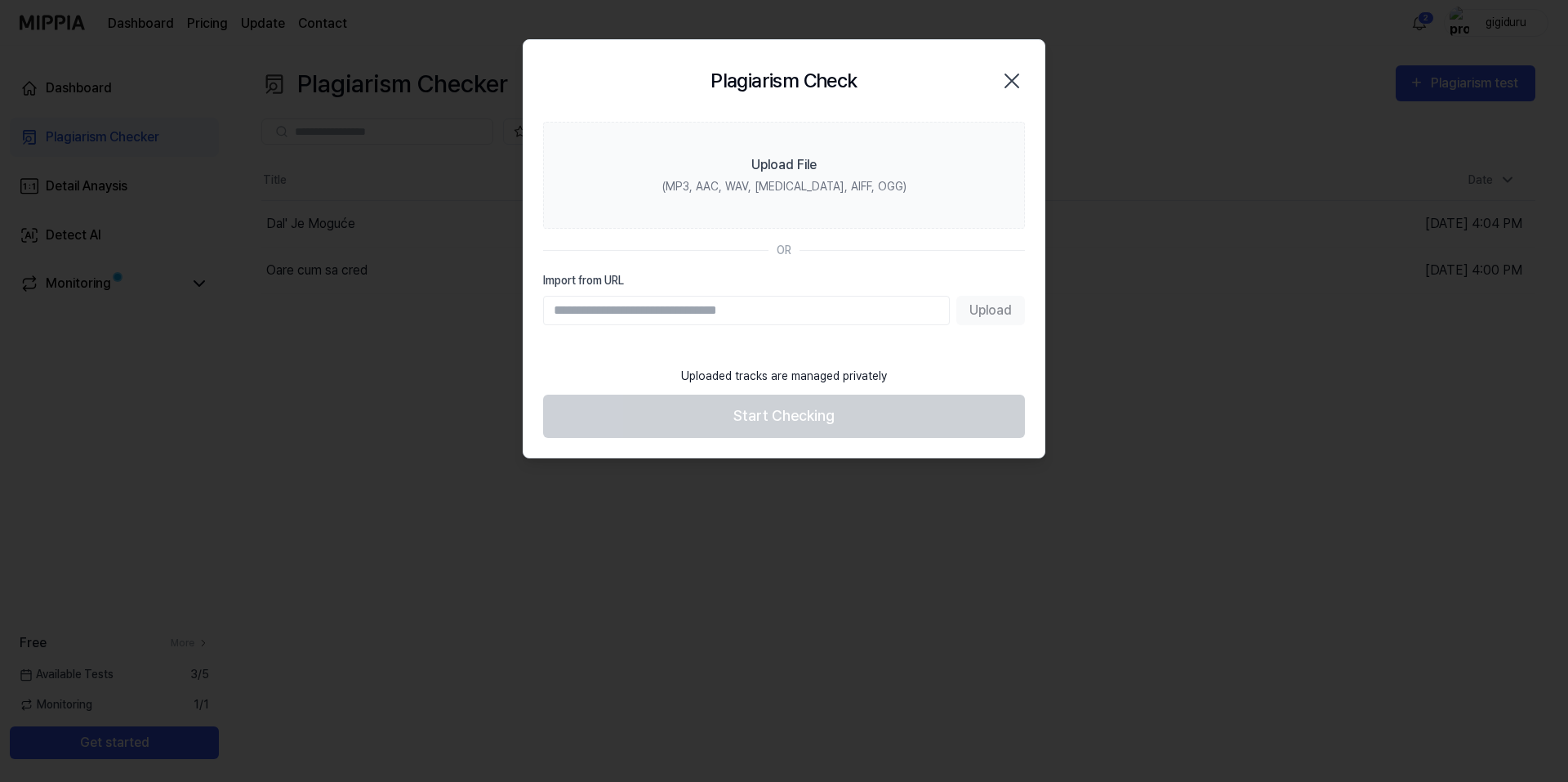
paste input "**********"
type input "**********"
click at [996, 307] on button "Upload" at bounding box center [991, 310] width 69 height 29
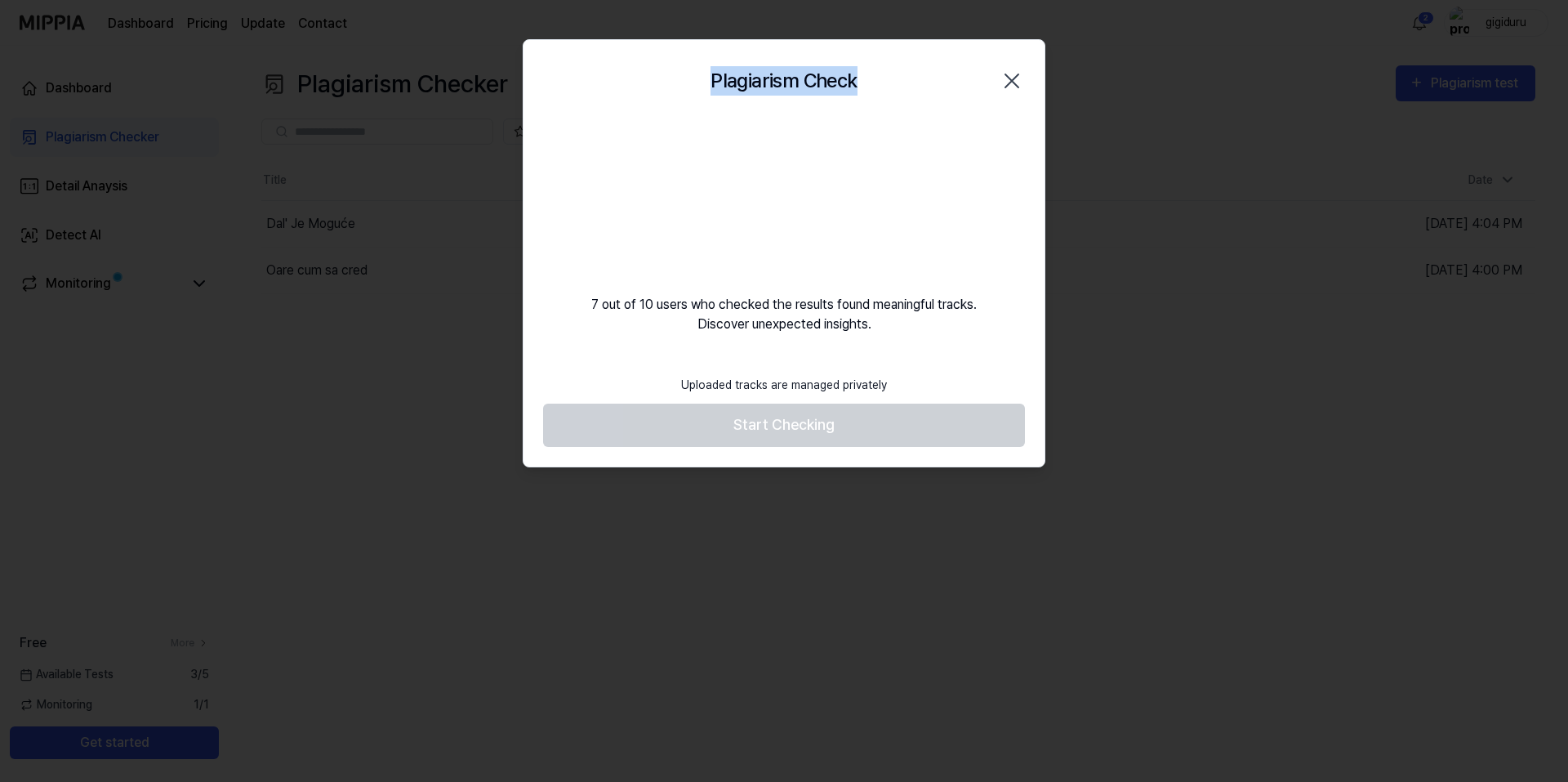
drag, startPoint x: 714, startPoint y: 80, endPoint x: 861, endPoint y: 80, distance: 147.0
click at [861, 80] on div "Plagiarism Check Close" at bounding box center [784, 80] width 482 height 43
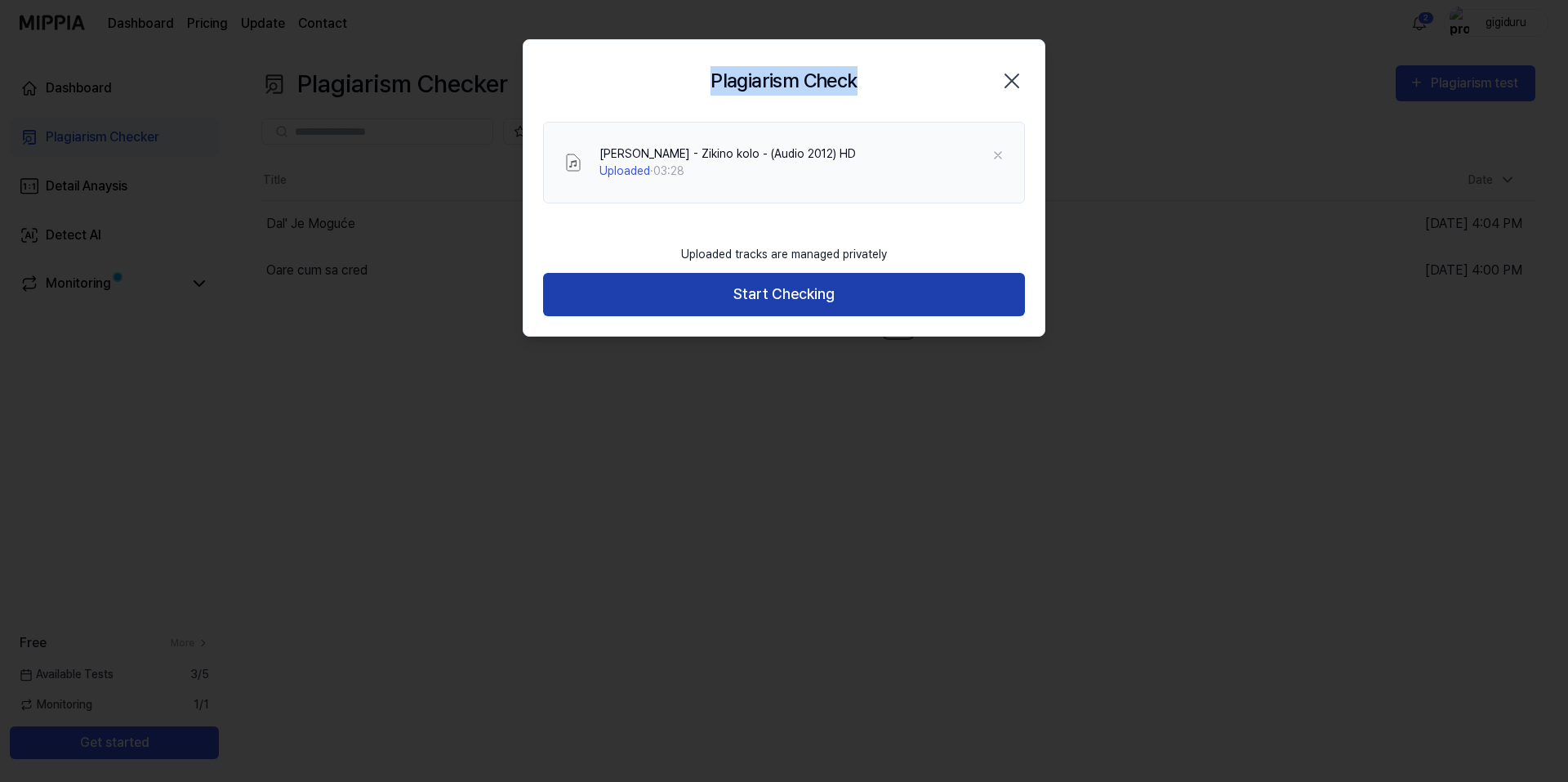
click at [743, 293] on button "Start Checking" at bounding box center [784, 294] width 482 height 44
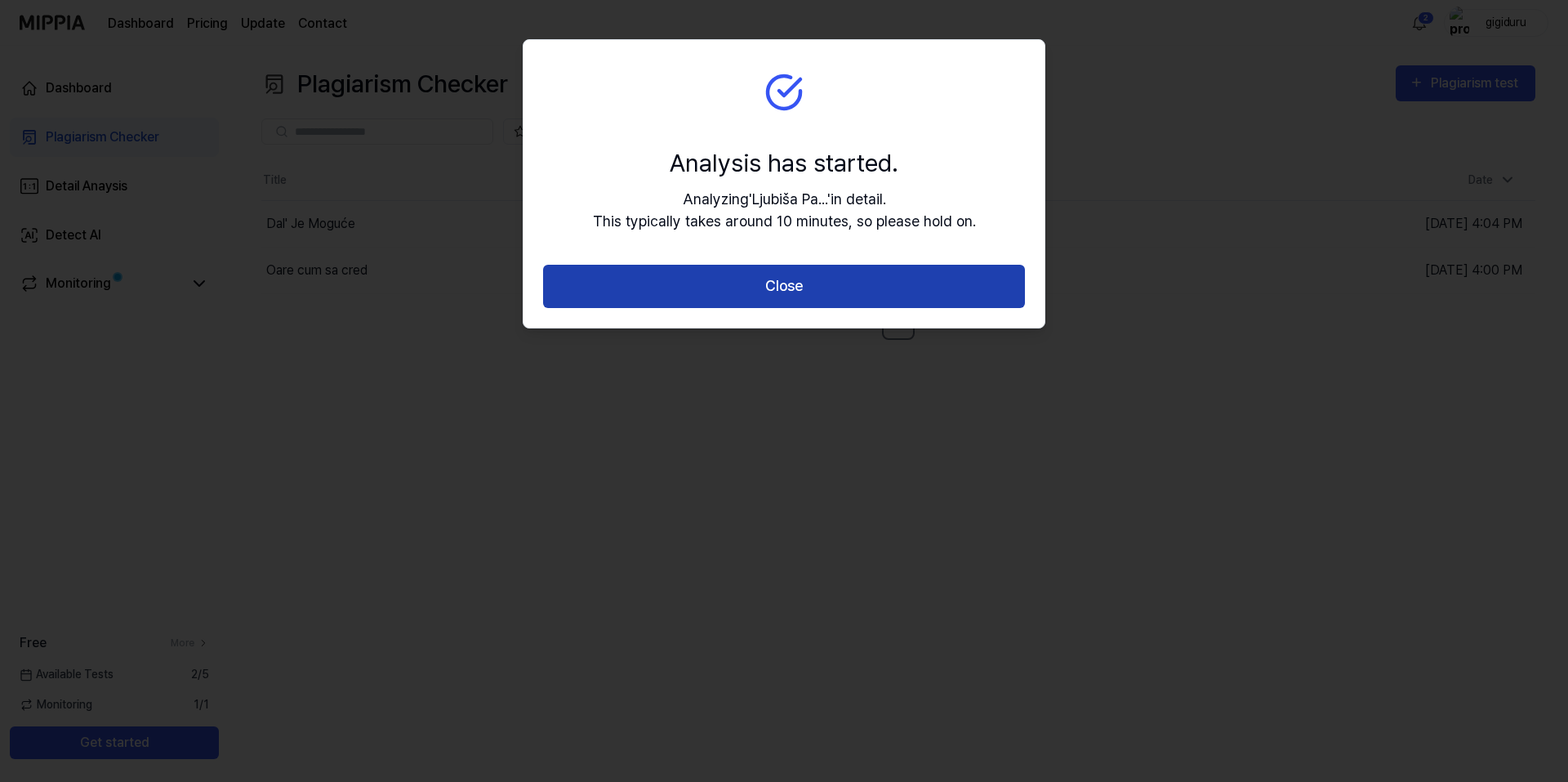
click at [807, 290] on button "Close" at bounding box center [784, 287] width 482 height 44
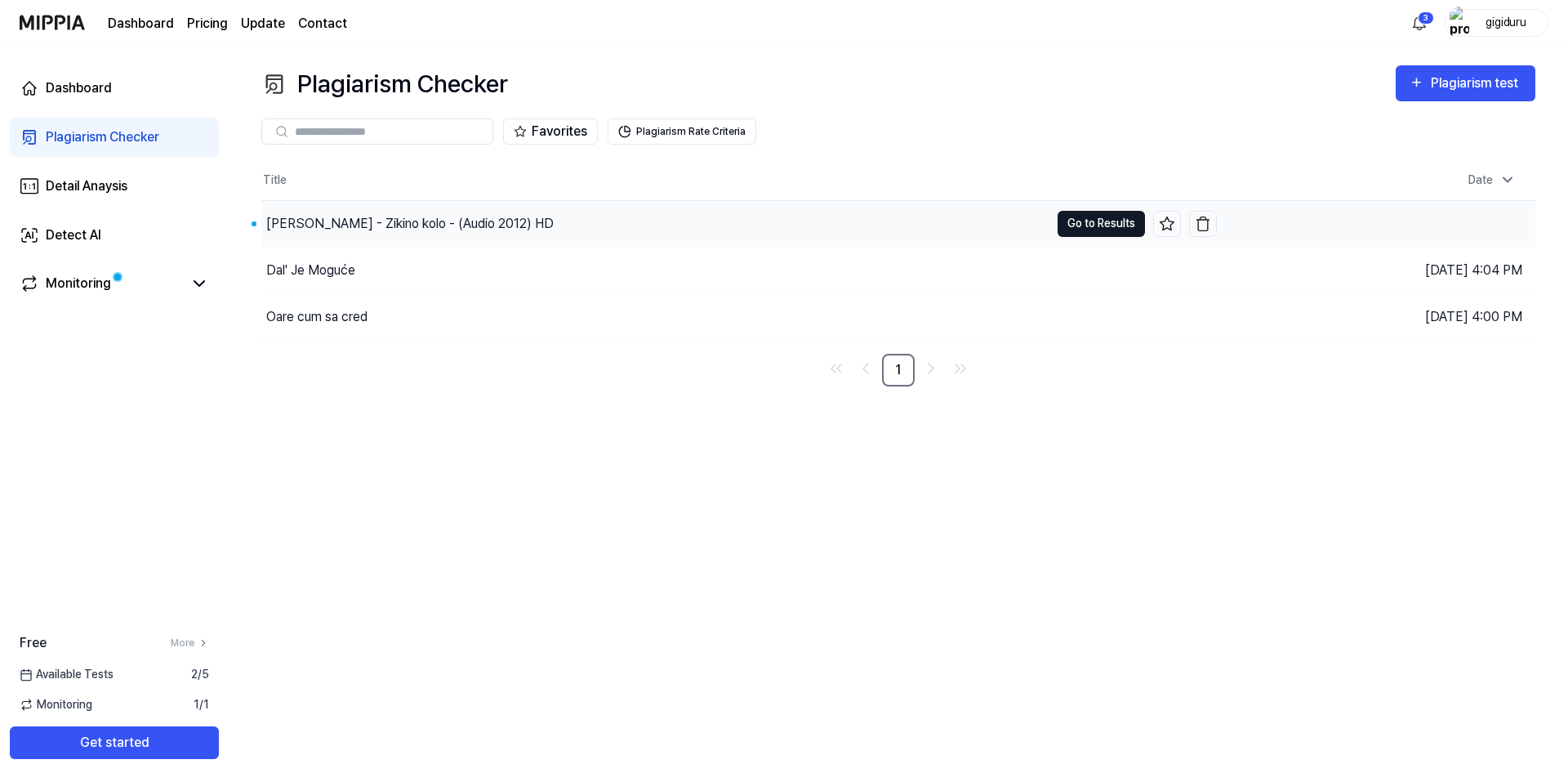
click at [1081, 222] on button "Go to Results" at bounding box center [1101, 223] width 87 height 26
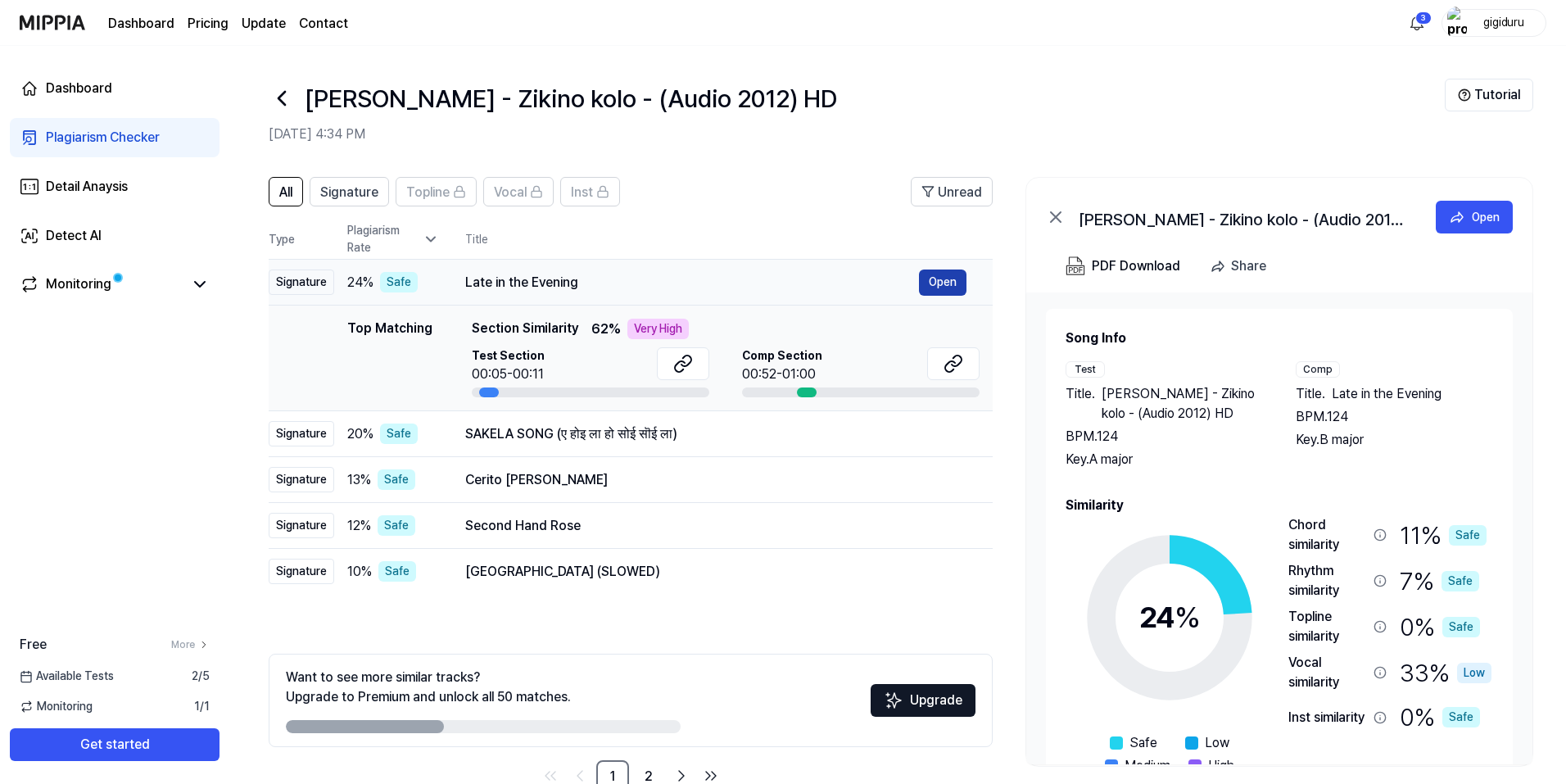
click at [954, 278] on button "Open" at bounding box center [942, 282] width 48 height 26
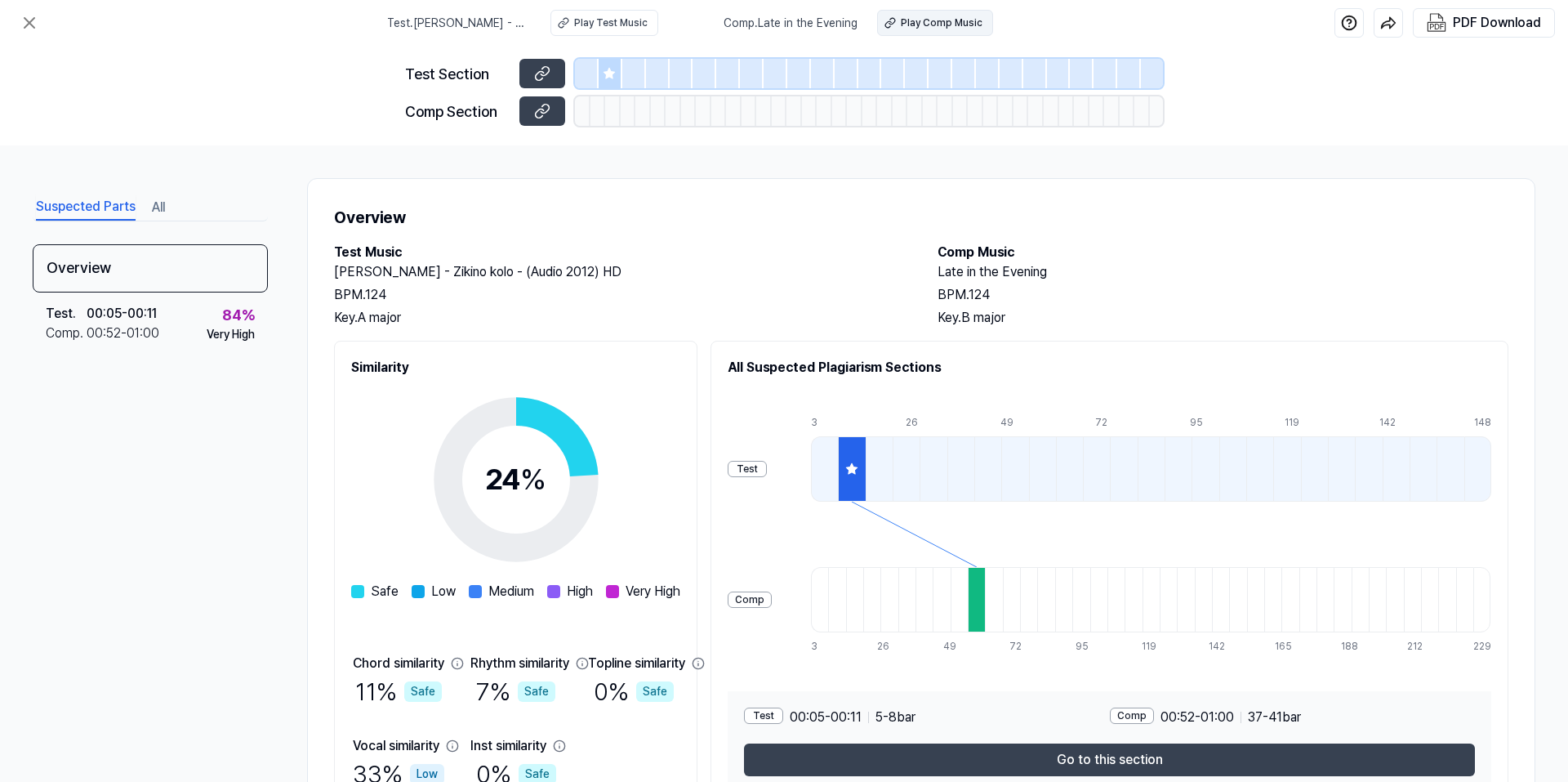
click at [926, 21] on div "Play Comp Music" at bounding box center [941, 23] width 81 height 15
click at [26, 23] on icon at bounding box center [28, 23] width 19 height 19
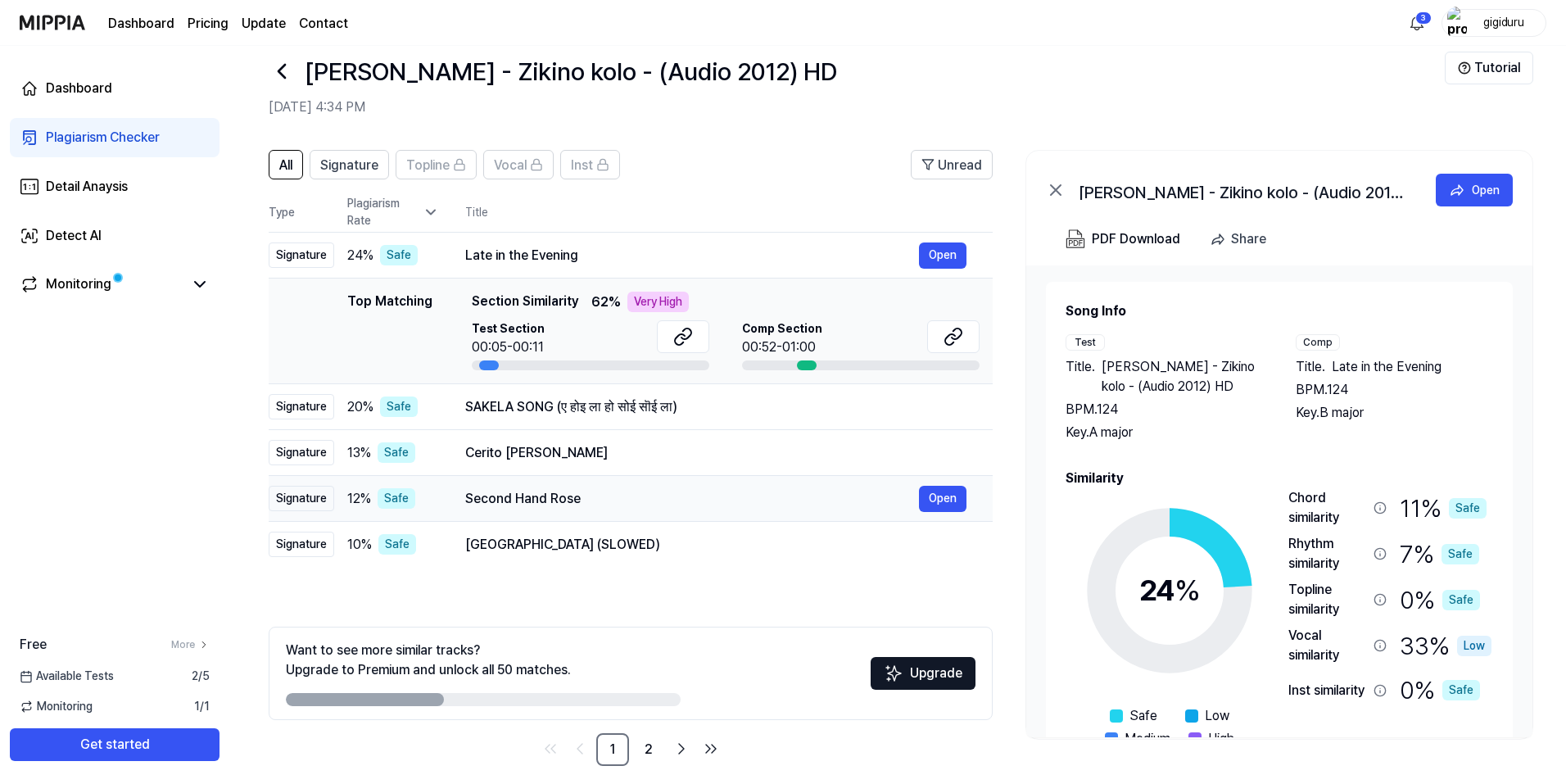
scroll to position [42, 0]
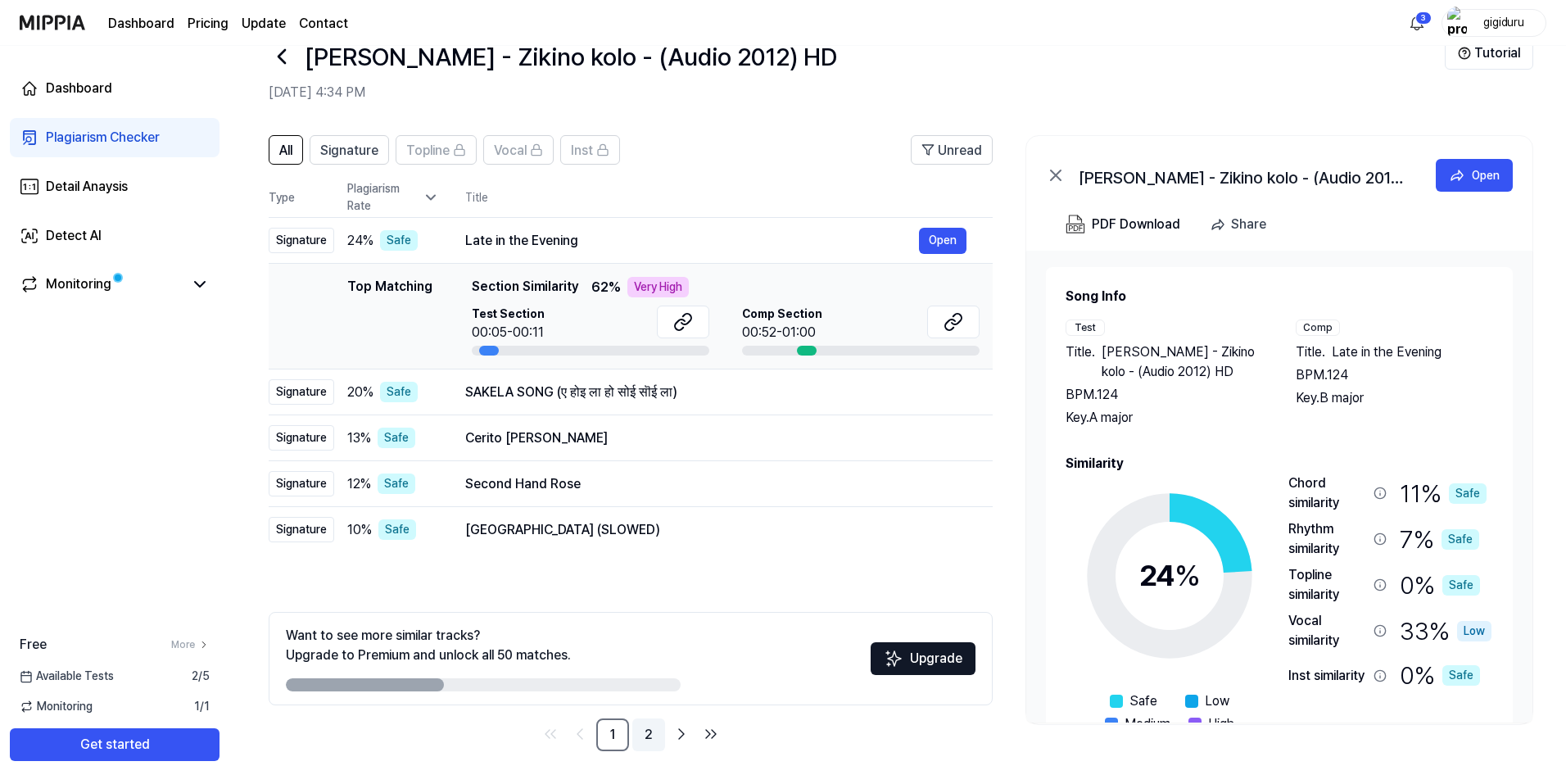
click at [655, 734] on link "2" at bounding box center [648, 734] width 33 height 33
